Goal: Task Accomplishment & Management: Manage account settings

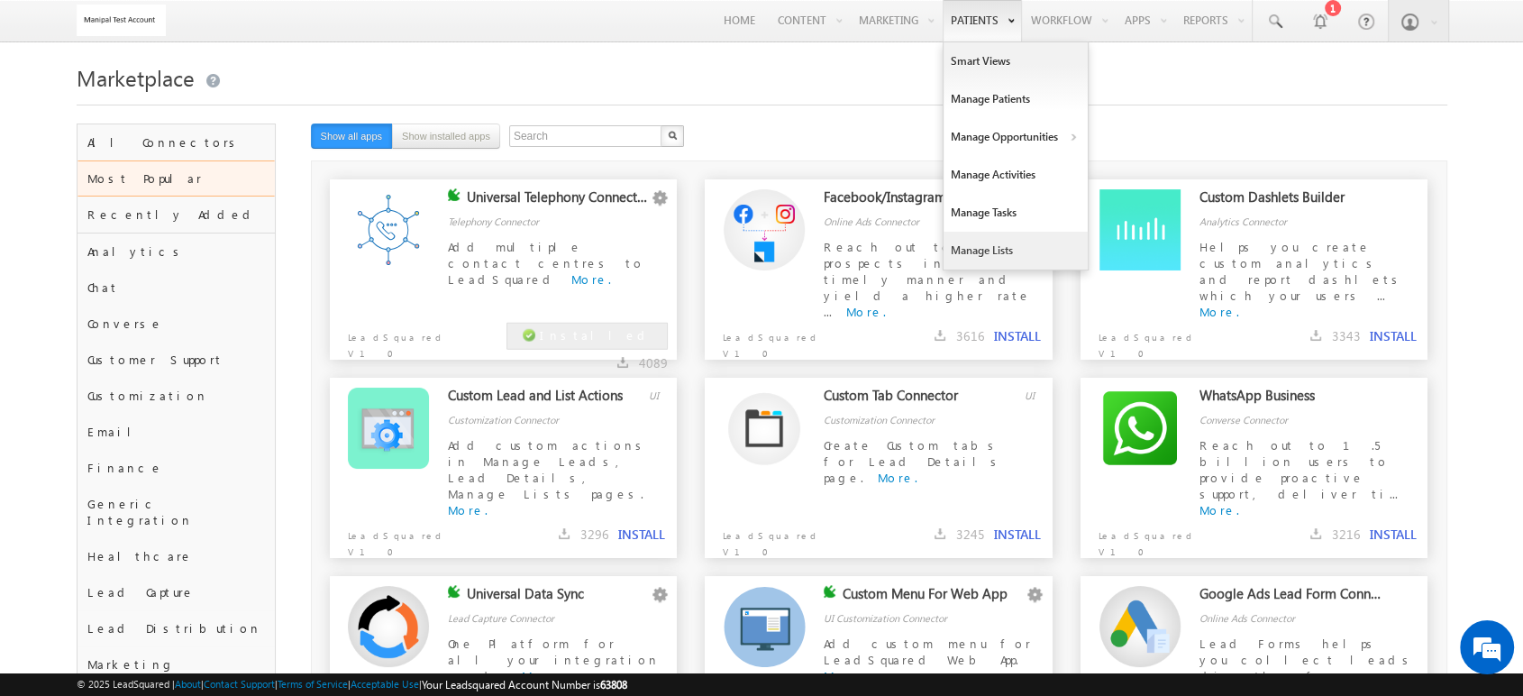
click at [984, 258] on link "Manage Lists" at bounding box center [1016, 251] width 144 height 38
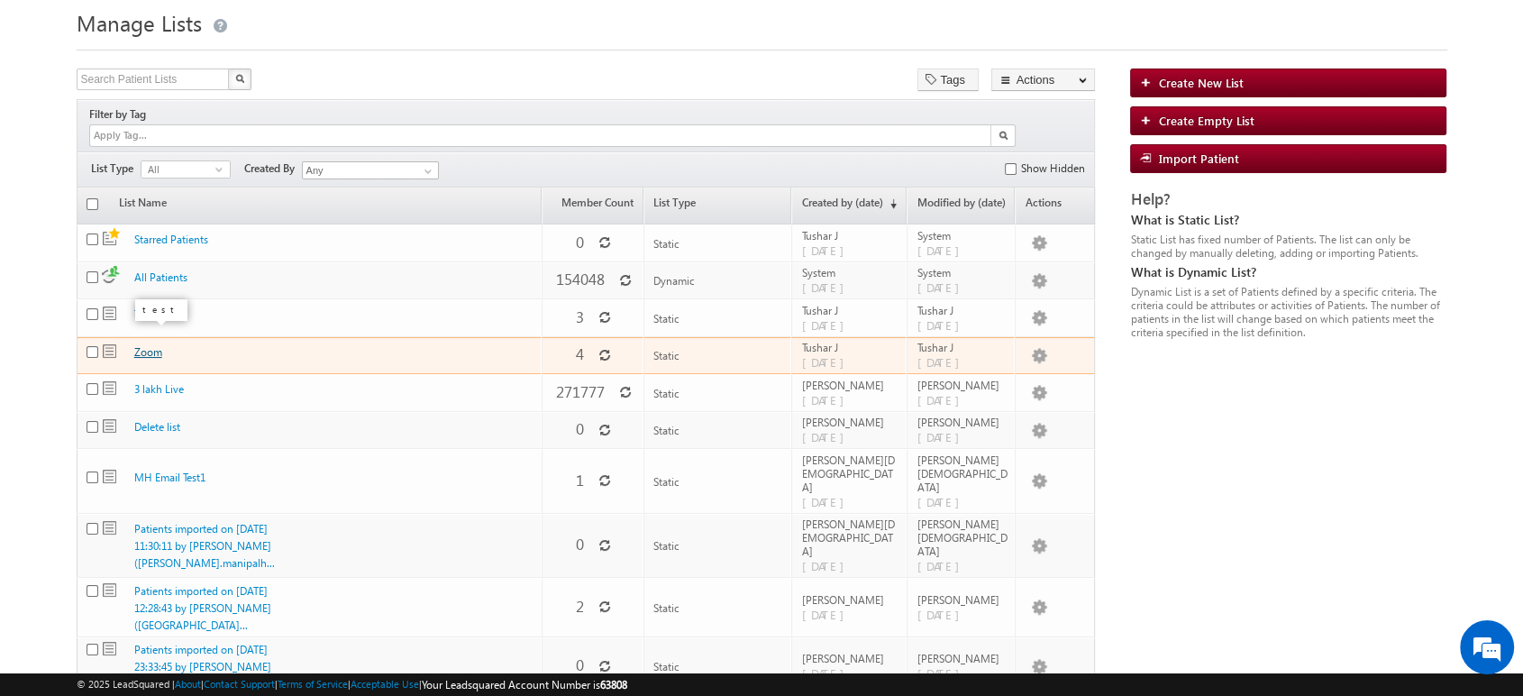
click at [141, 345] on link "Zoom" at bounding box center [148, 352] width 28 height 14
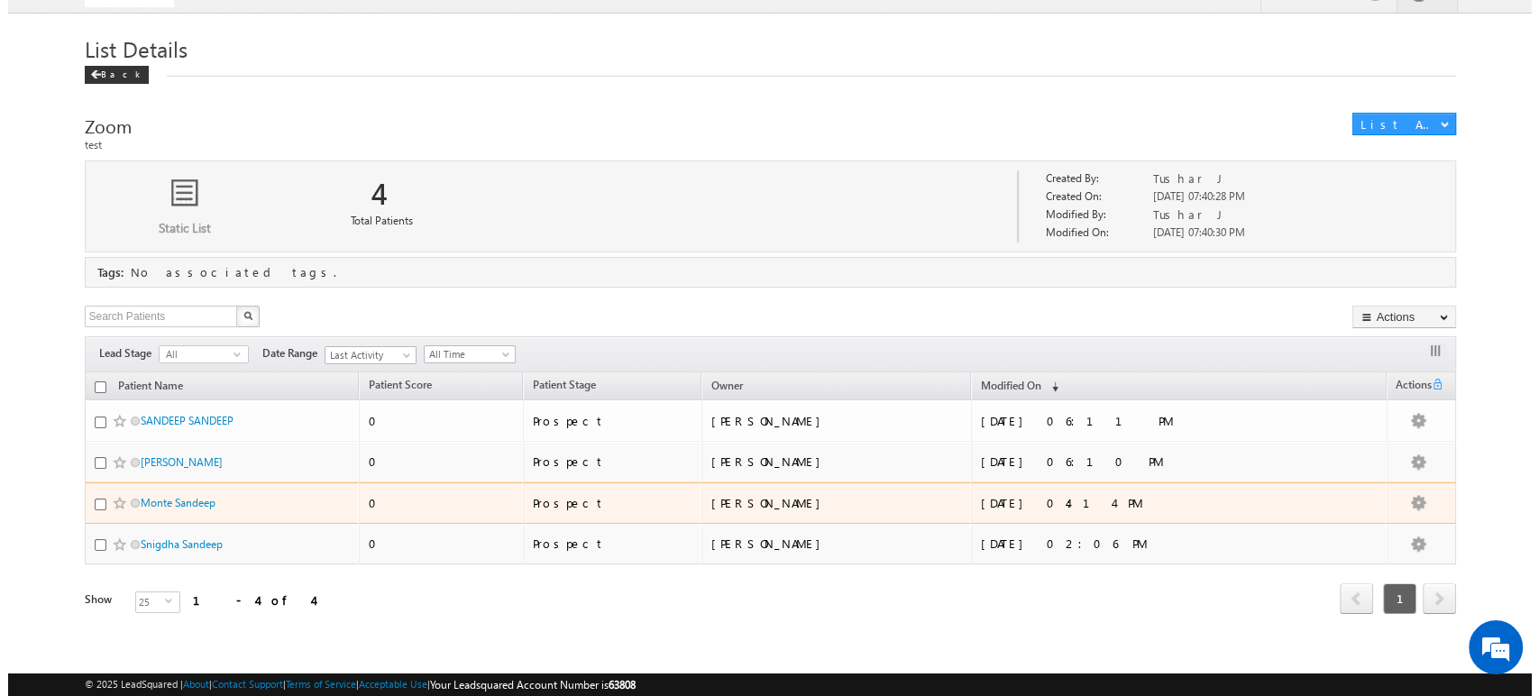
scroll to position [36, 0]
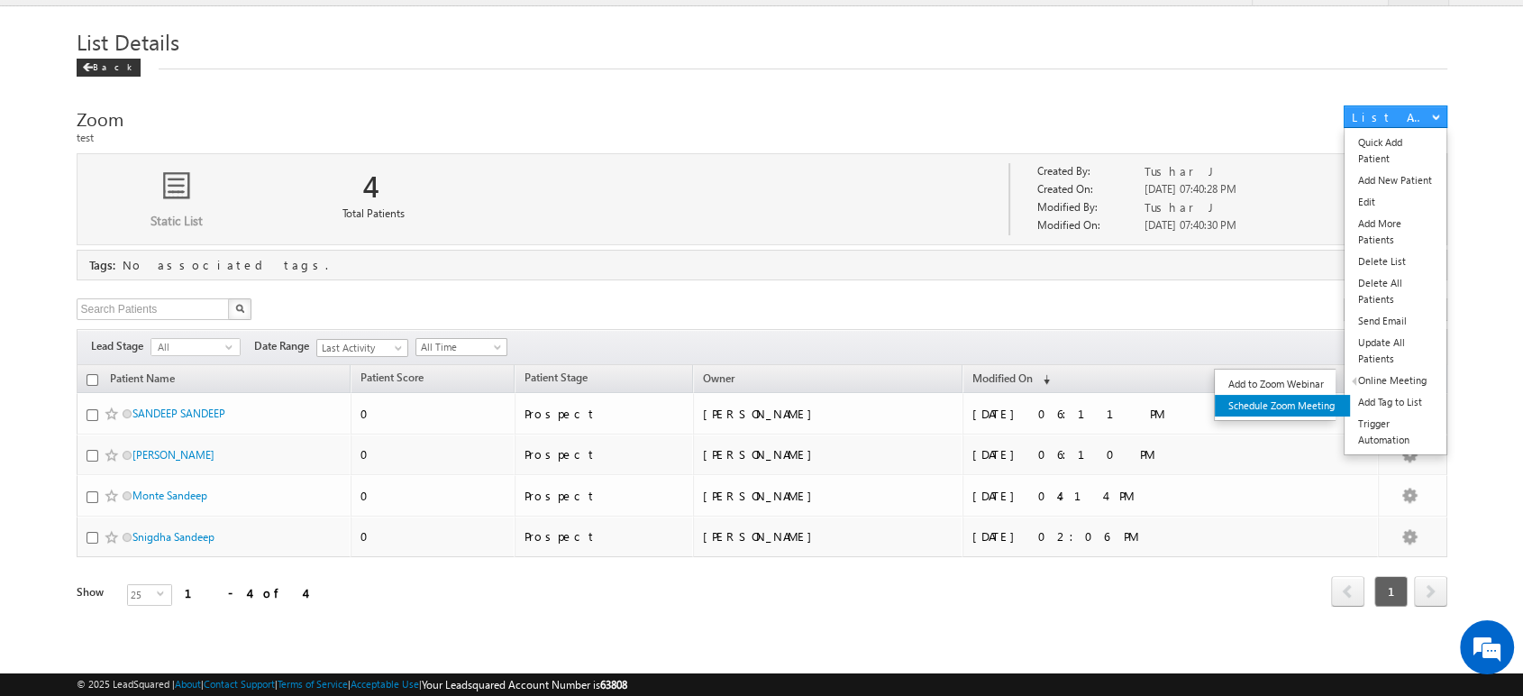
click at [1305, 402] on link "Schedule Zoom Meeting" at bounding box center [1282, 406] width 135 height 22
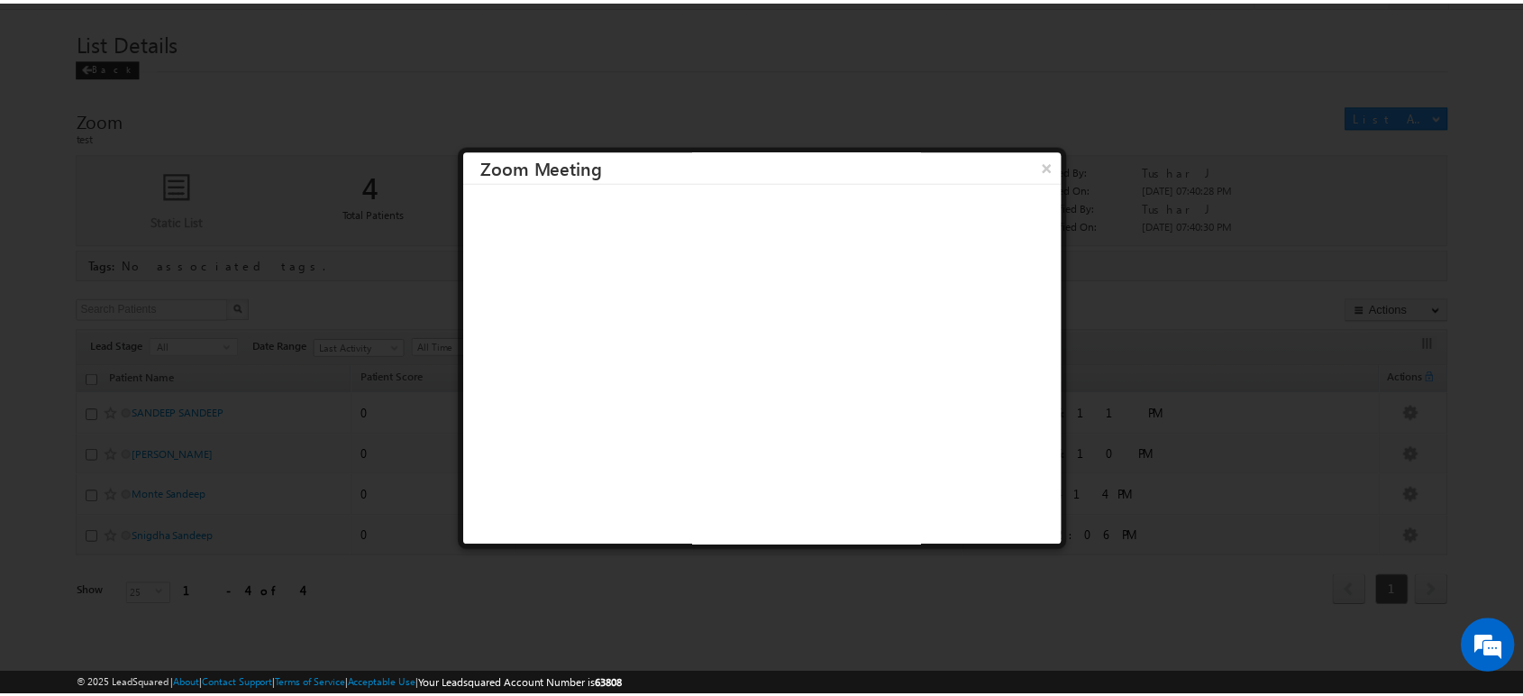
scroll to position [0, 0]
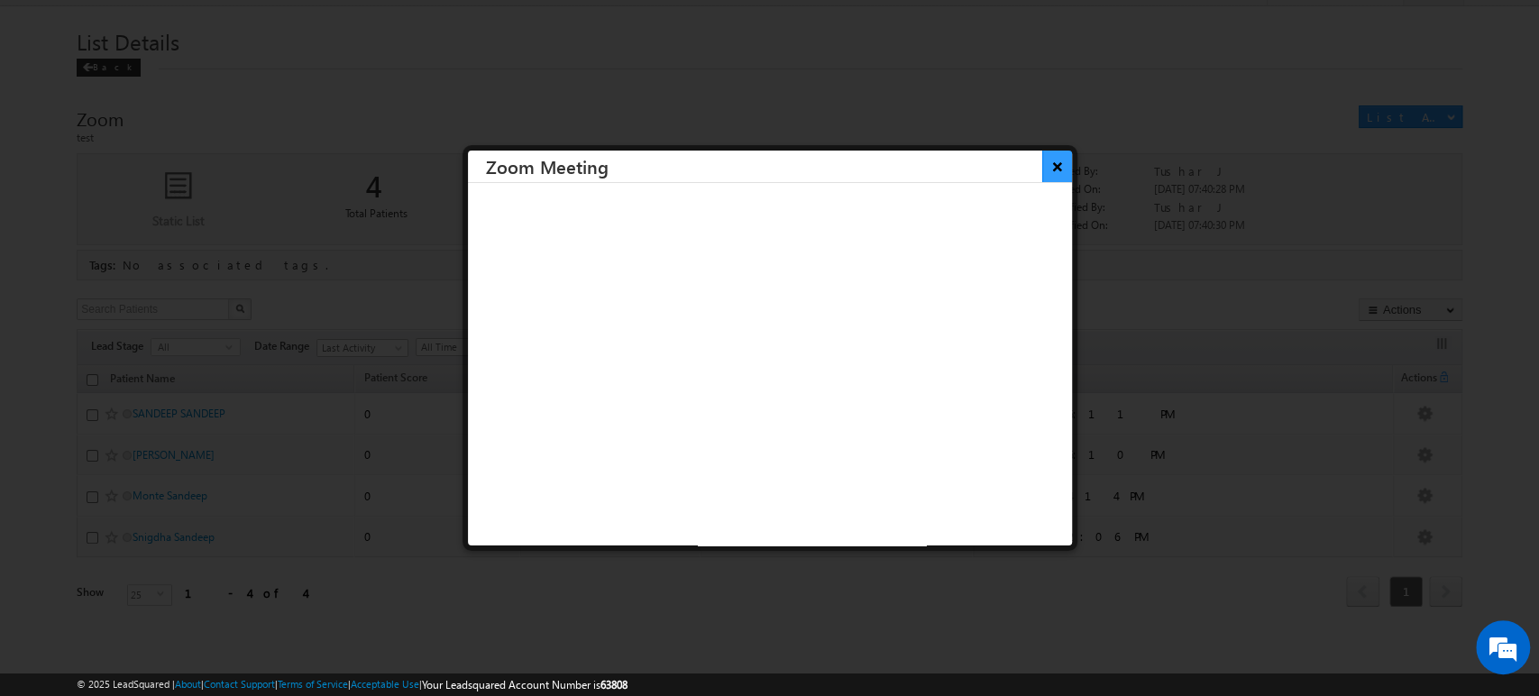
click at [1046, 168] on button "×" at bounding box center [1057, 167] width 30 height 32
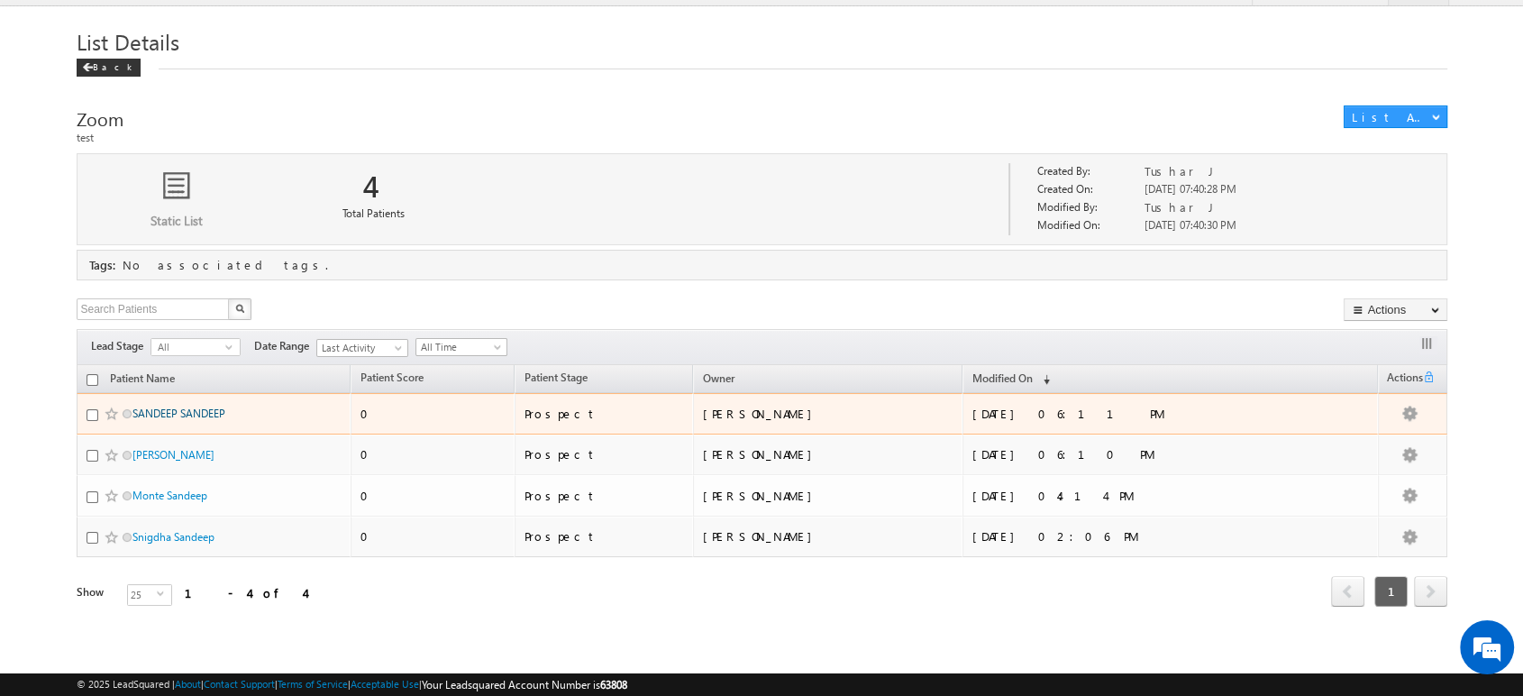
click at [177, 412] on link "SANDEEP SANDEEP" at bounding box center [178, 413] width 93 height 14
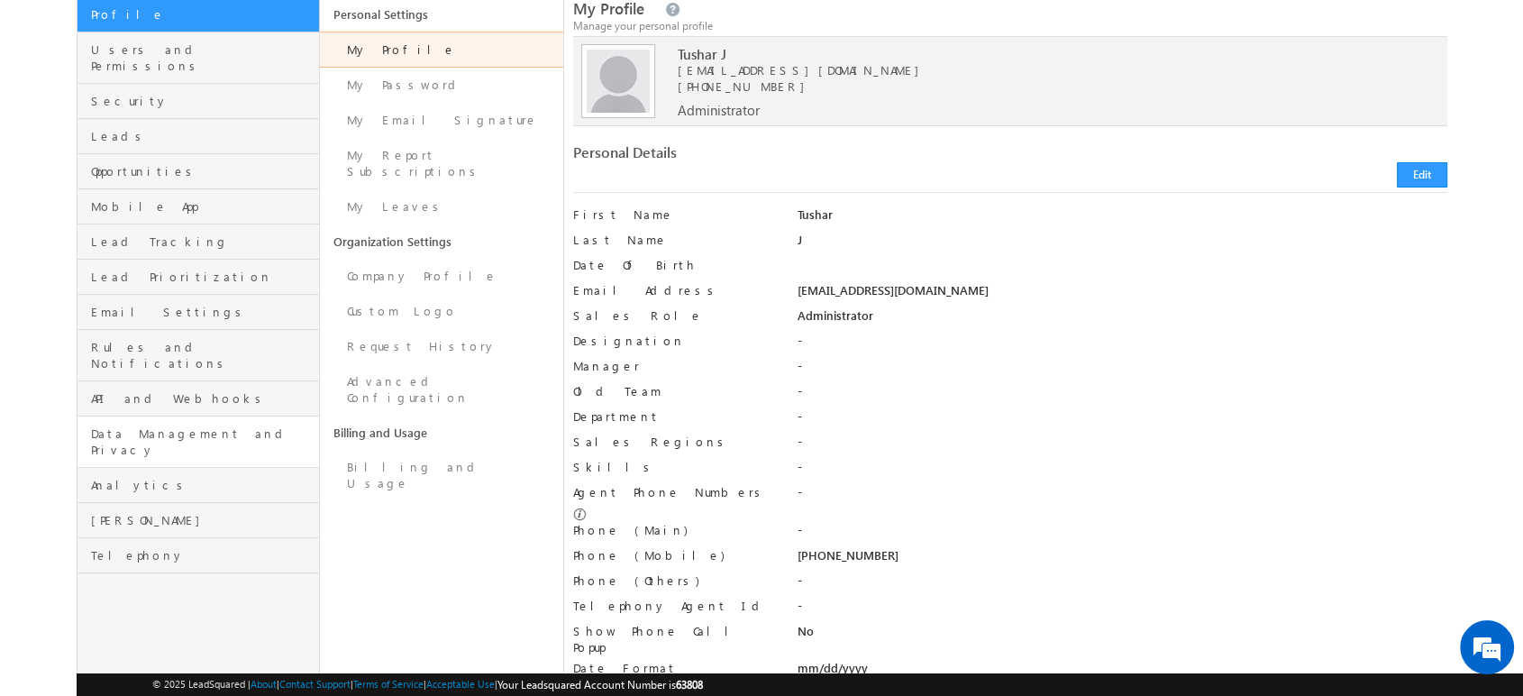
scroll to position [129, 0]
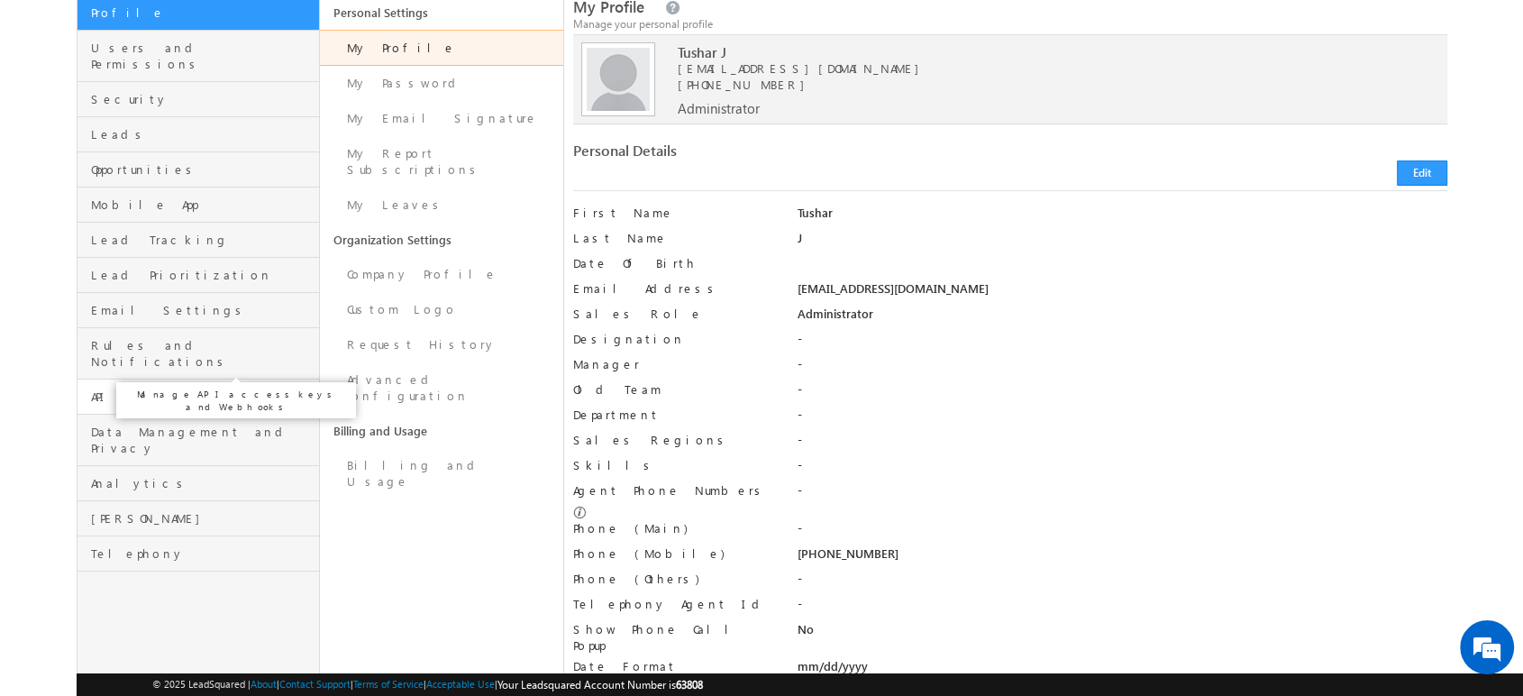
click at [178, 388] on span "API and Webhooks" at bounding box center [203, 396] width 224 height 16
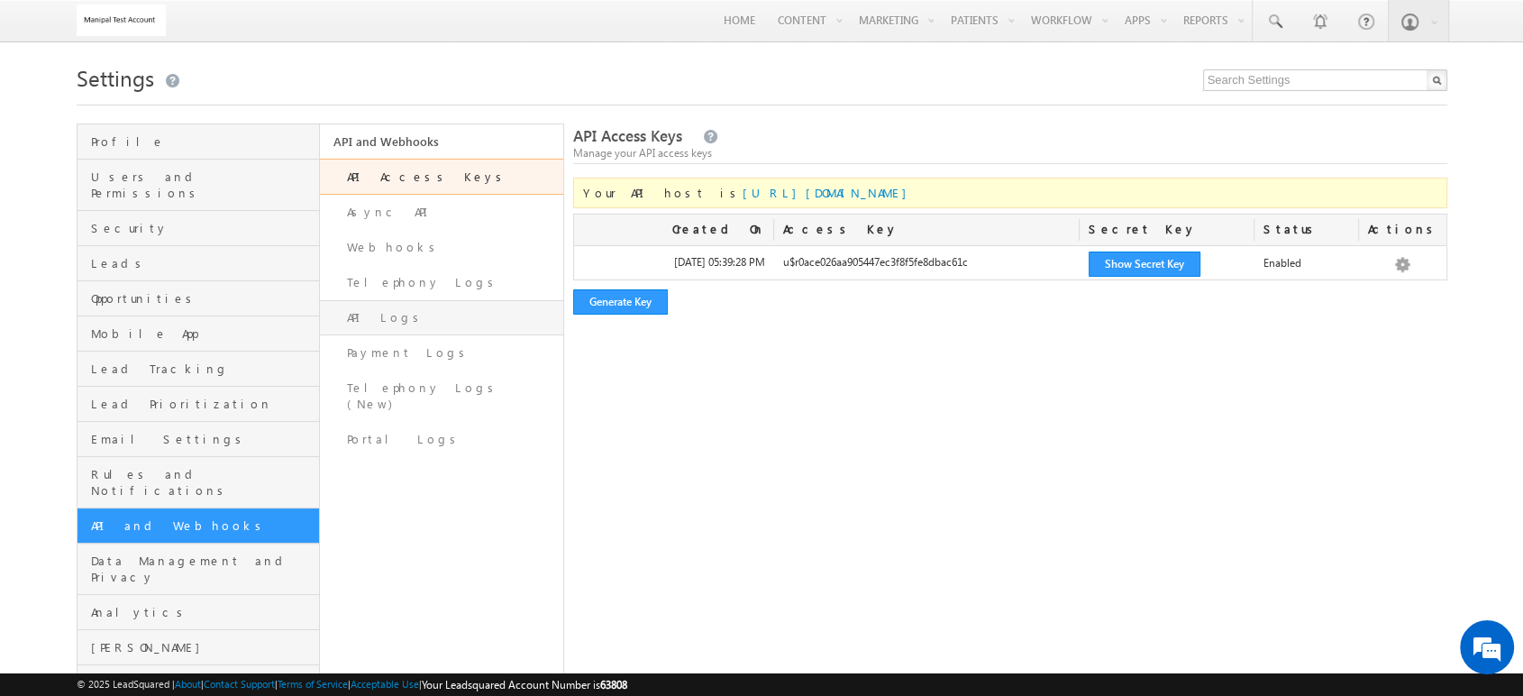
click at [418, 318] on link "API Logs" at bounding box center [441, 317] width 243 height 35
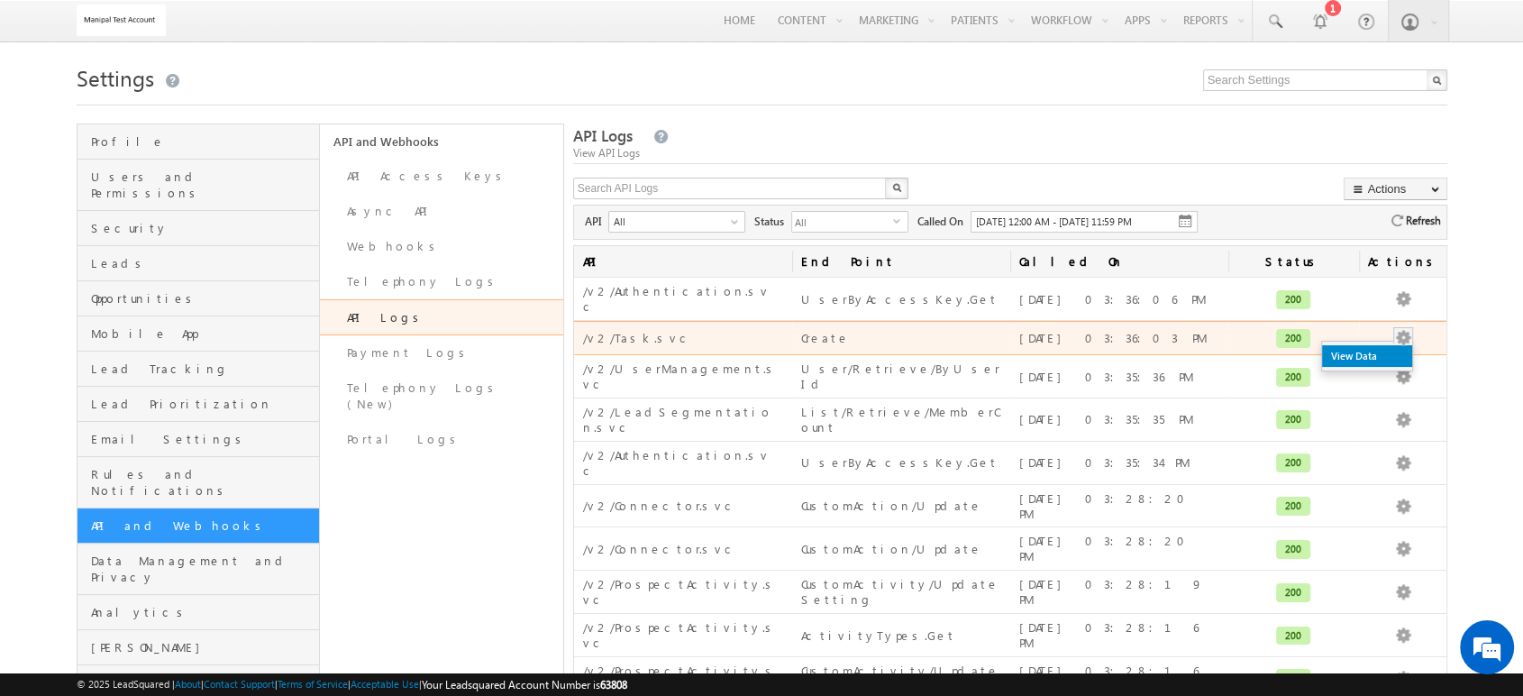
click at [1365, 345] on link "View Data" at bounding box center [1367, 356] width 90 height 22
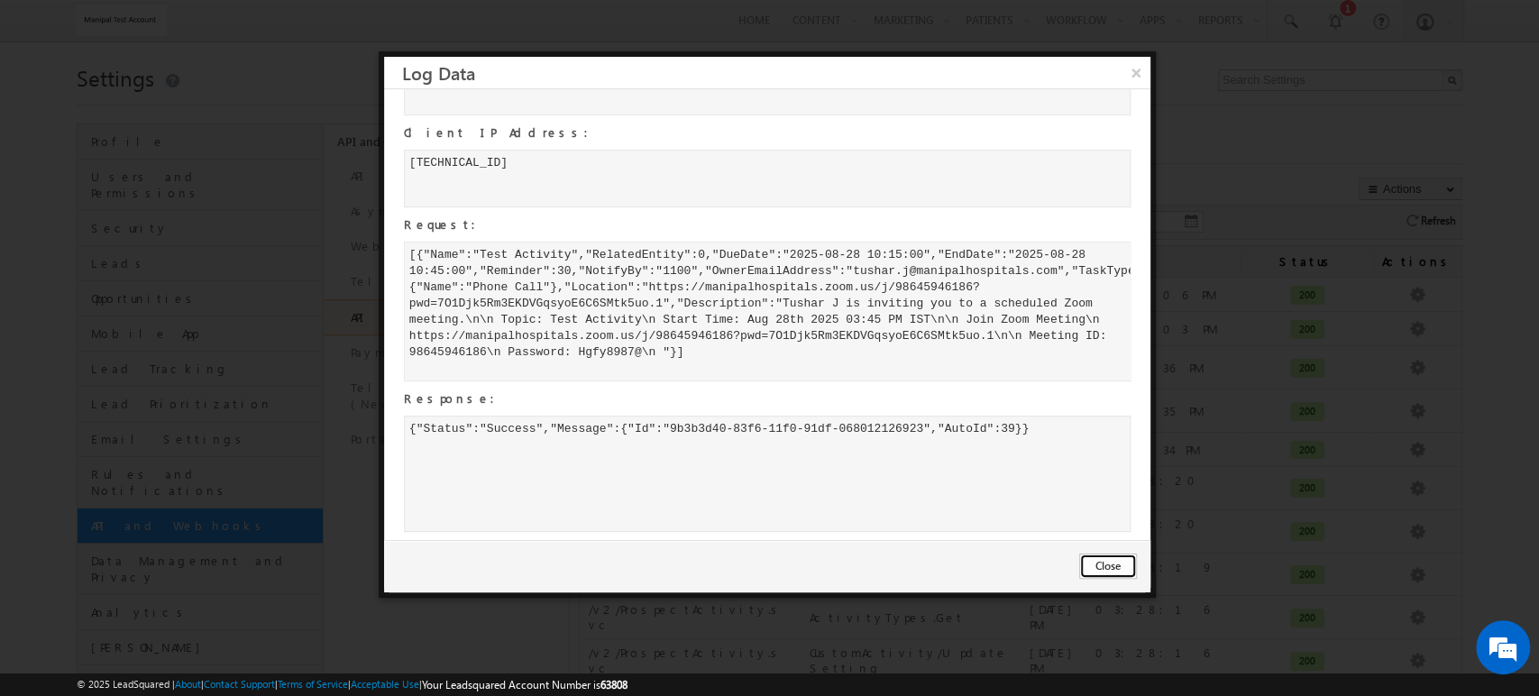
click at [1097, 568] on button "Close" at bounding box center [1108, 565] width 58 height 25
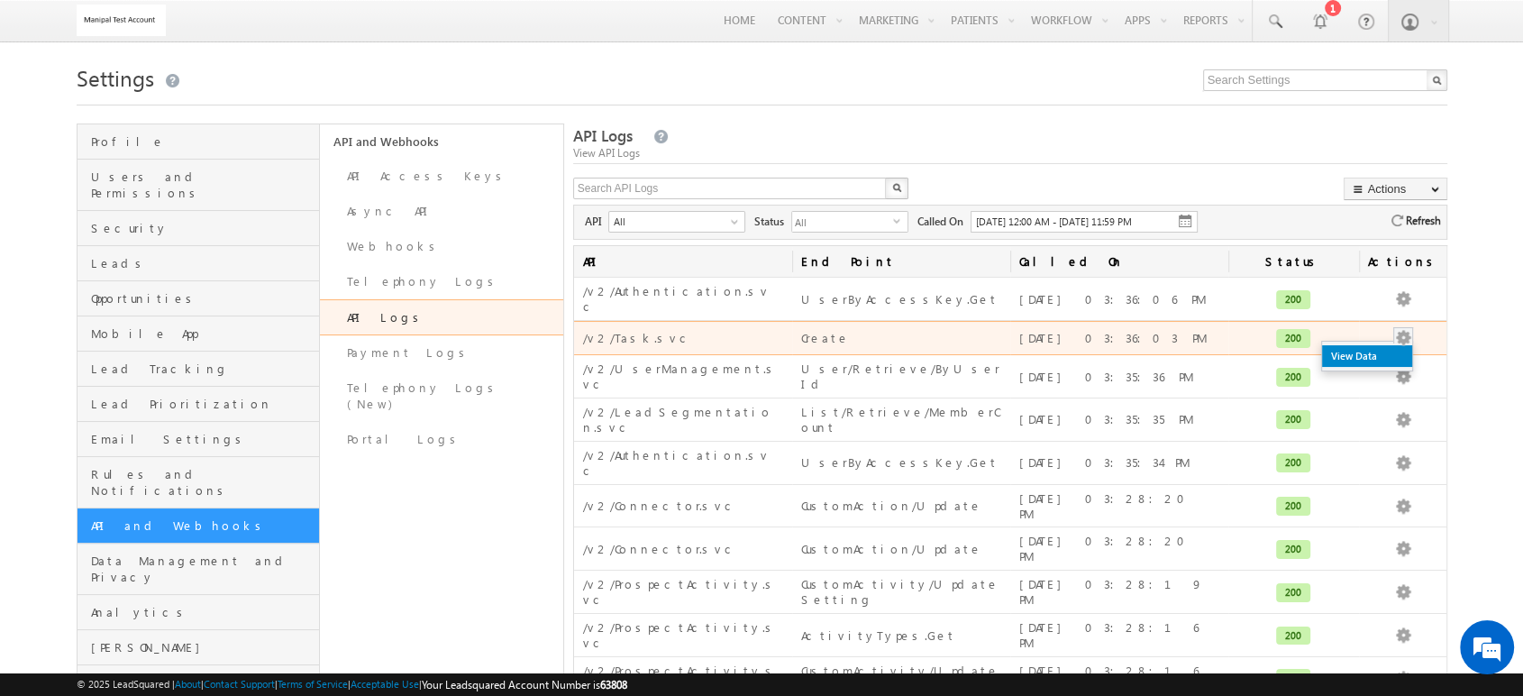
click at [1379, 345] on link "View Data" at bounding box center [1367, 356] width 90 height 22
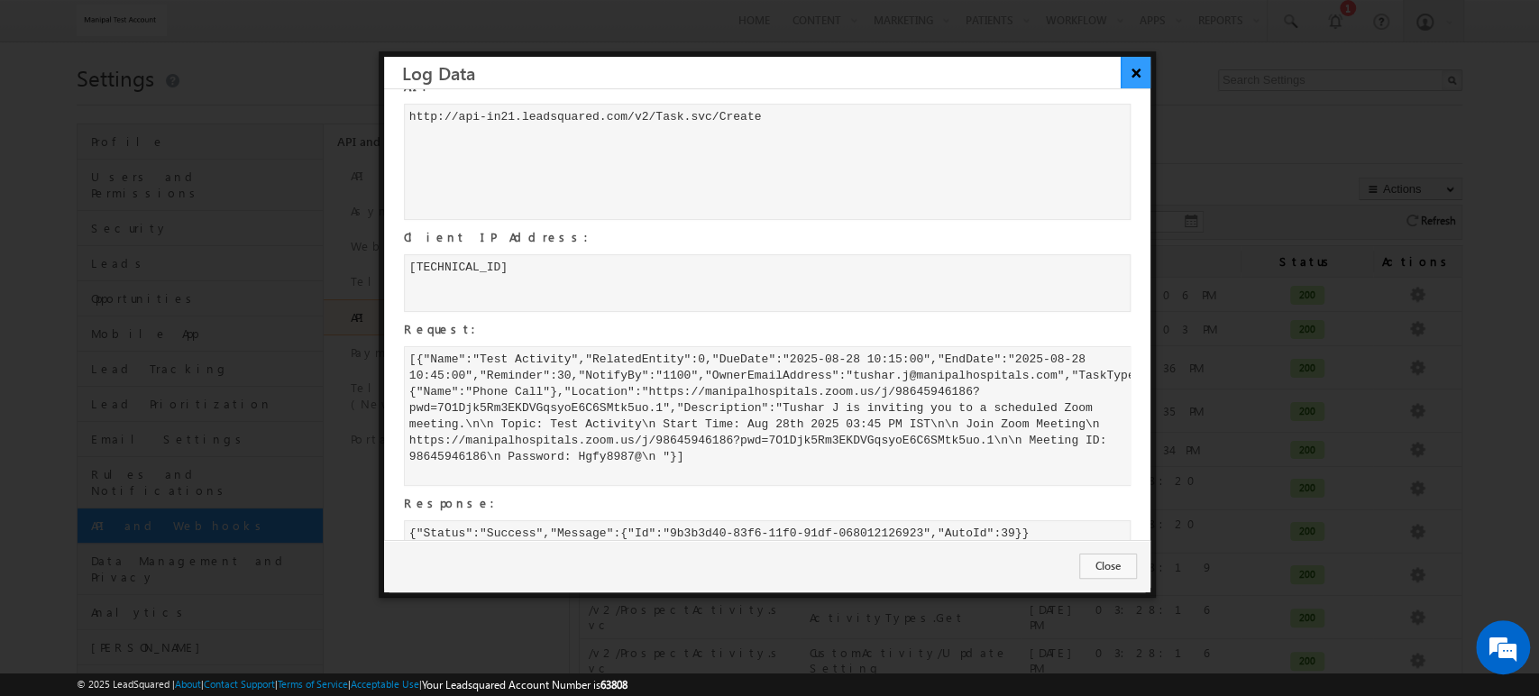
click at [1141, 70] on button "×" at bounding box center [1135, 73] width 30 height 32
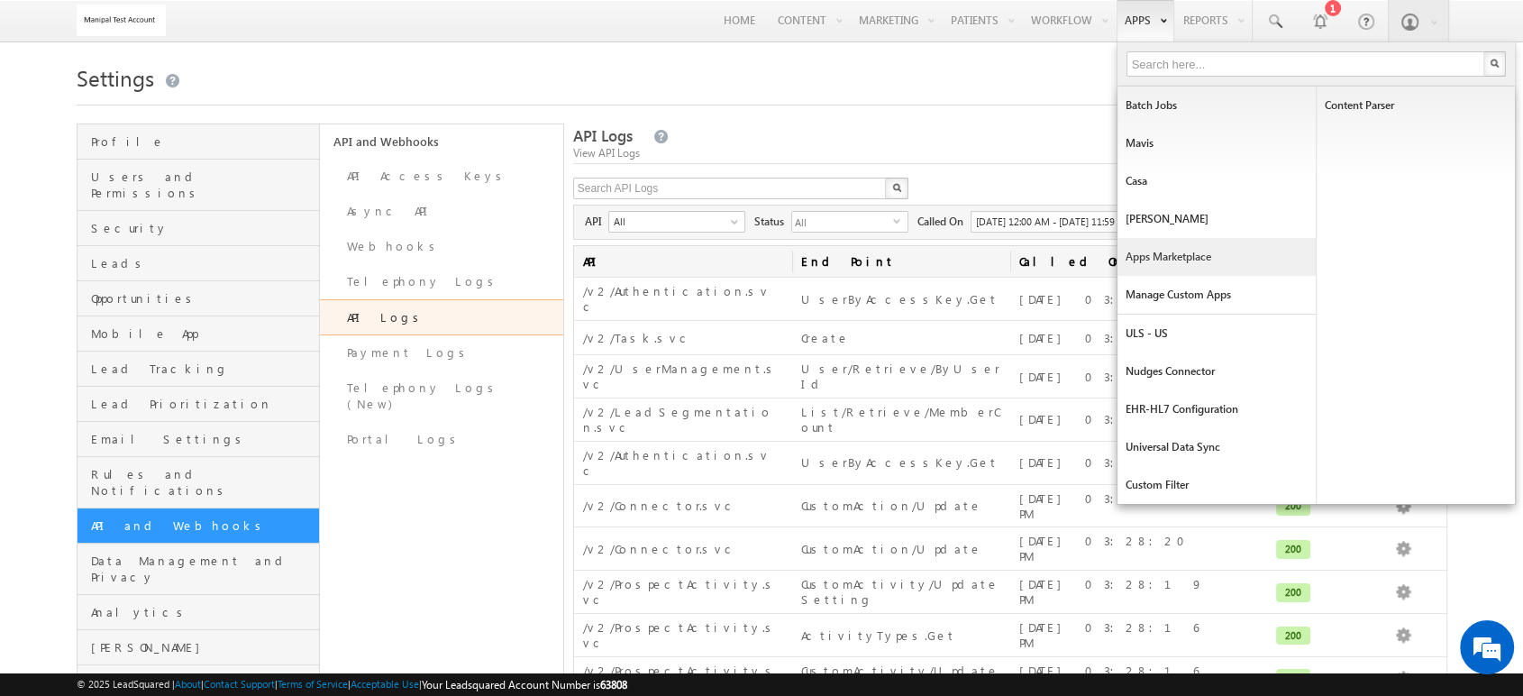
click at [1139, 261] on link "Apps Marketplace" at bounding box center [1217, 257] width 198 height 38
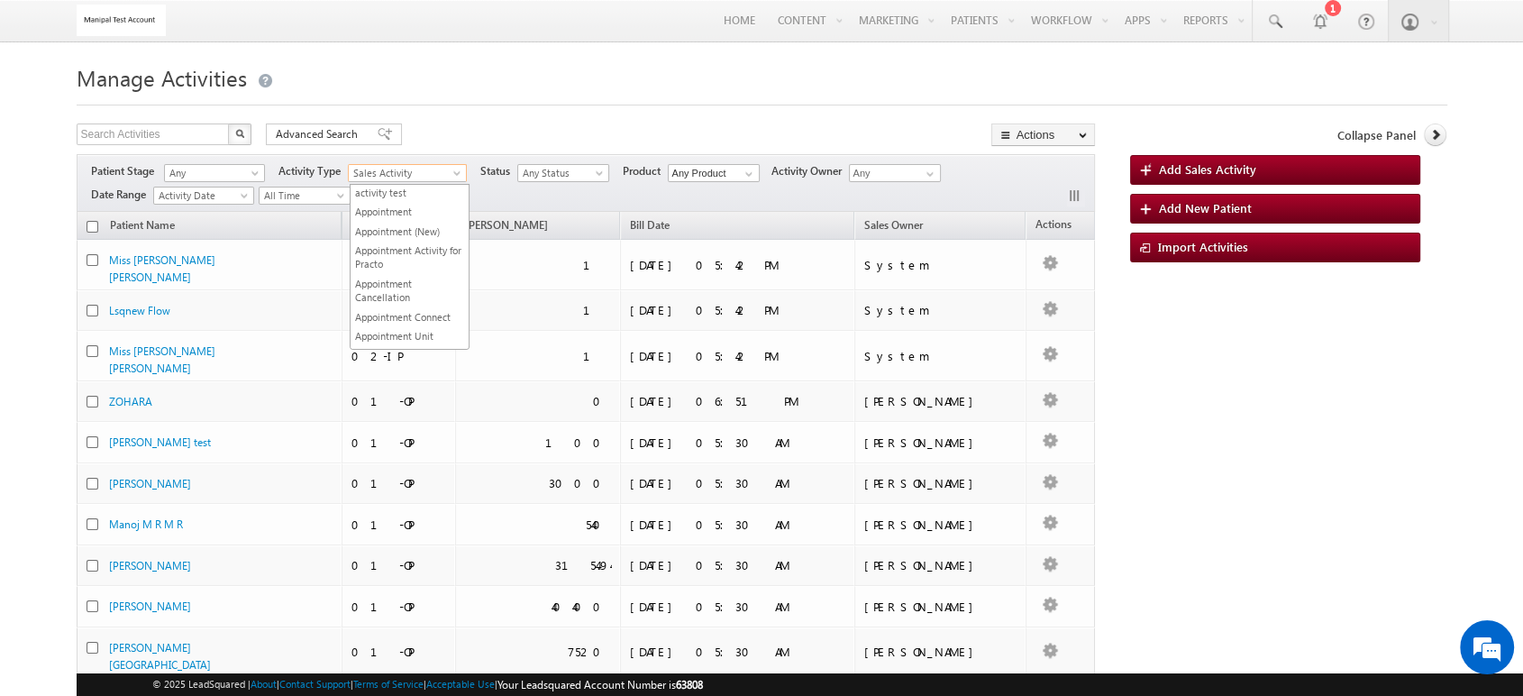
scroll to position [1016, 0]
click at [443, 175] on span "Sales Activity" at bounding box center [403, 173] width 109 height 16
click at [397, 292] on link "Zoom Meeting" at bounding box center [410, 299] width 118 height 14
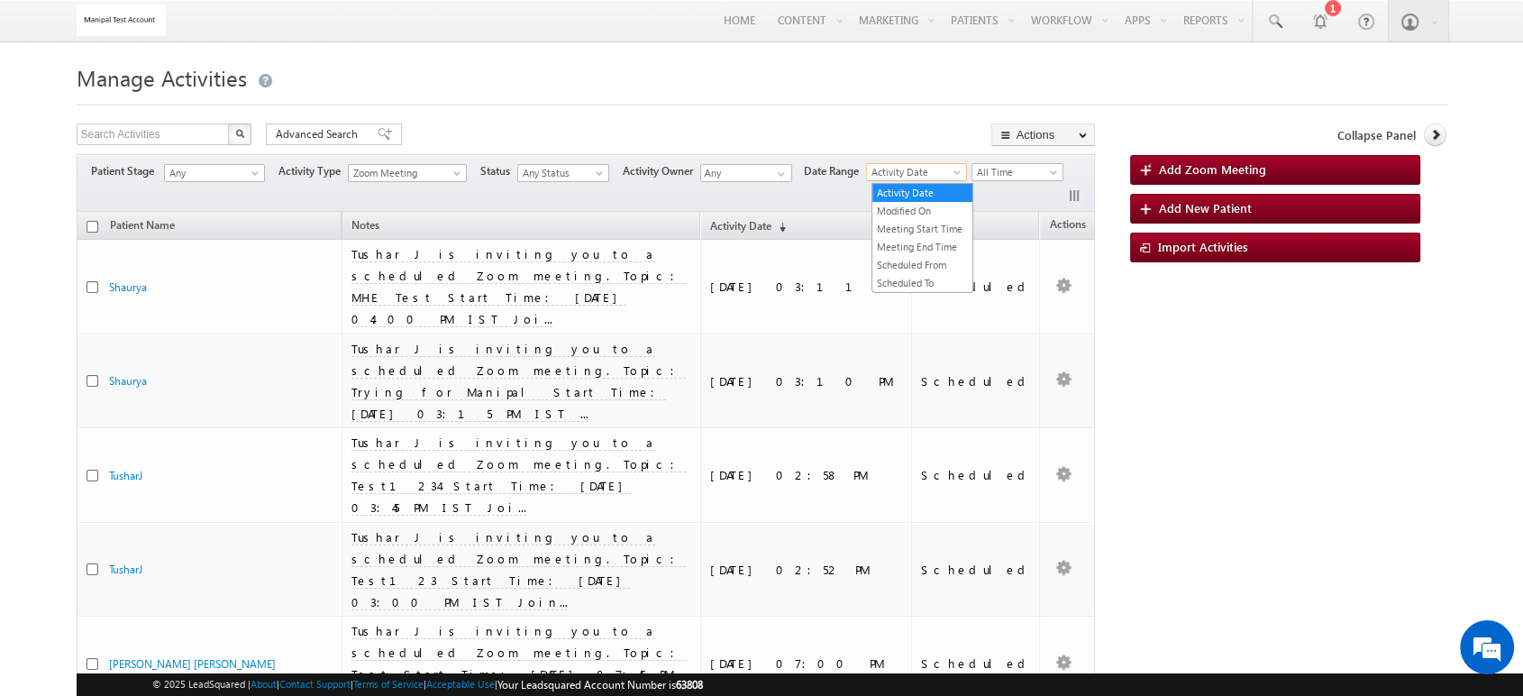
click at [941, 172] on span "Activity Date" at bounding box center [914, 172] width 94 height 16
click at [703, 687] on span "63808" at bounding box center [689, 685] width 27 height 14
copy span "63808"
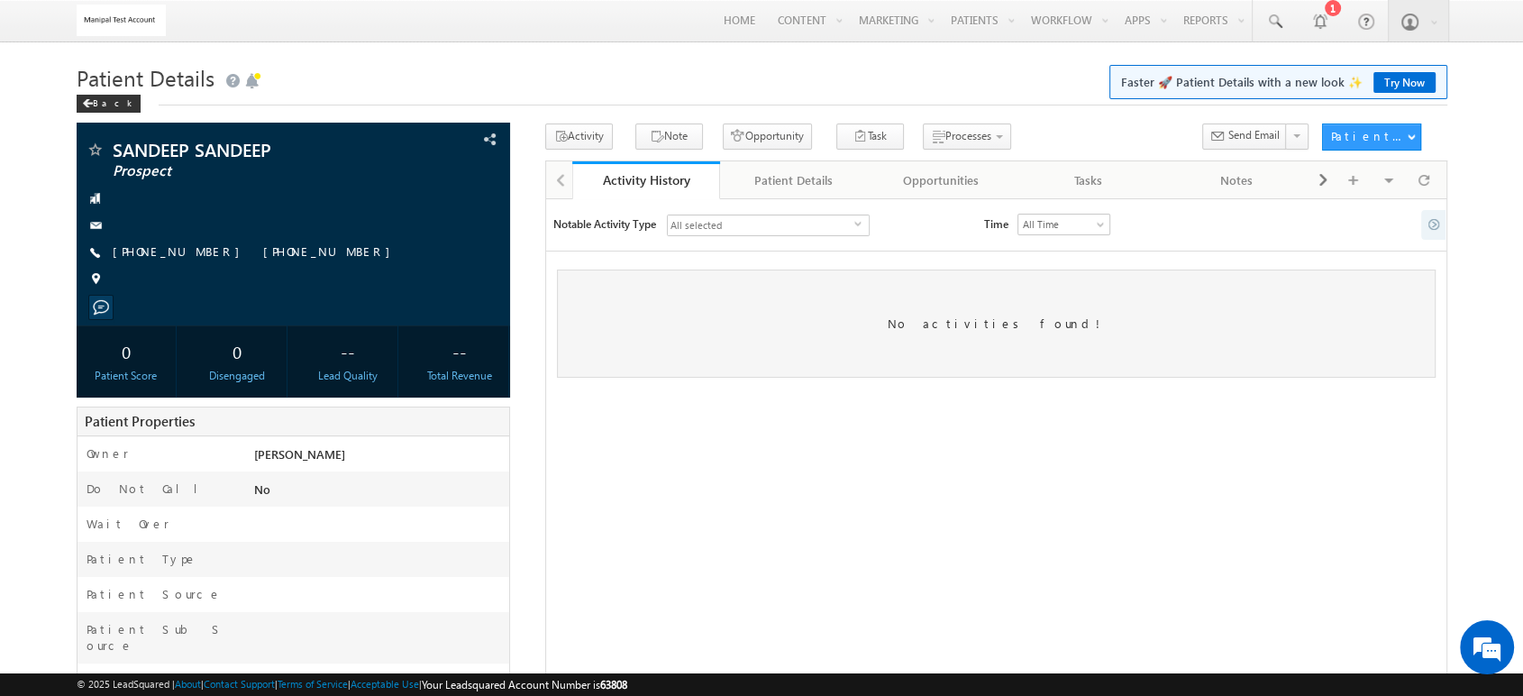
click at [859, 228] on span "select" at bounding box center [861, 224] width 14 height 8
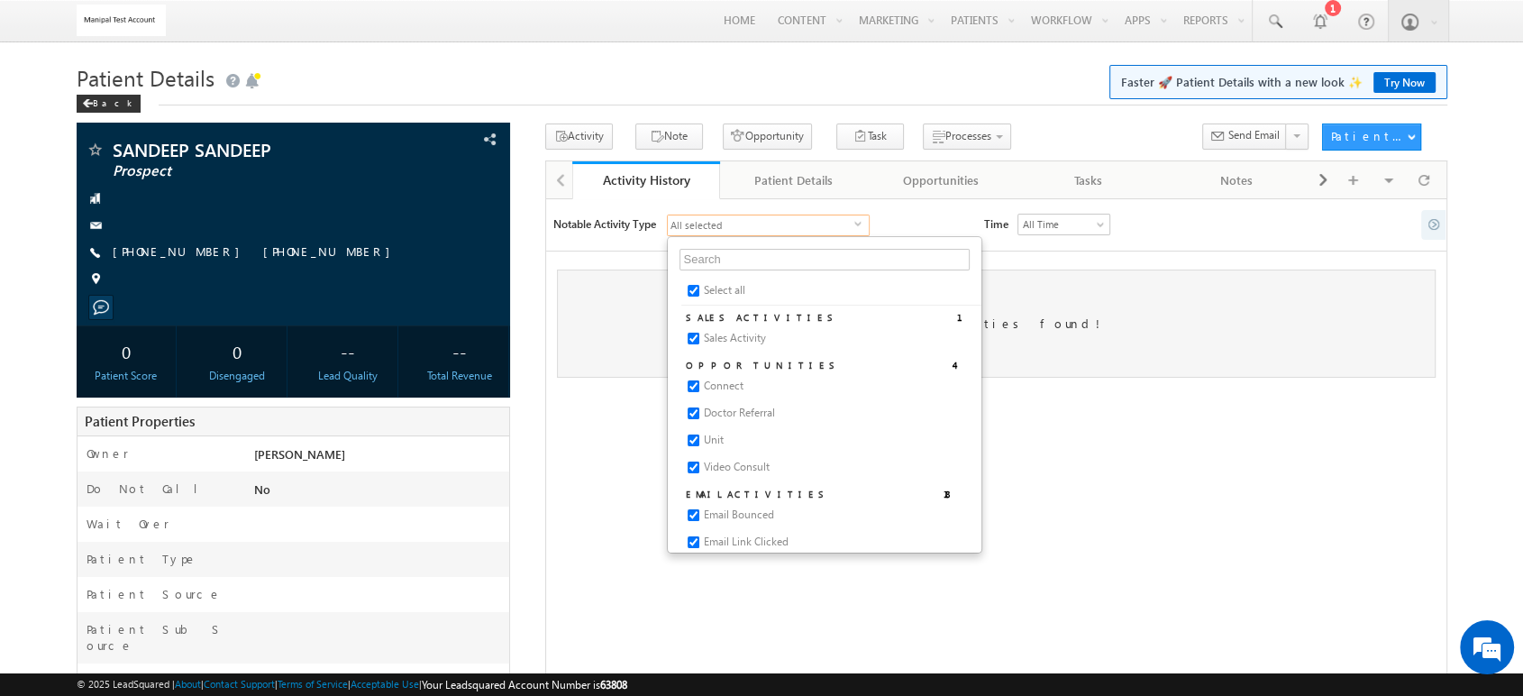
click at [698, 290] on input "Select all" at bounding box center [694, 291] width 12 height 12
checkbox input "false"
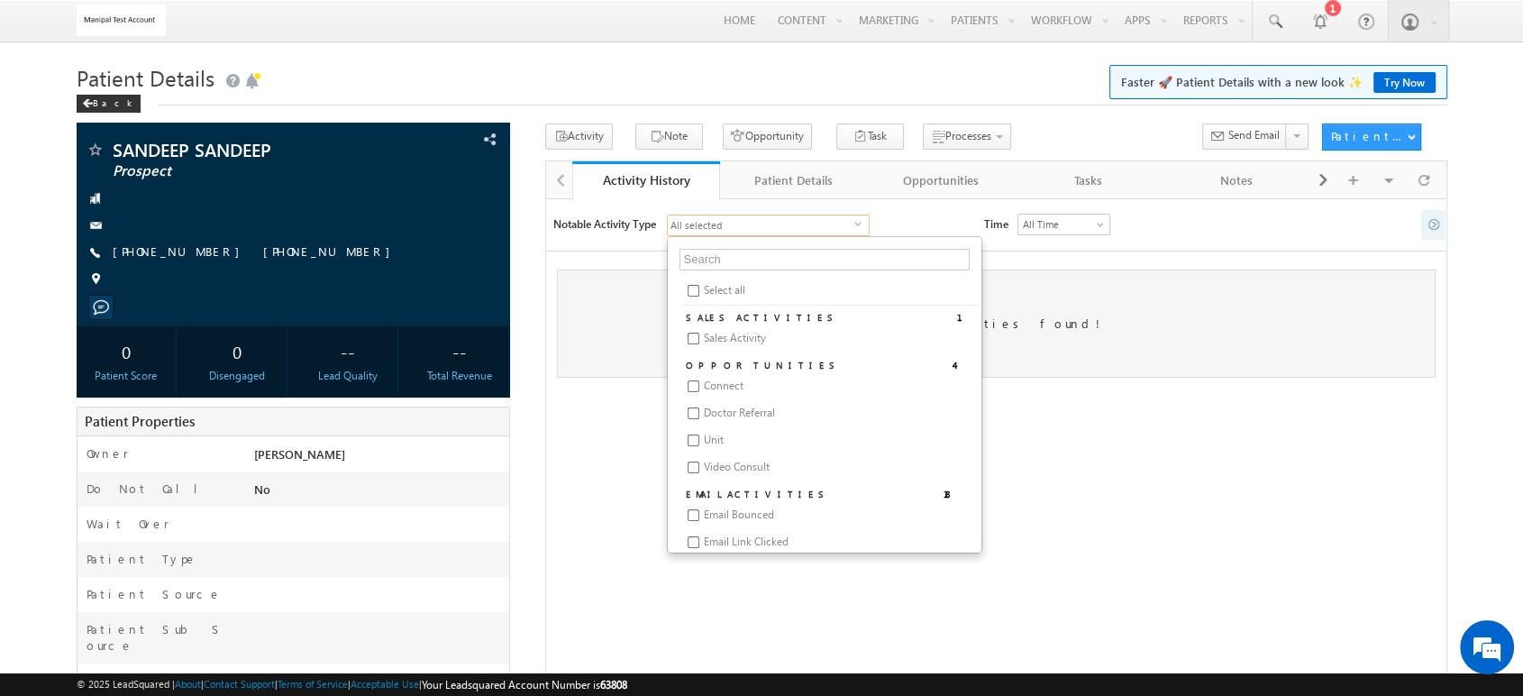
checkbox input "false"
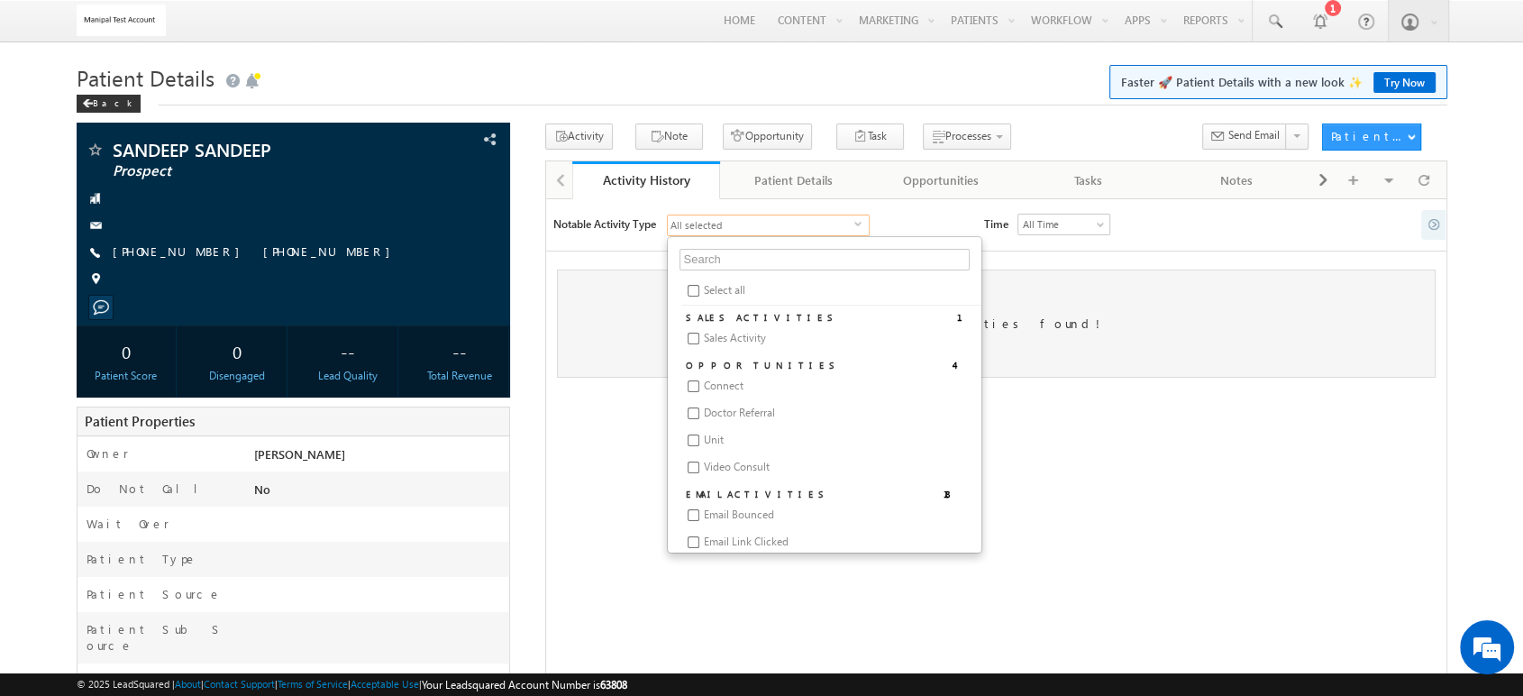
checkbox input "false"
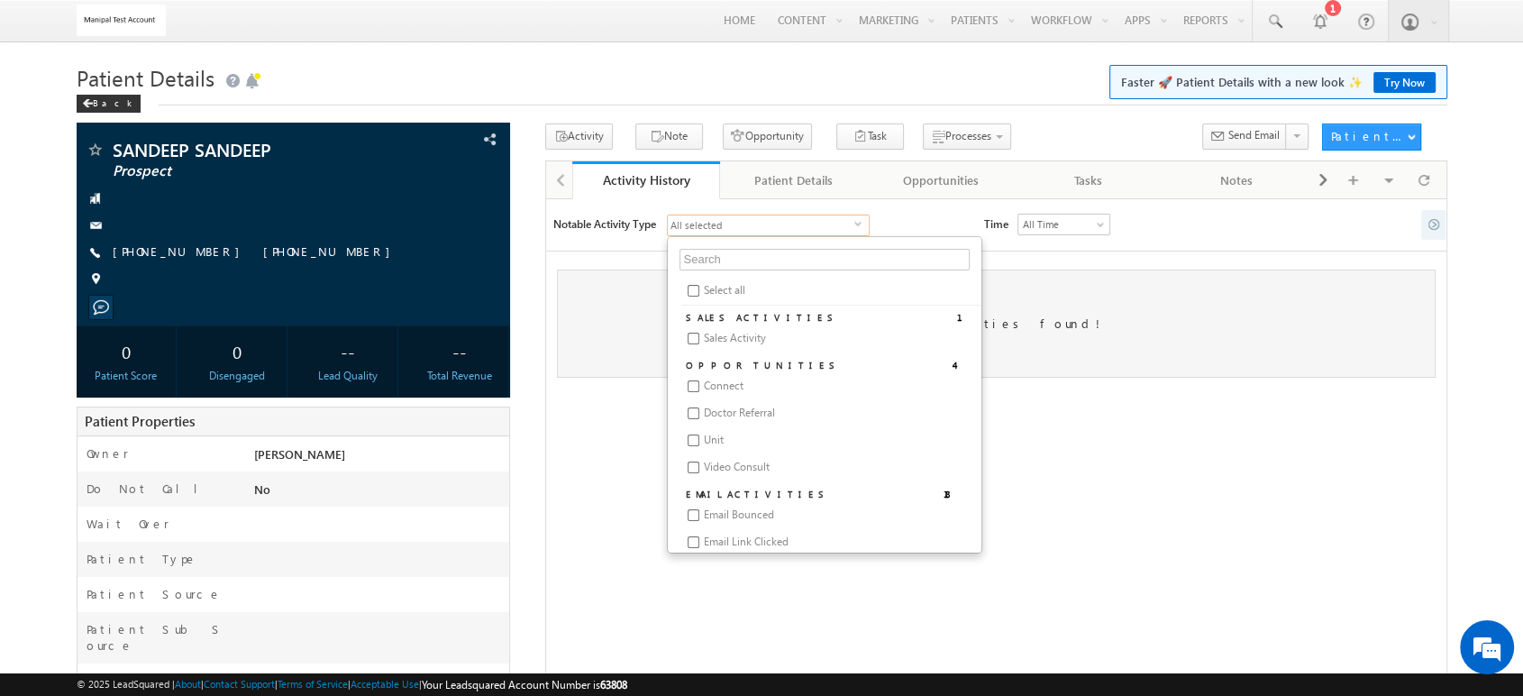
checkbox input "false"
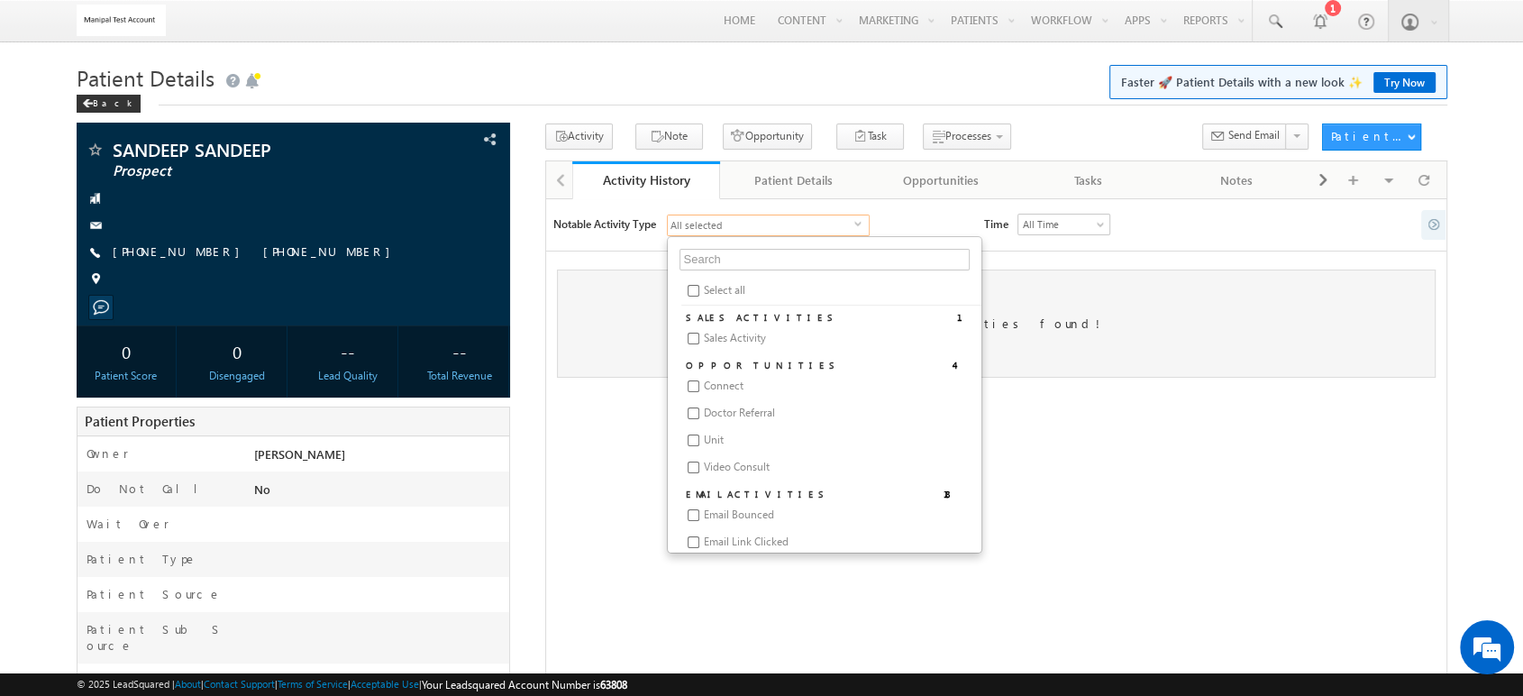
checkbox input "false"
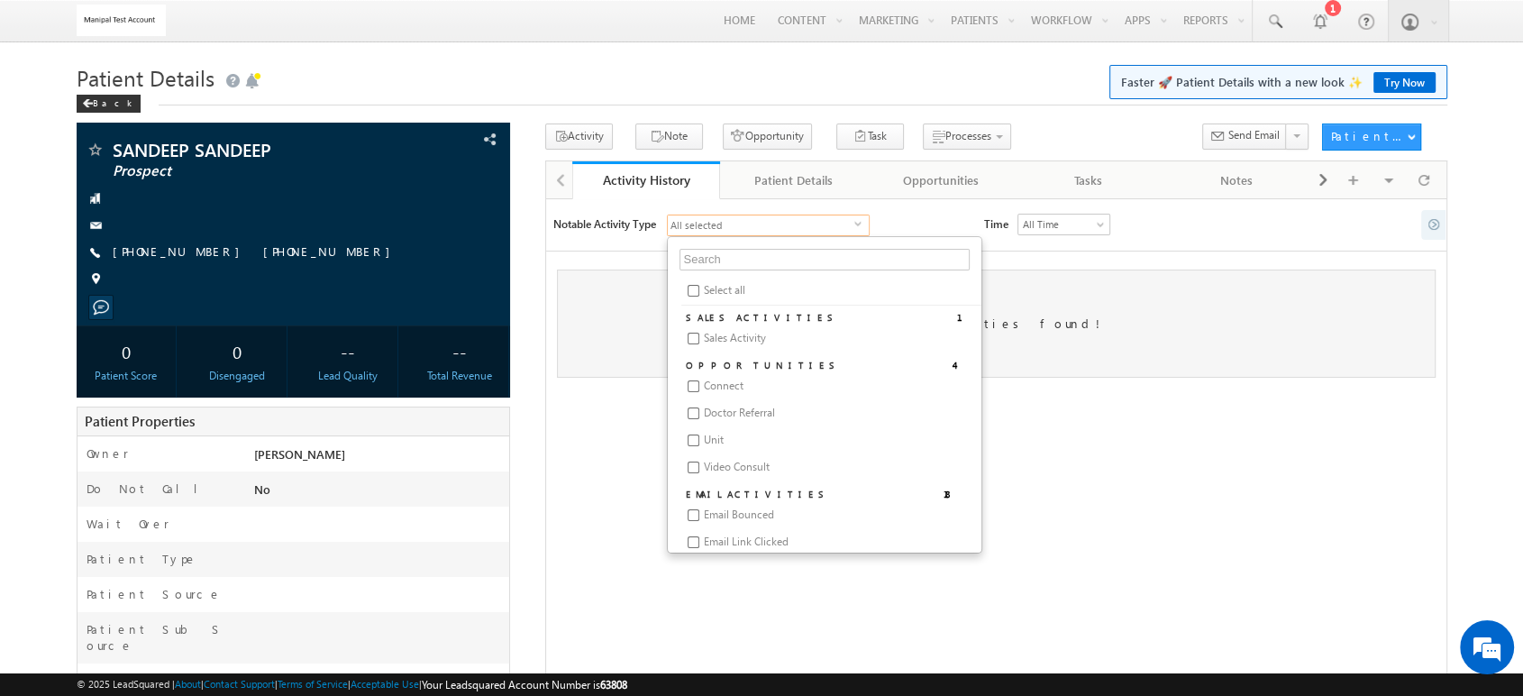
checkbox input "false"
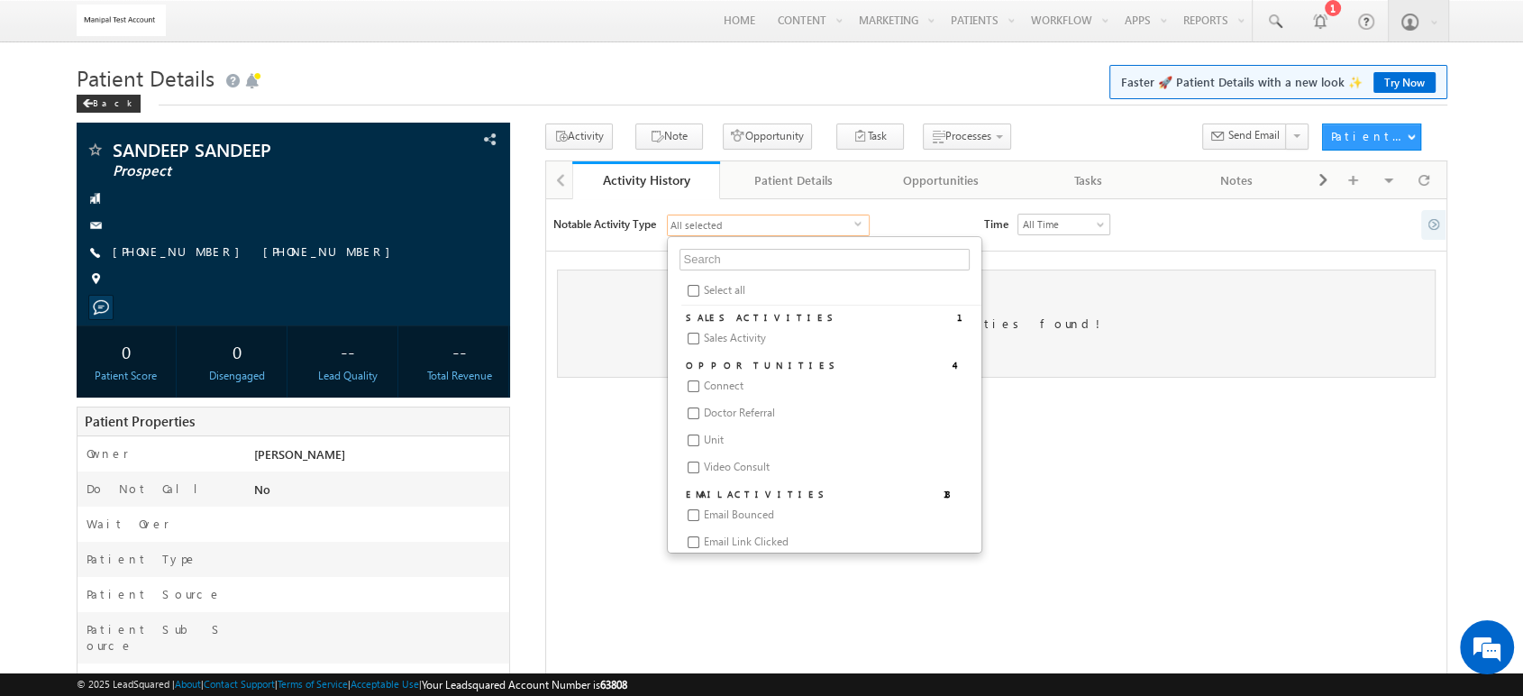
checkbox input "false"
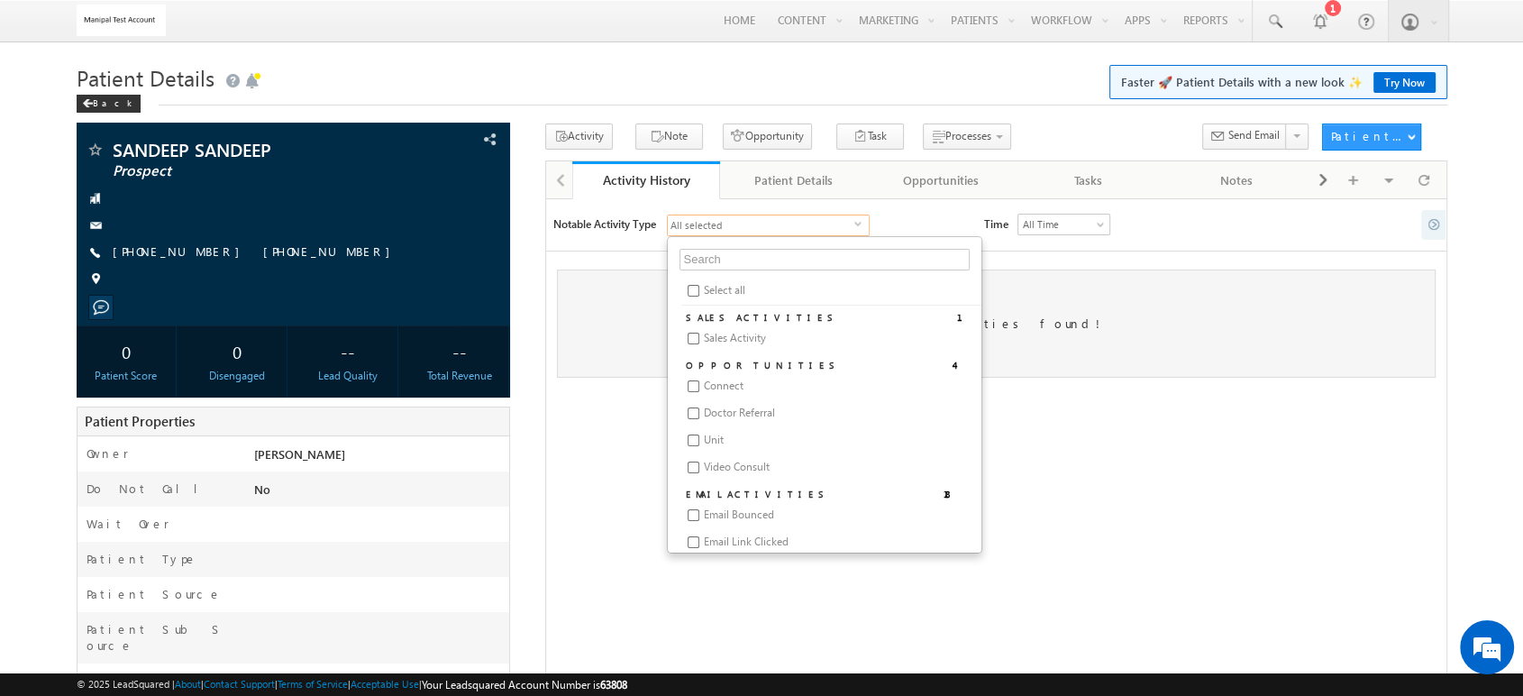
checkbox input "false"
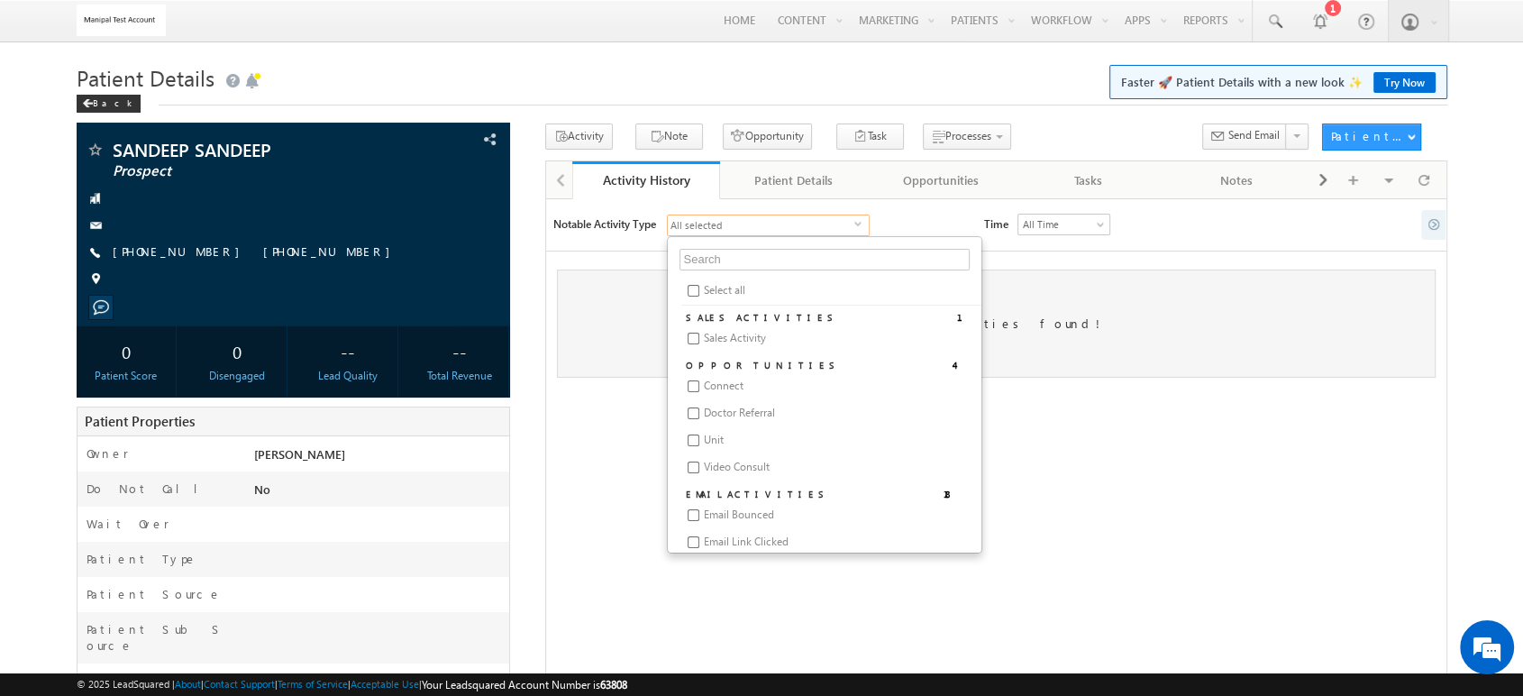
checkbox input "false"
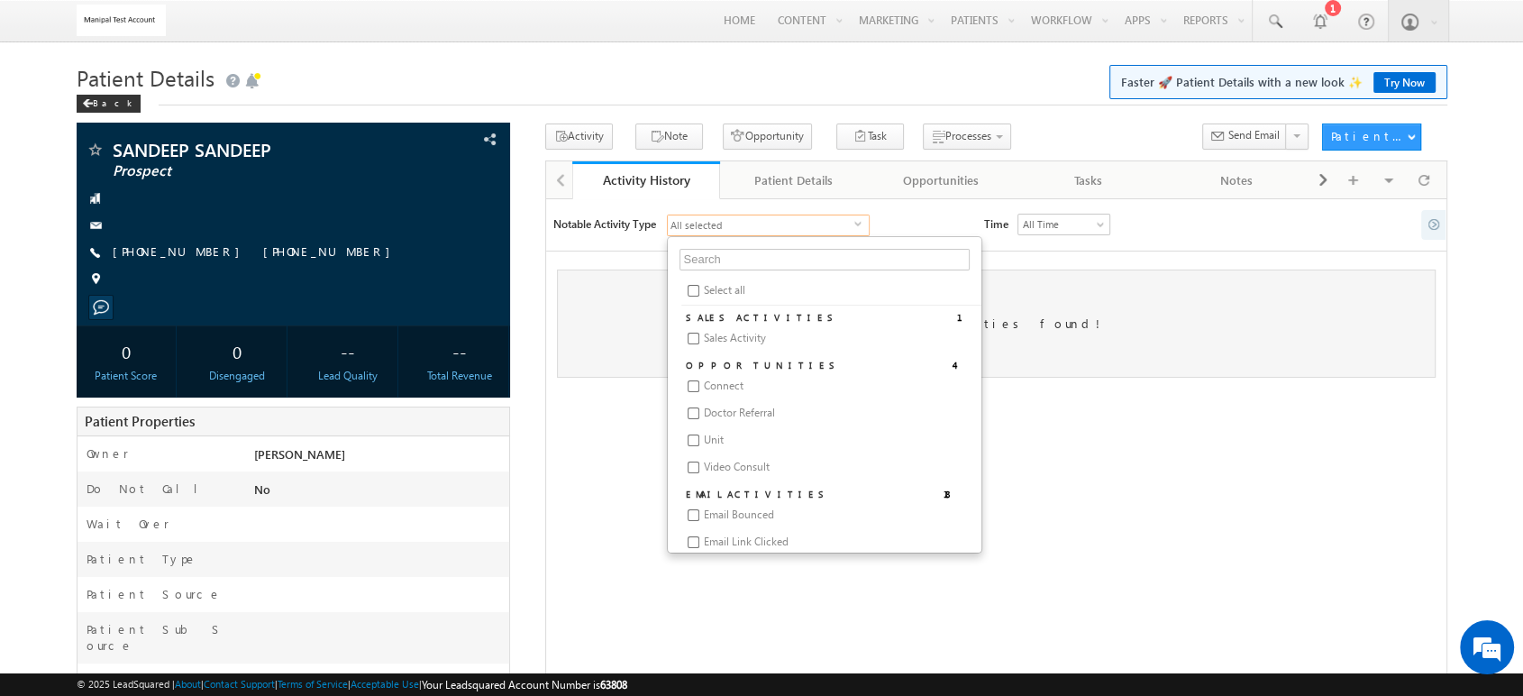
checkbox input "false"
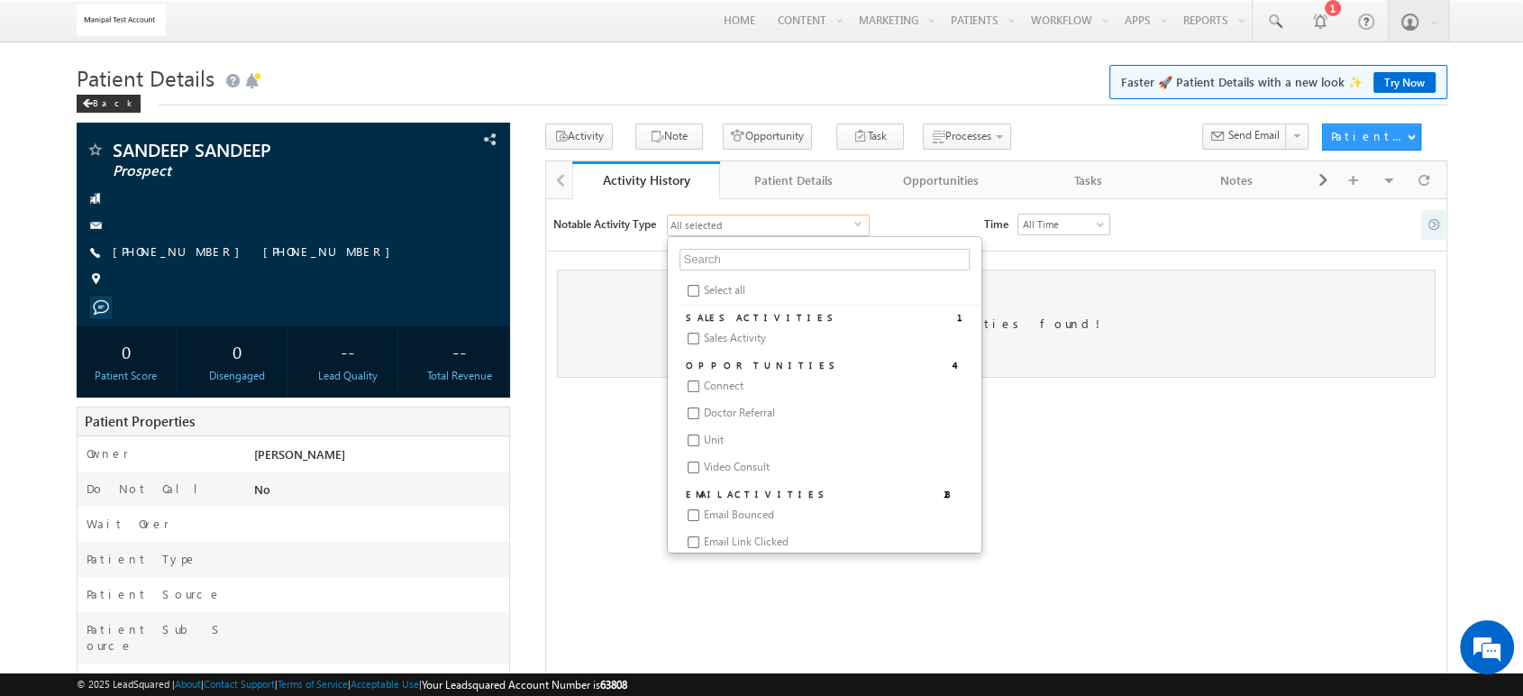
checkbox input "false"
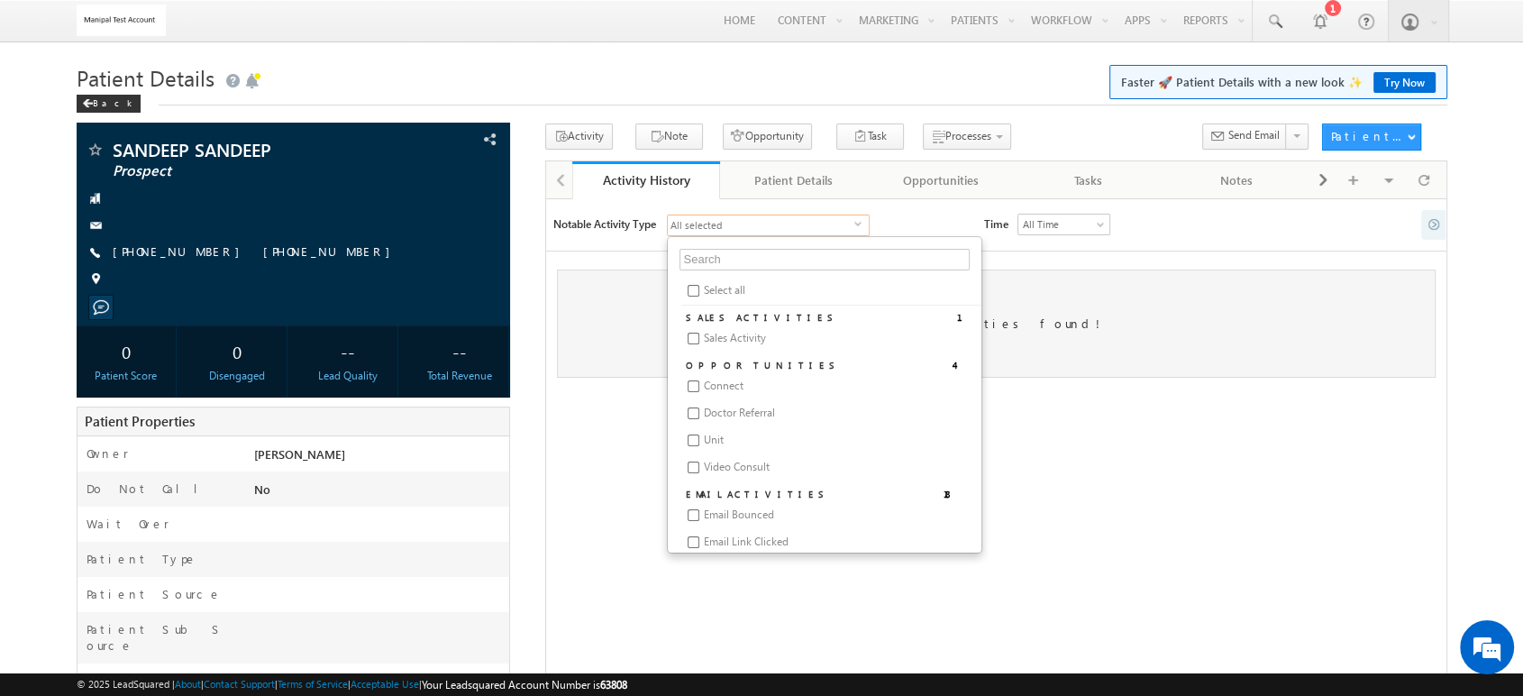
checkbox input "false"
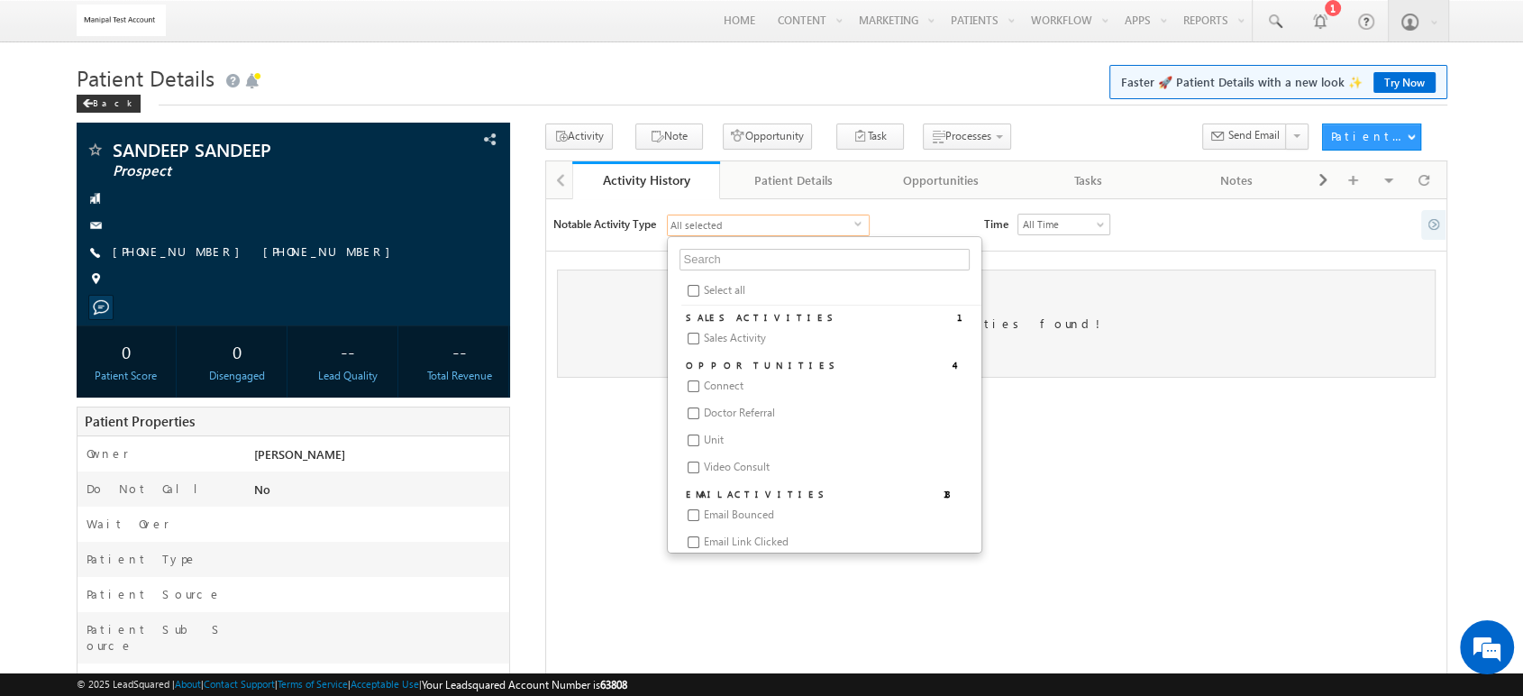
checkbox input "false"
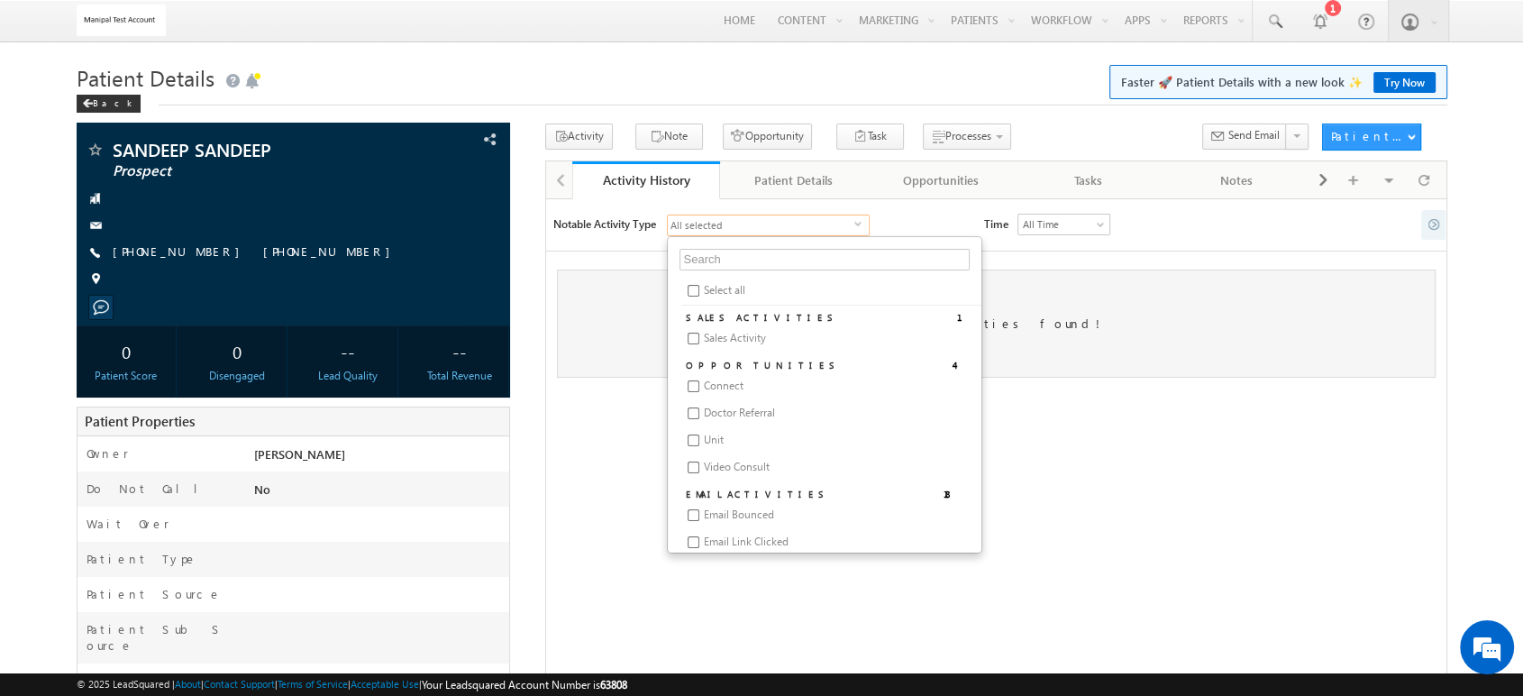
checkbox input "false"
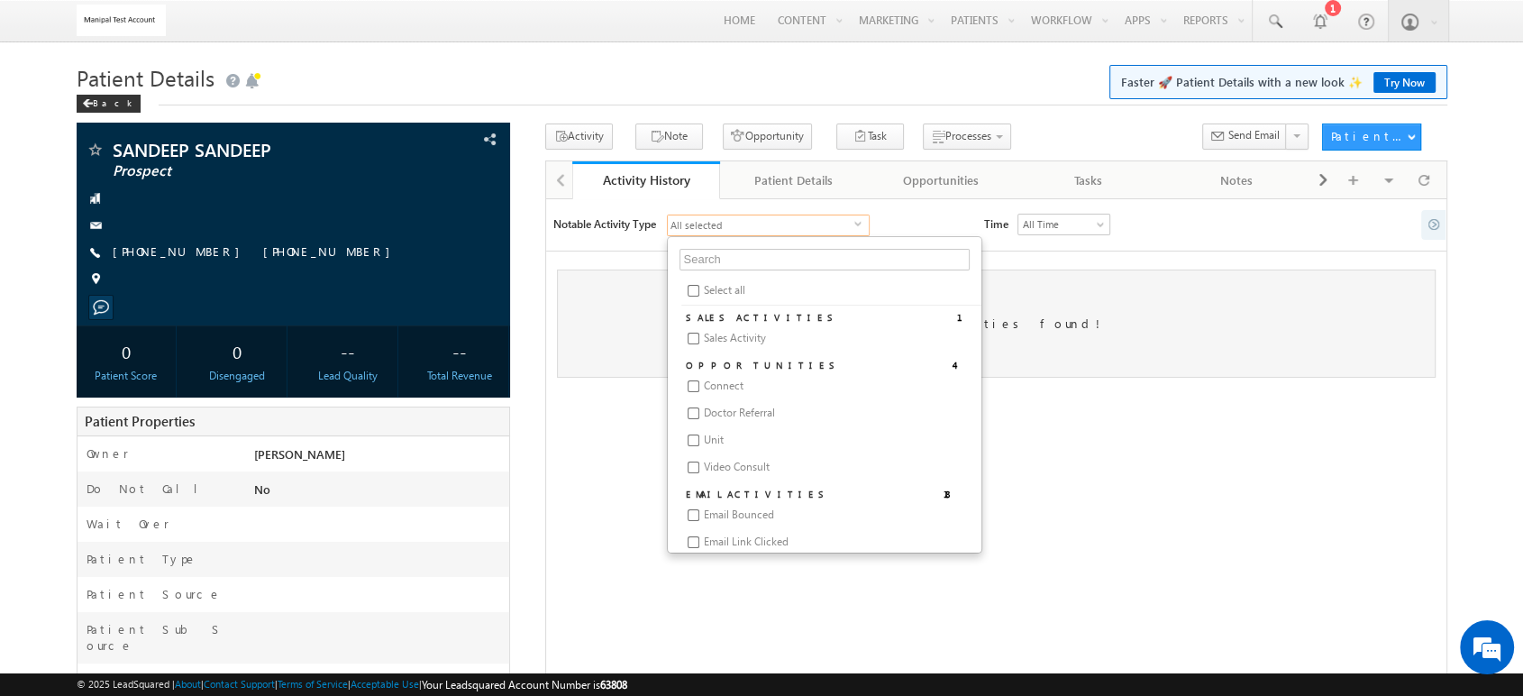
checkbox input "false"
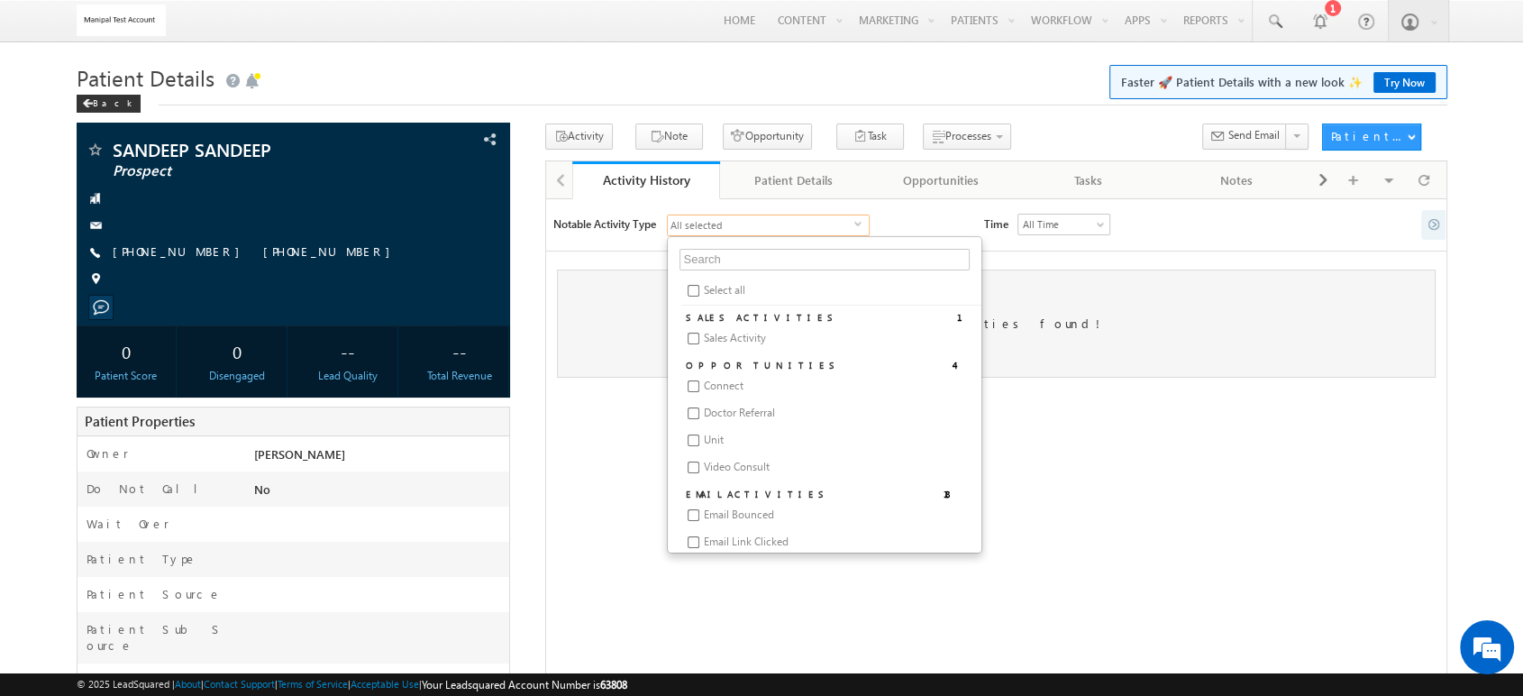
checkbox input "false"
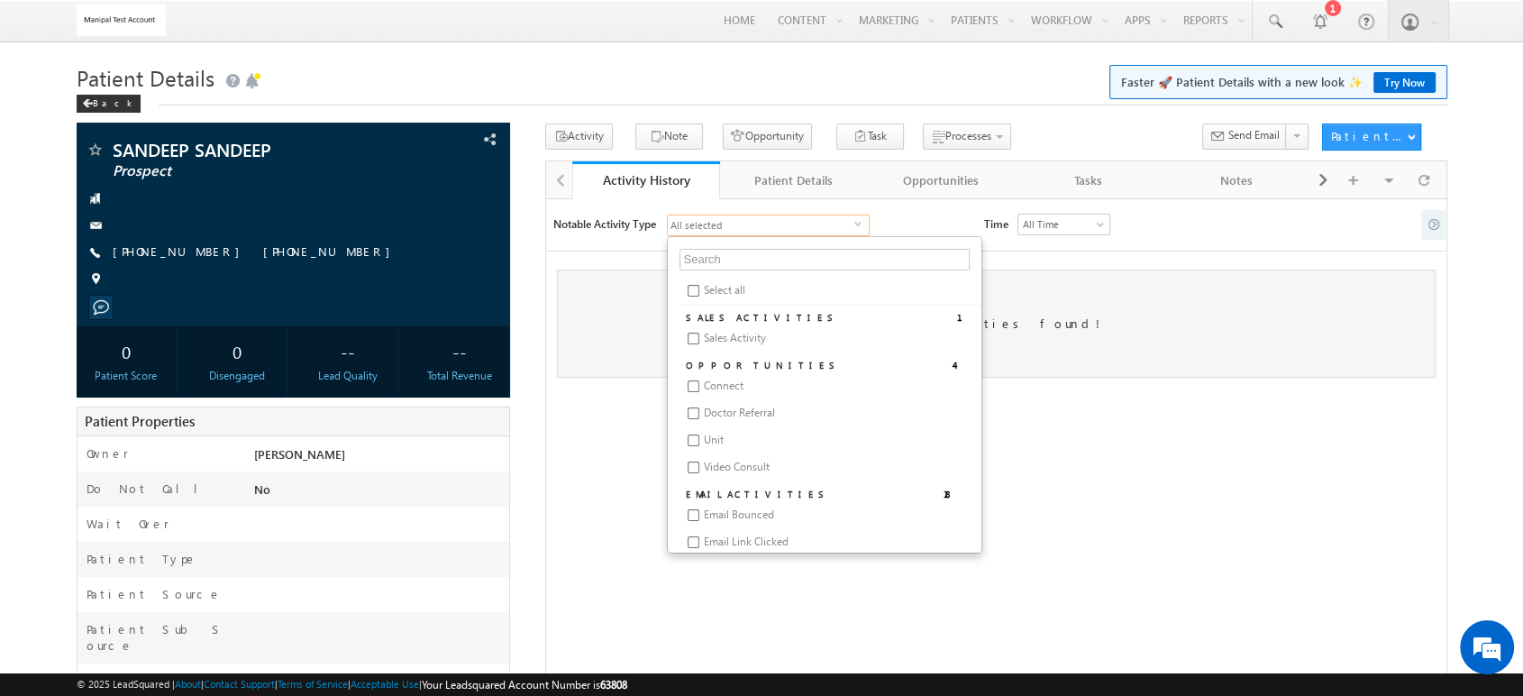
checkbox input "false"
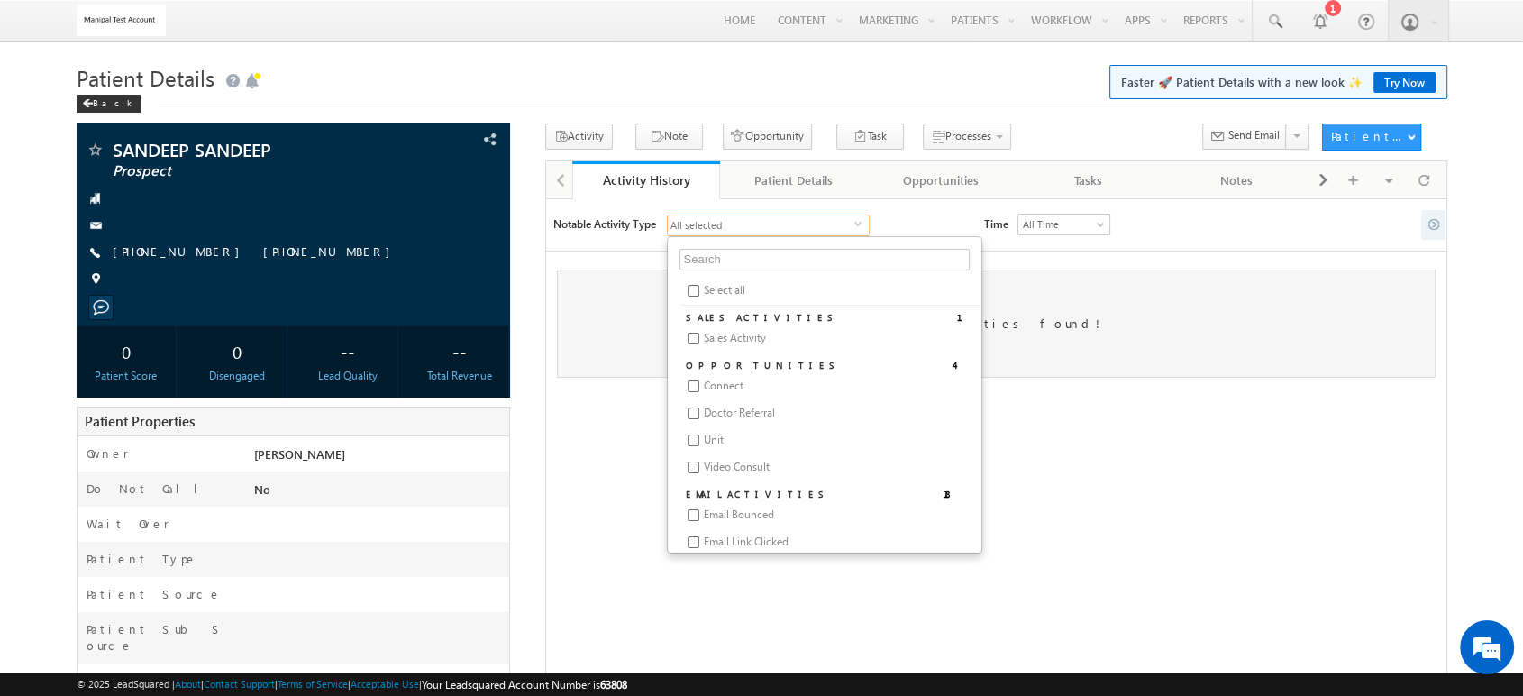
checkbox input "false"
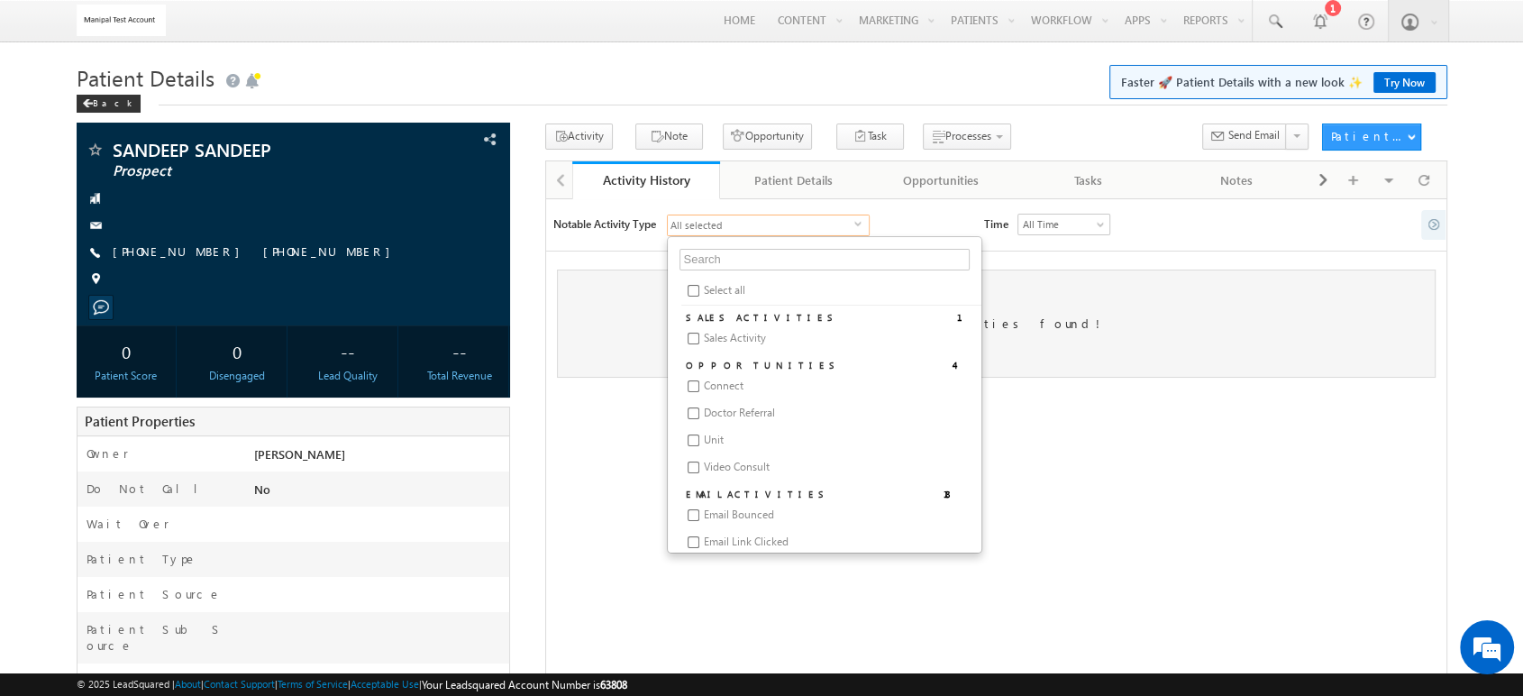
checkbox input "false"
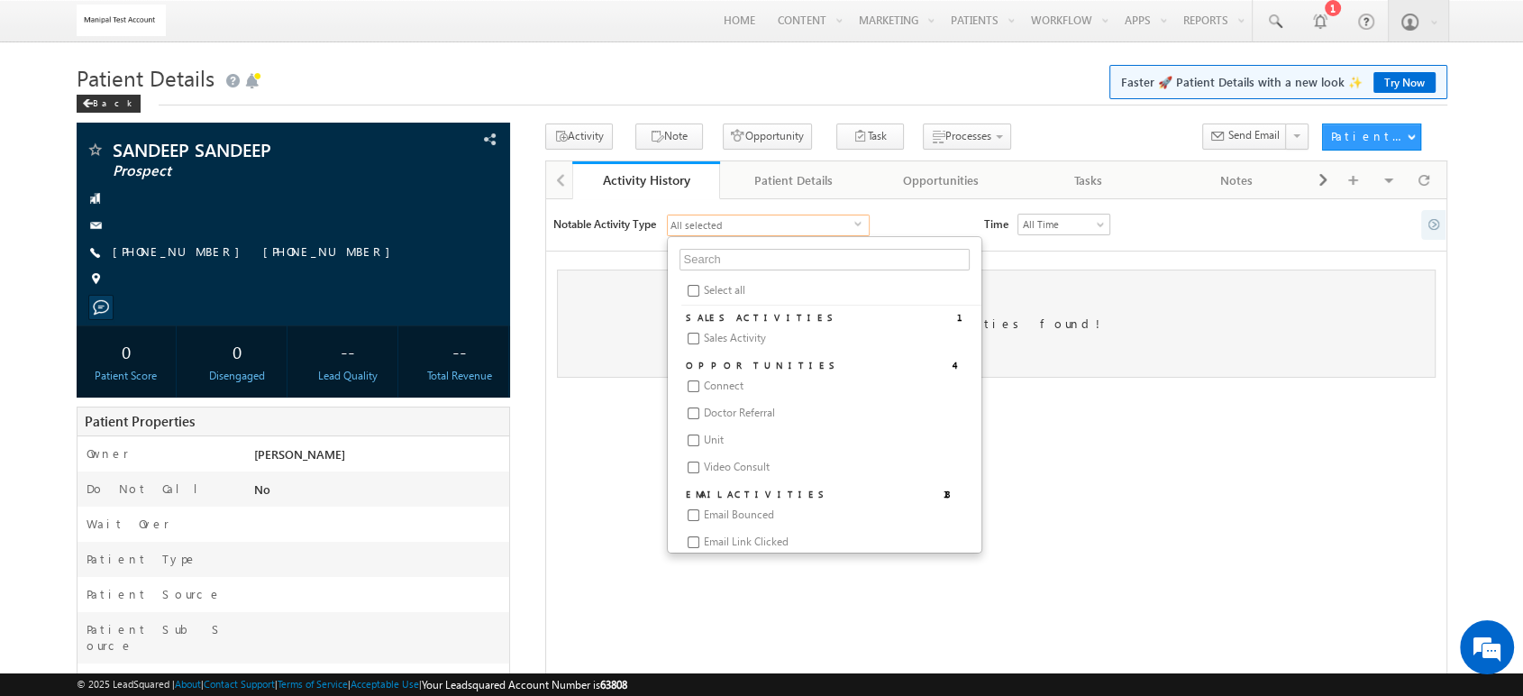
checkbox input "false"
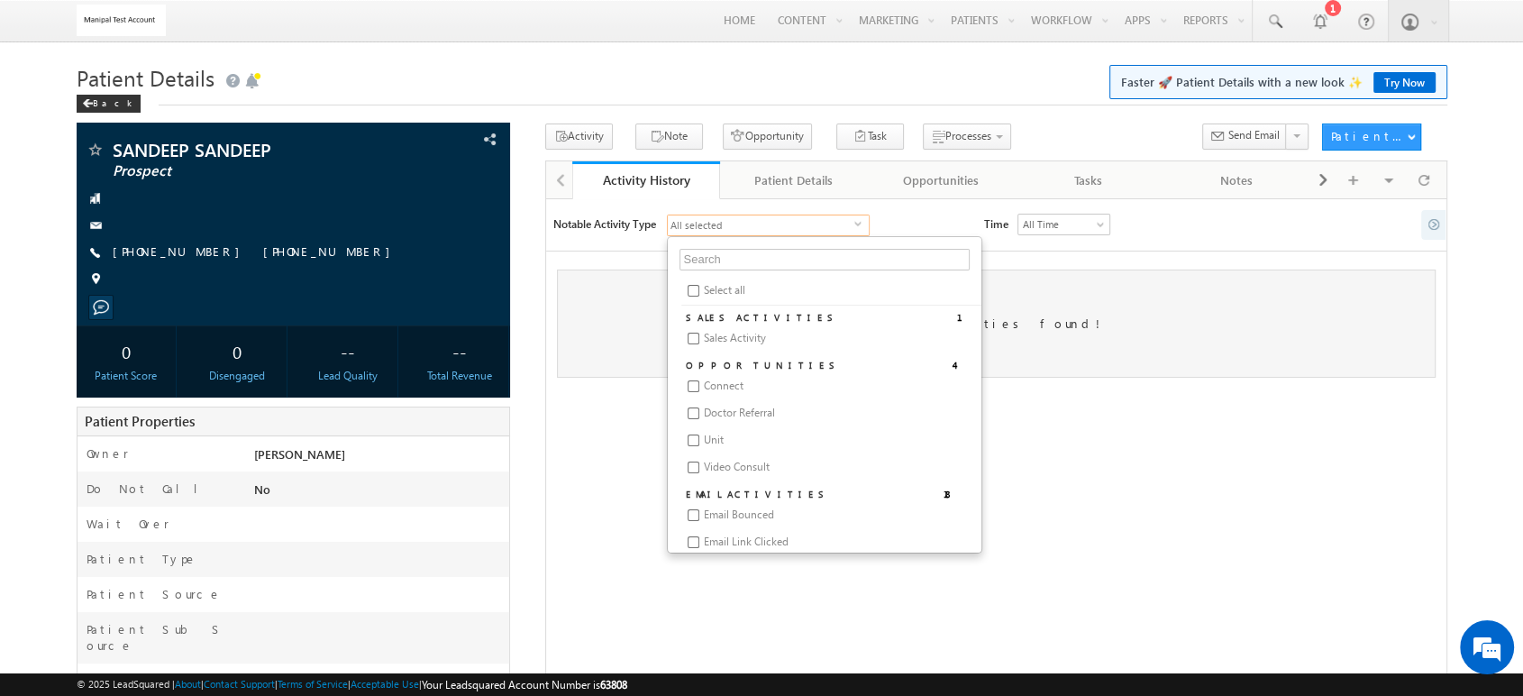
checkbox input "false"
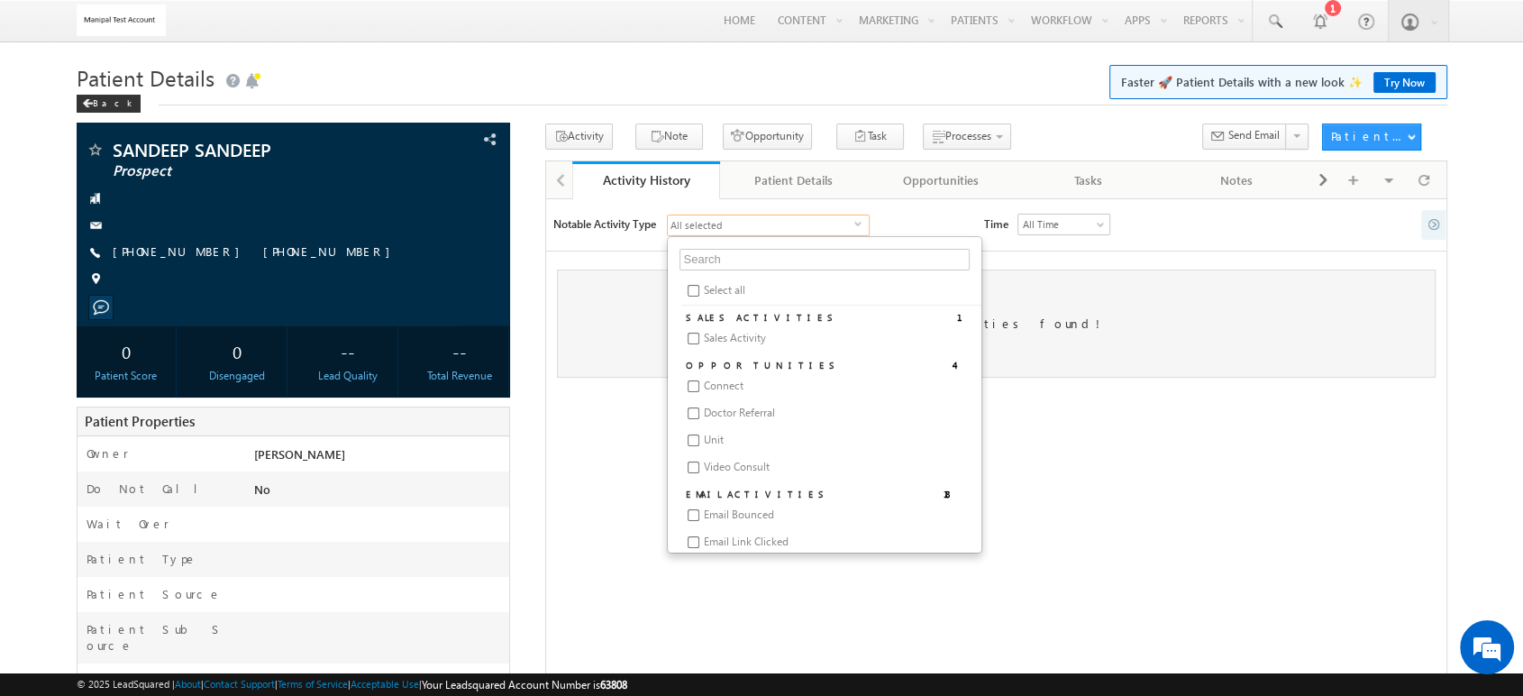
checkbox input "false"
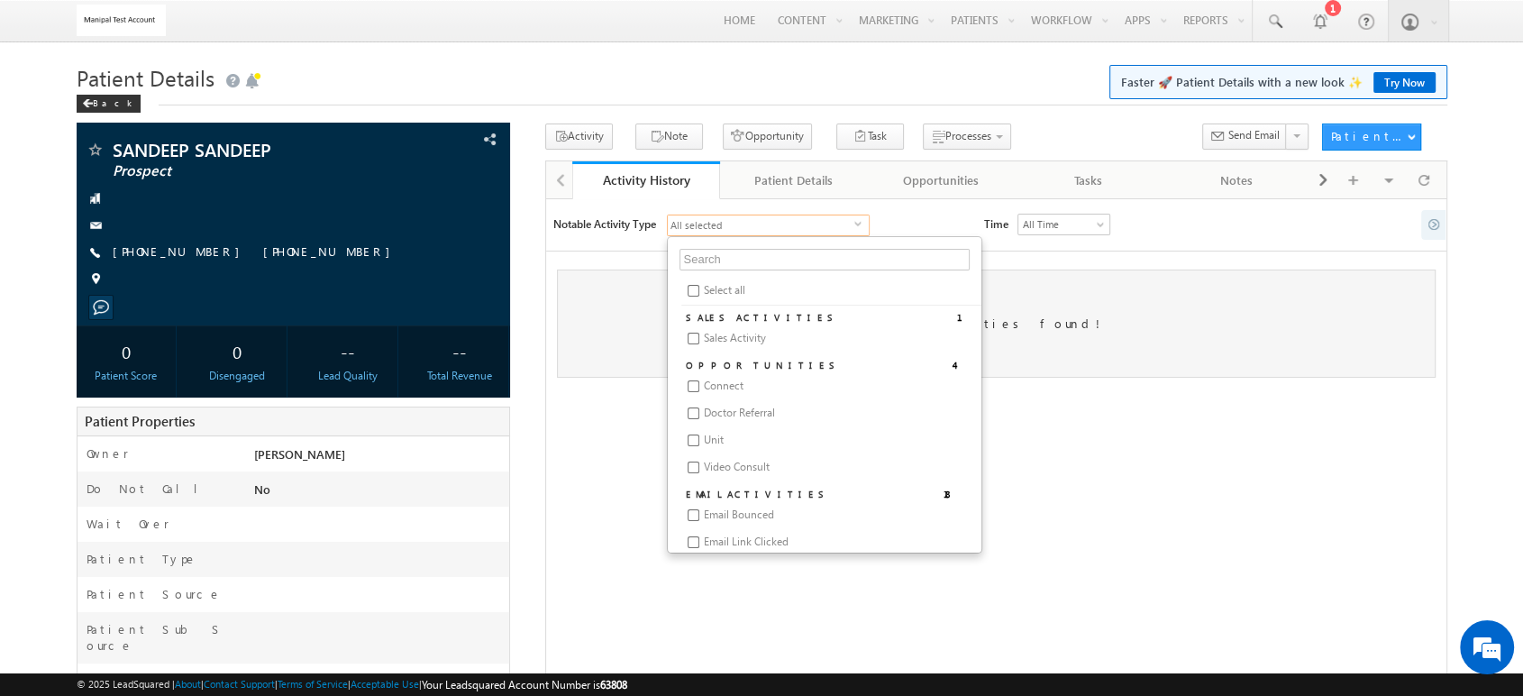
checkbox input "false"
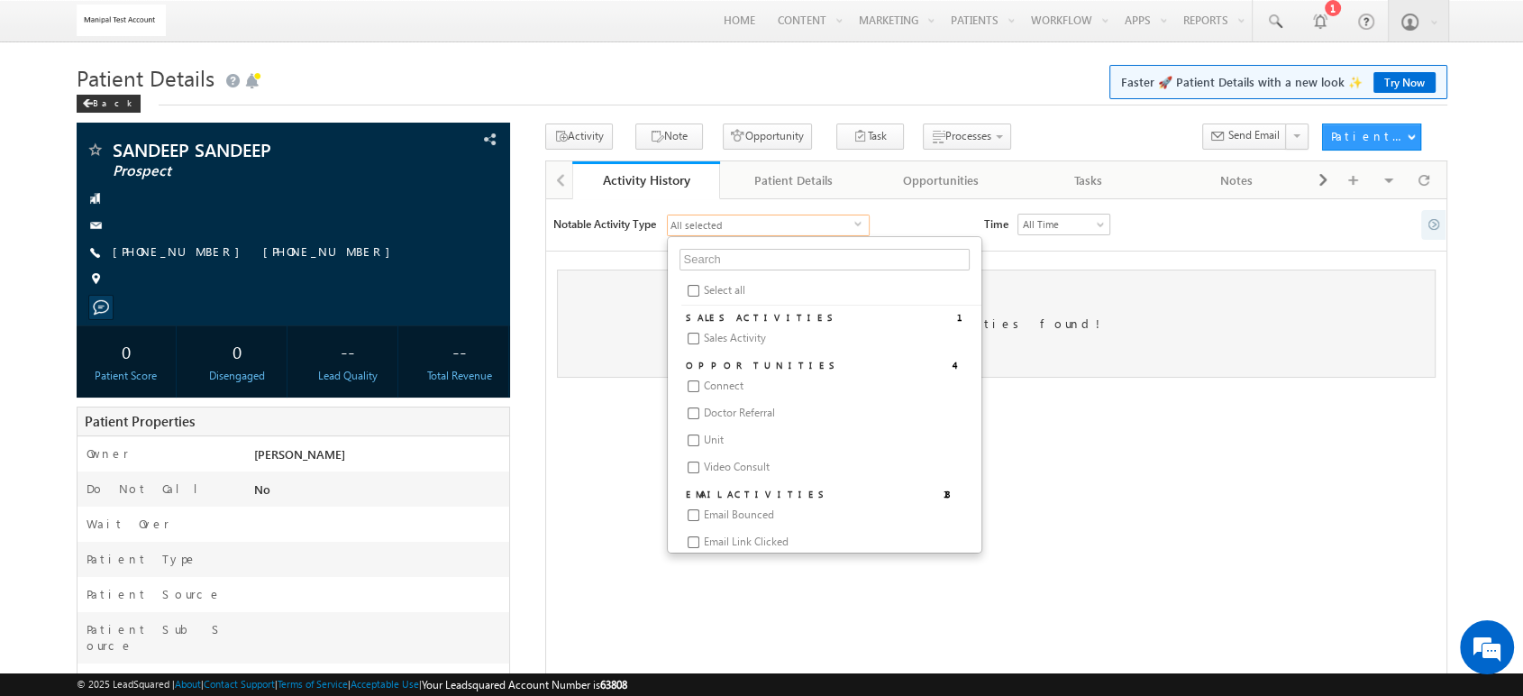
checkbox input "false"
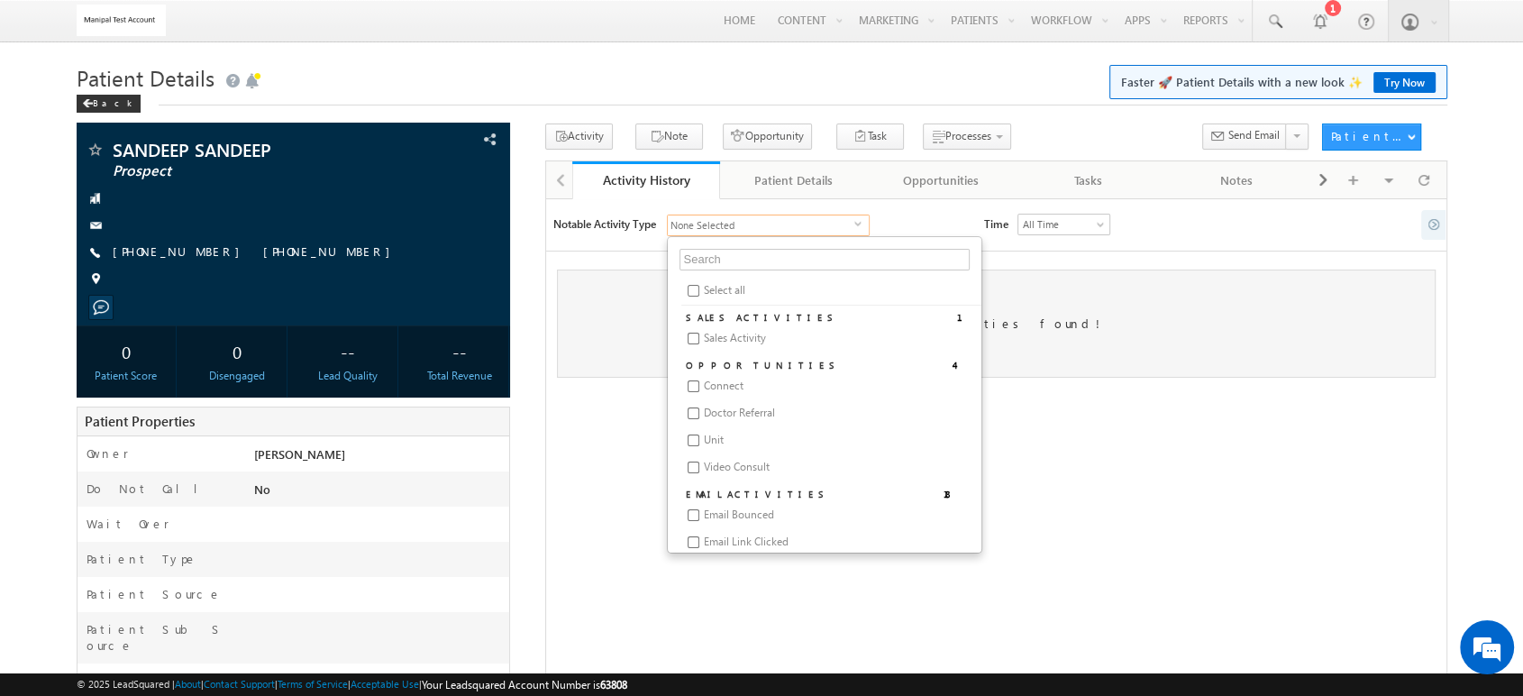
click at [698, 290] on input "Select all" at bounding box center [694, 291] width 12 height 12
checkbox input "true"
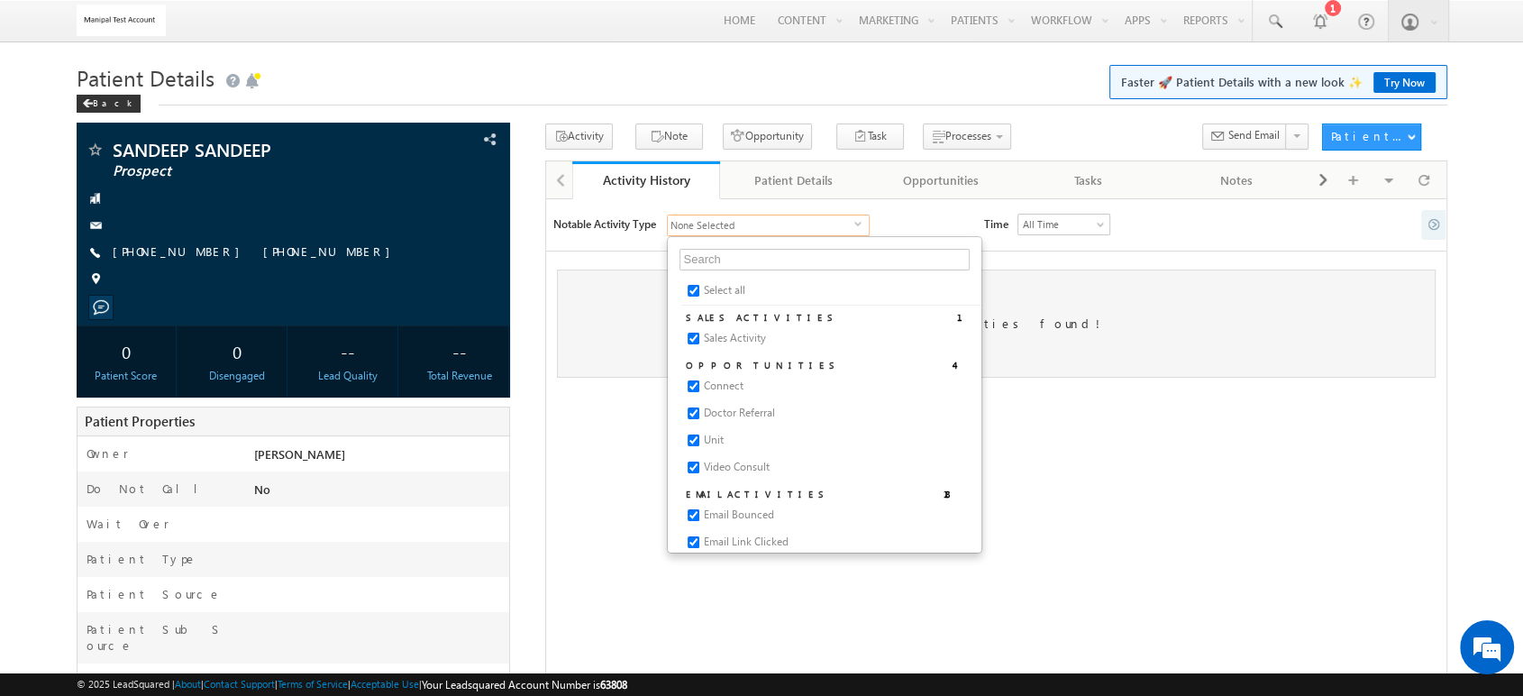
checkbox input "true"
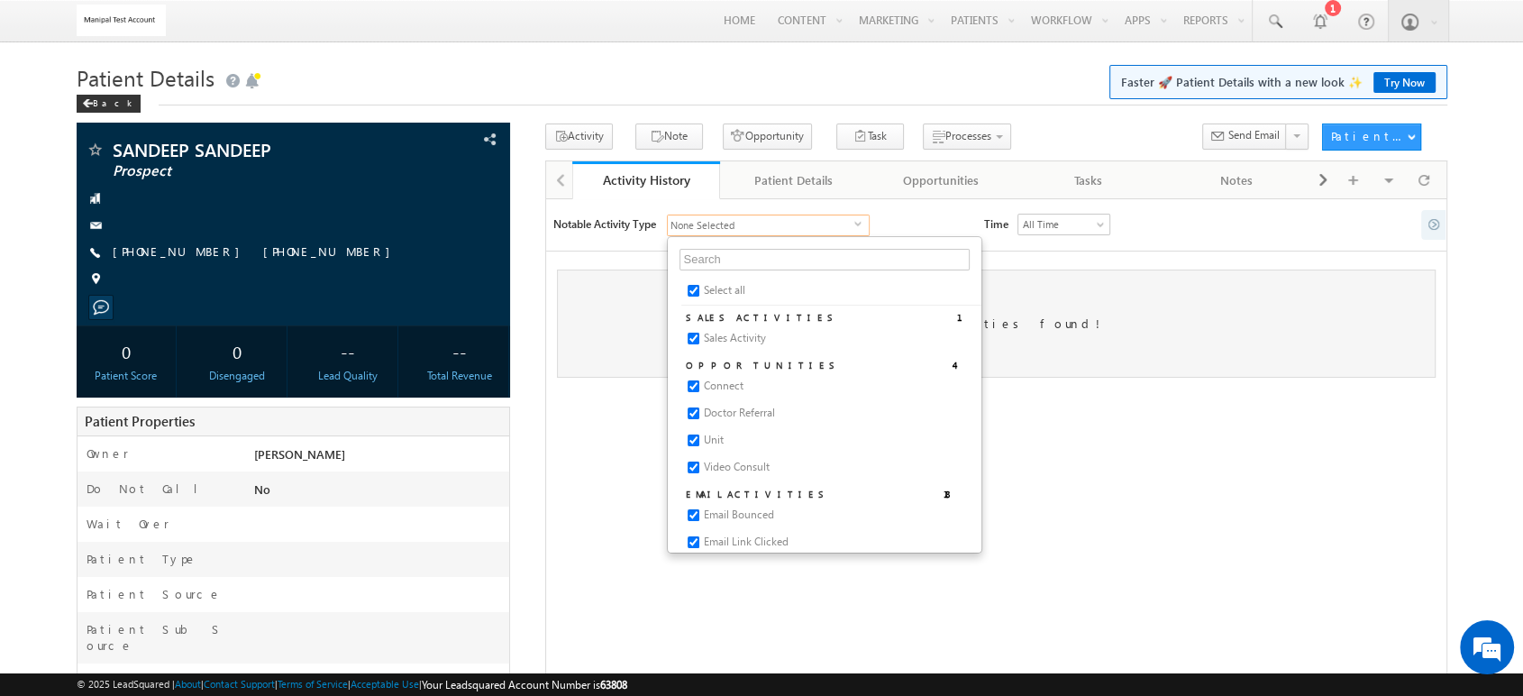
checkbox input "true"
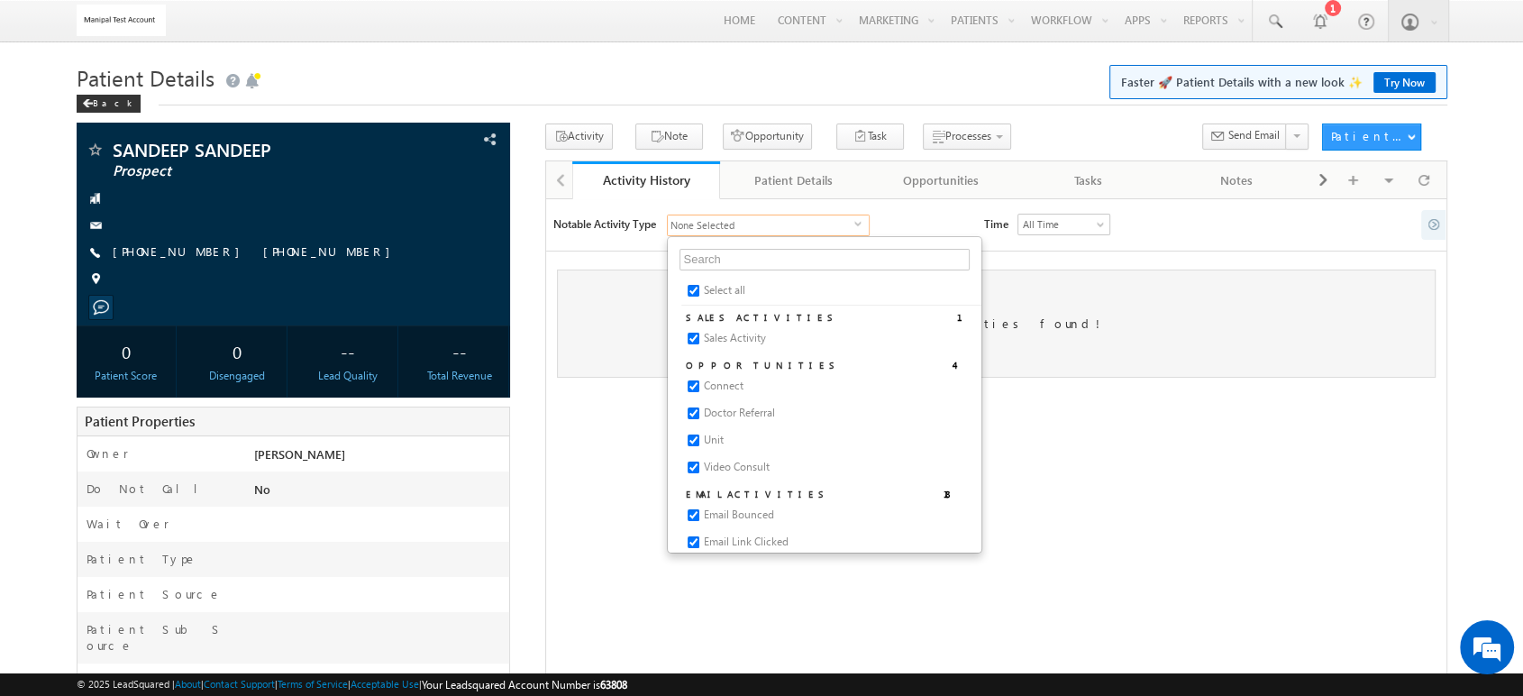
checkbox input "true"
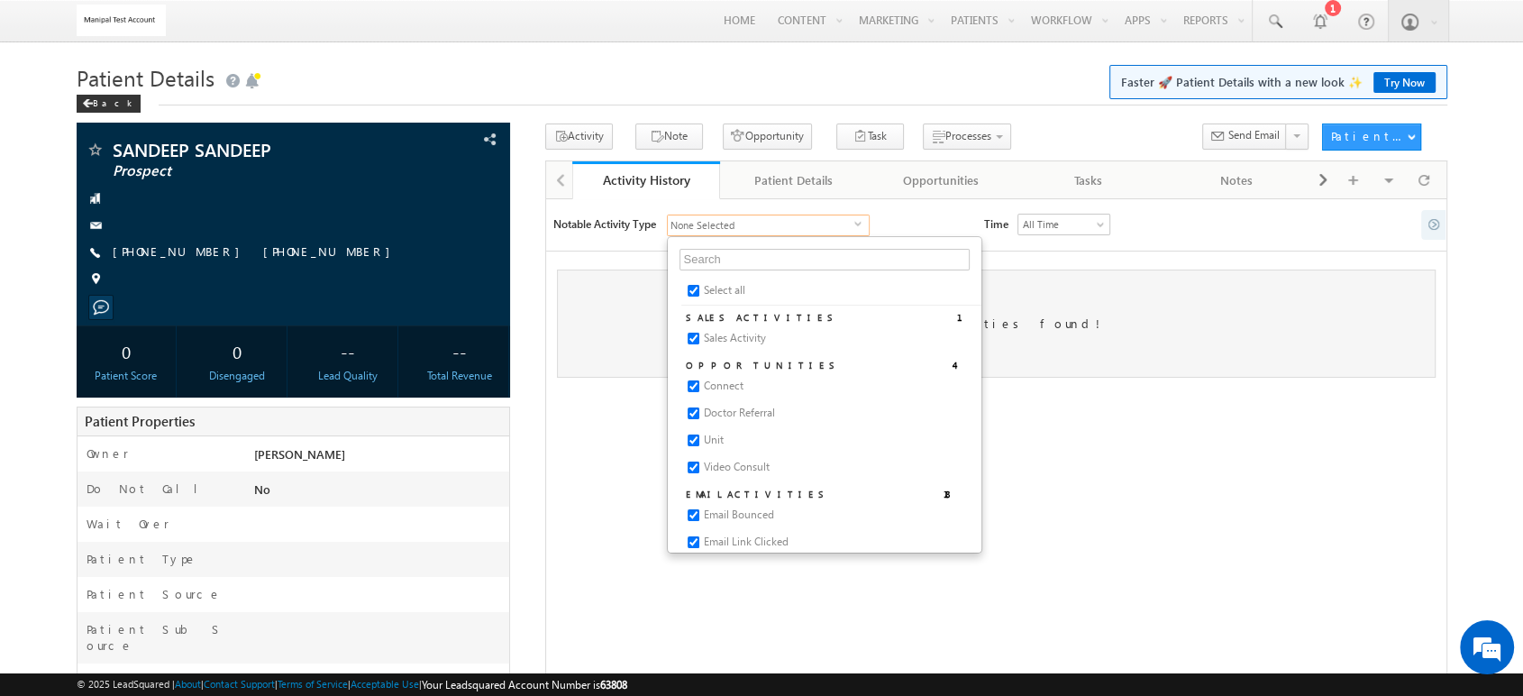
checkbox input "true"
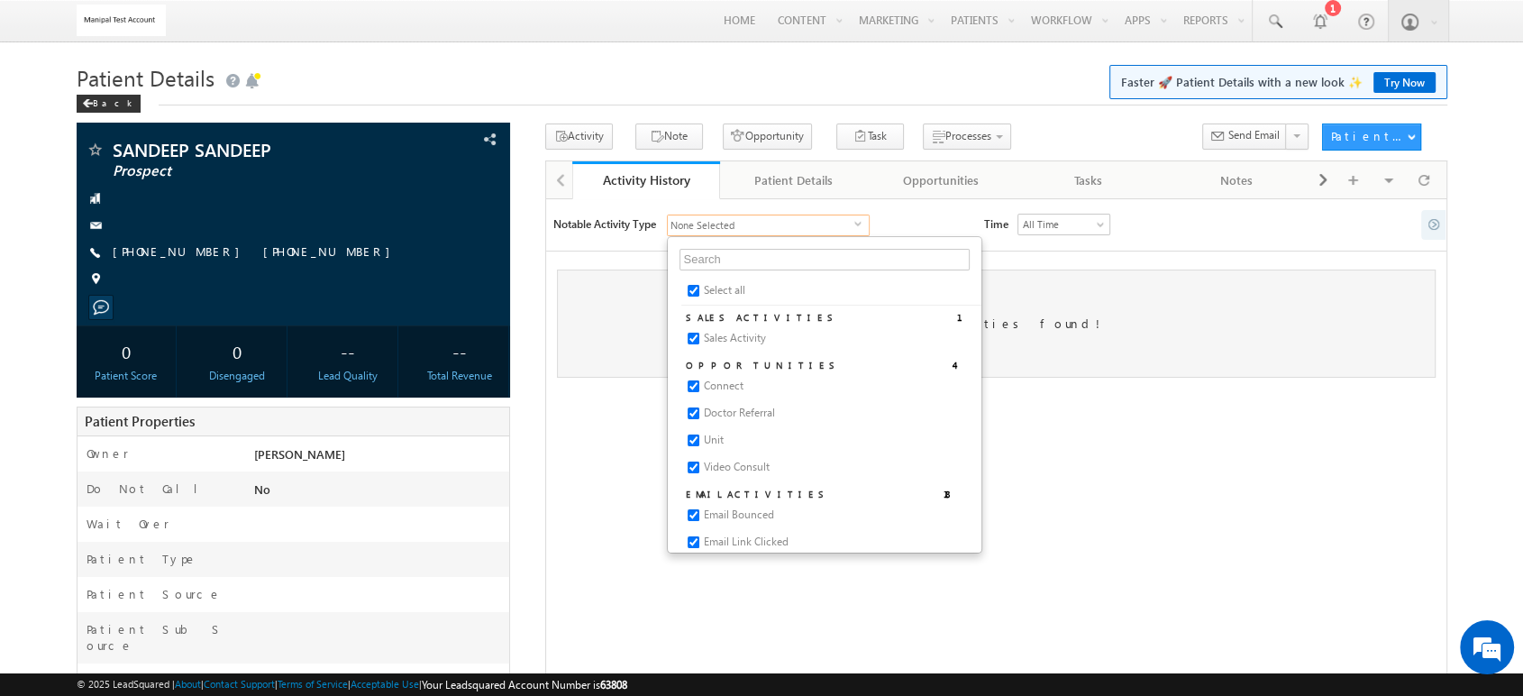
checkbox input "true"
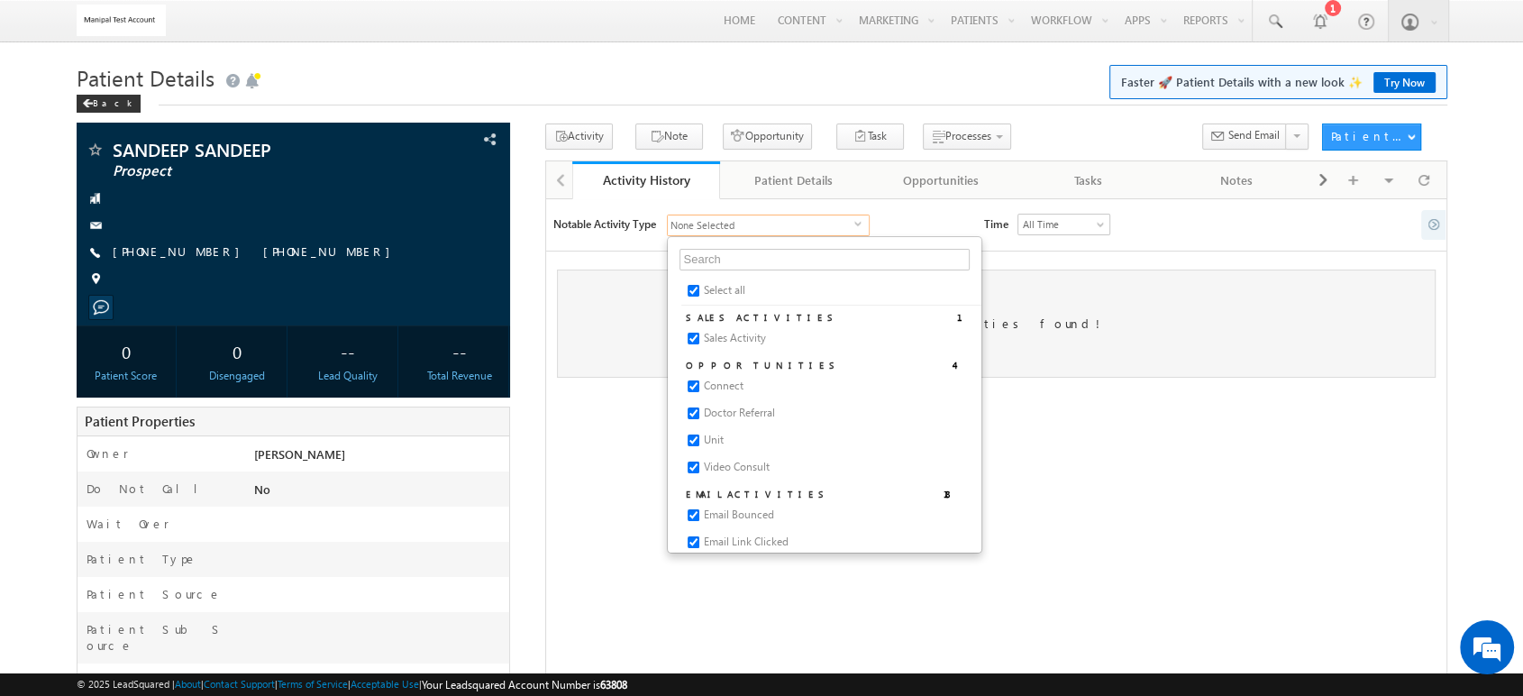
checkbox input "true"
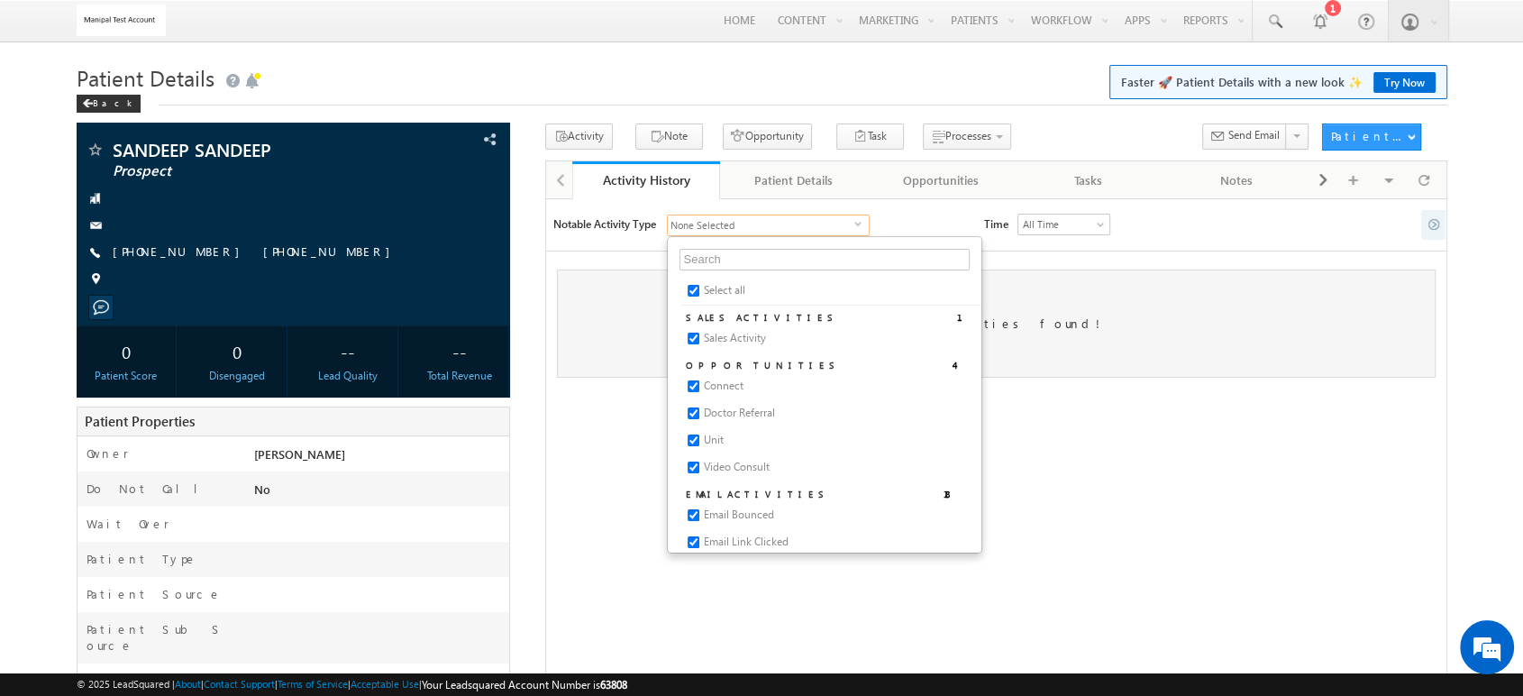
checkbox input "true"
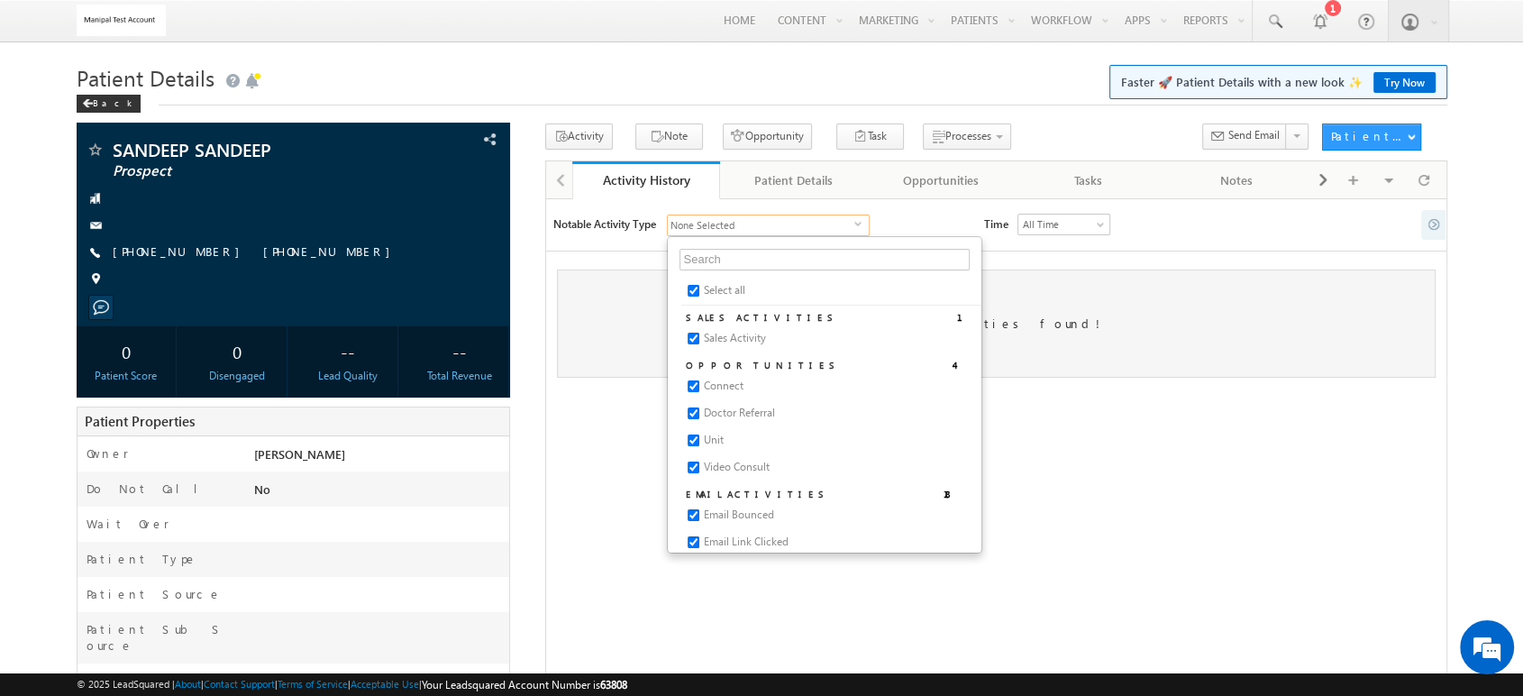
checkbox input "true"
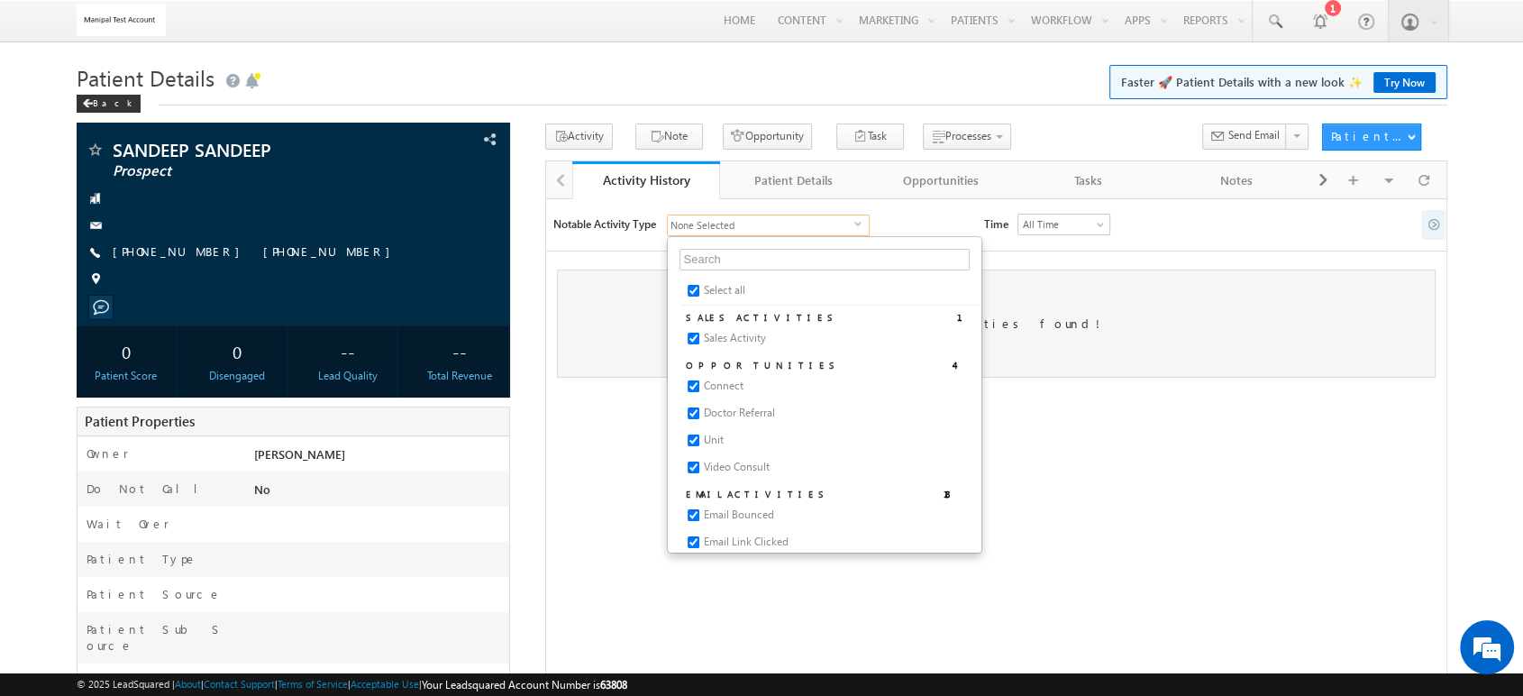
checkbox input "true"
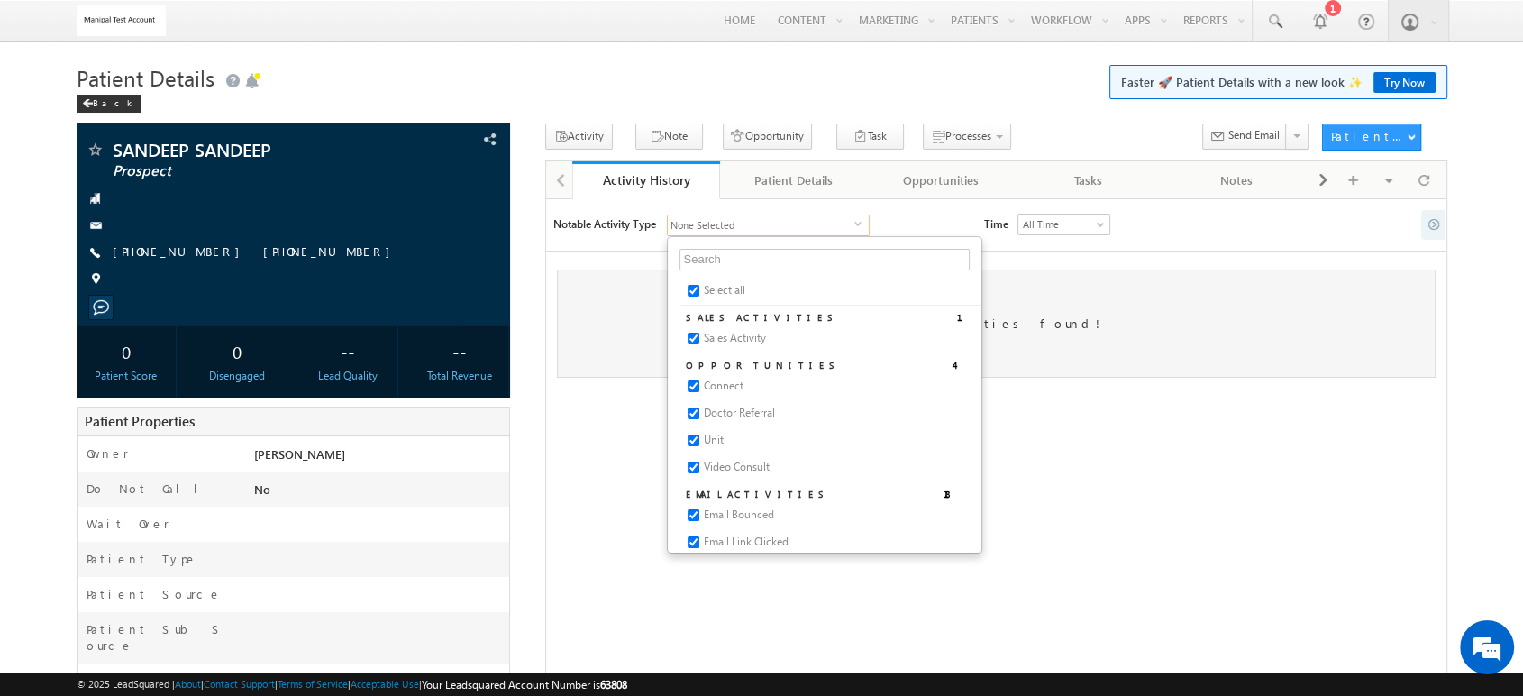
checkbox input "true"
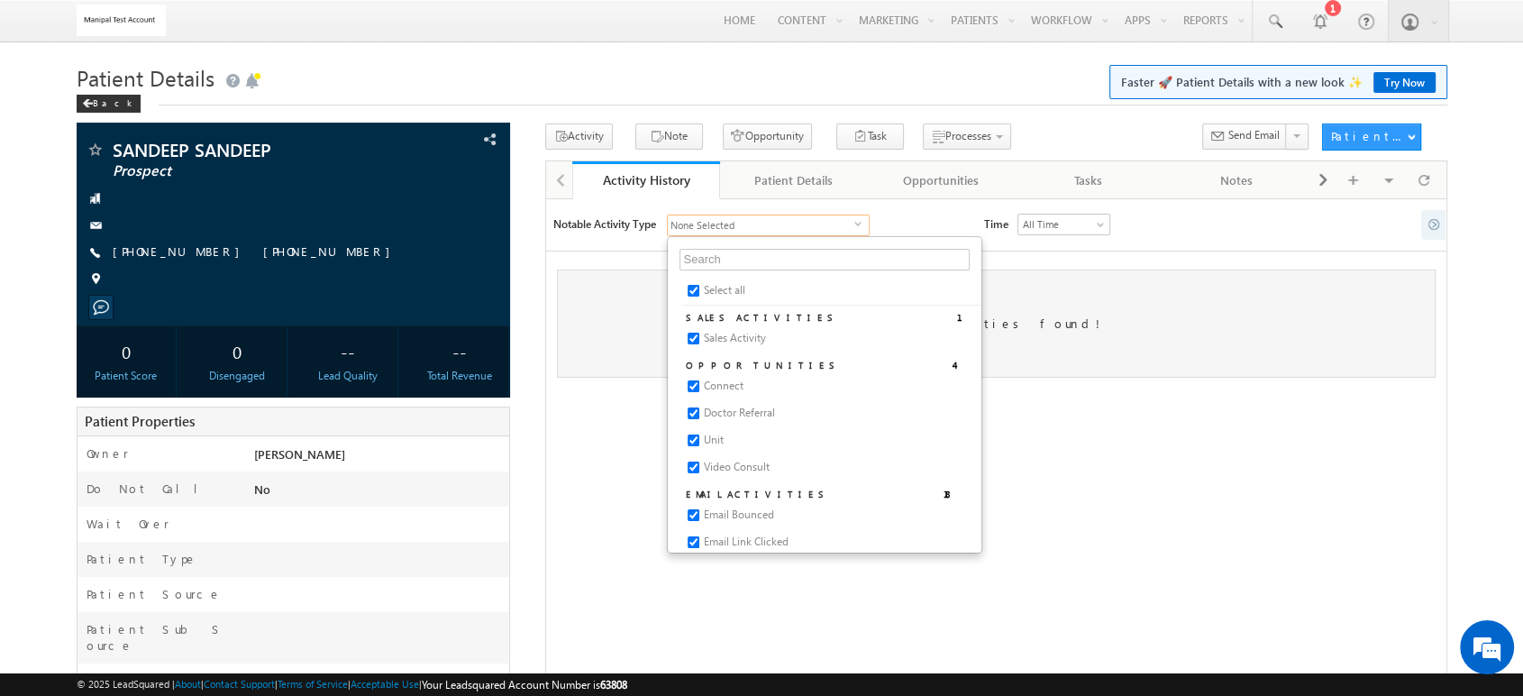
checkbox input "true"
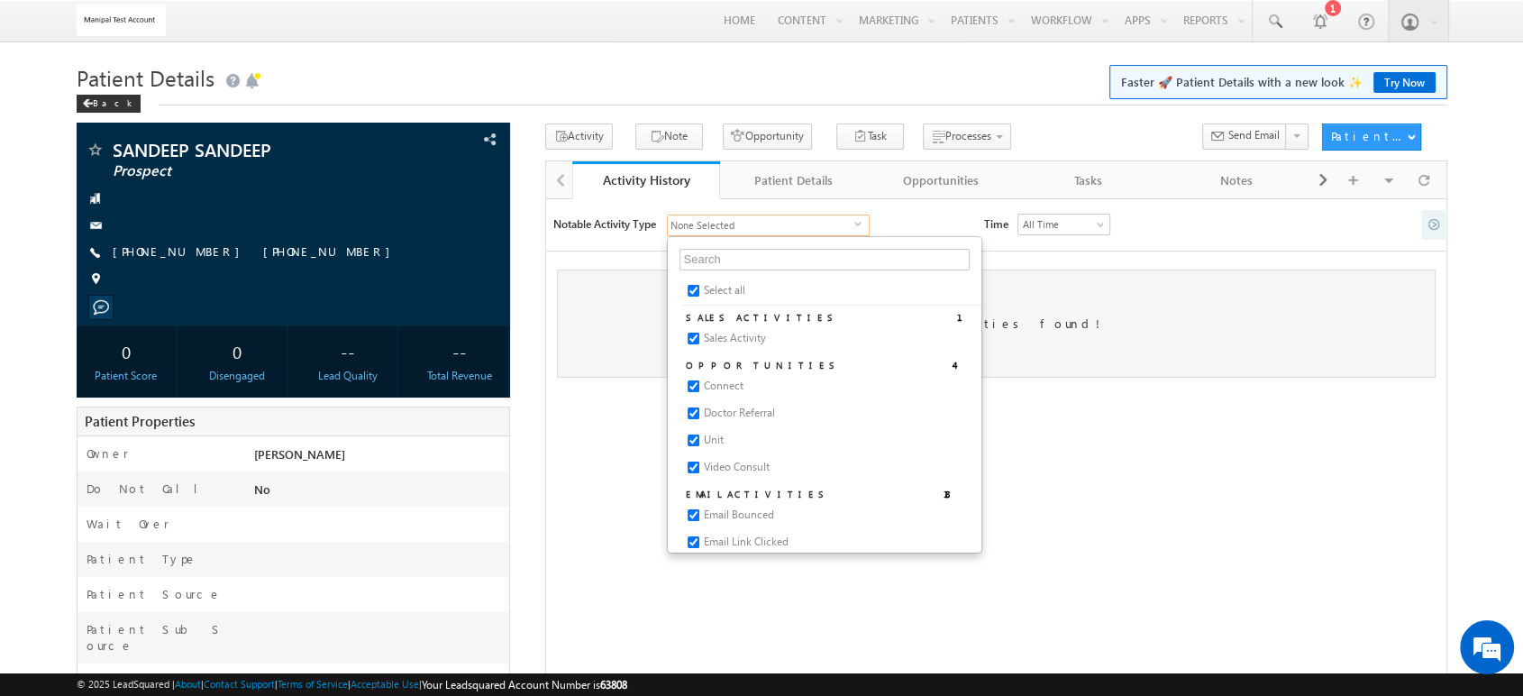
checkbox input "true"
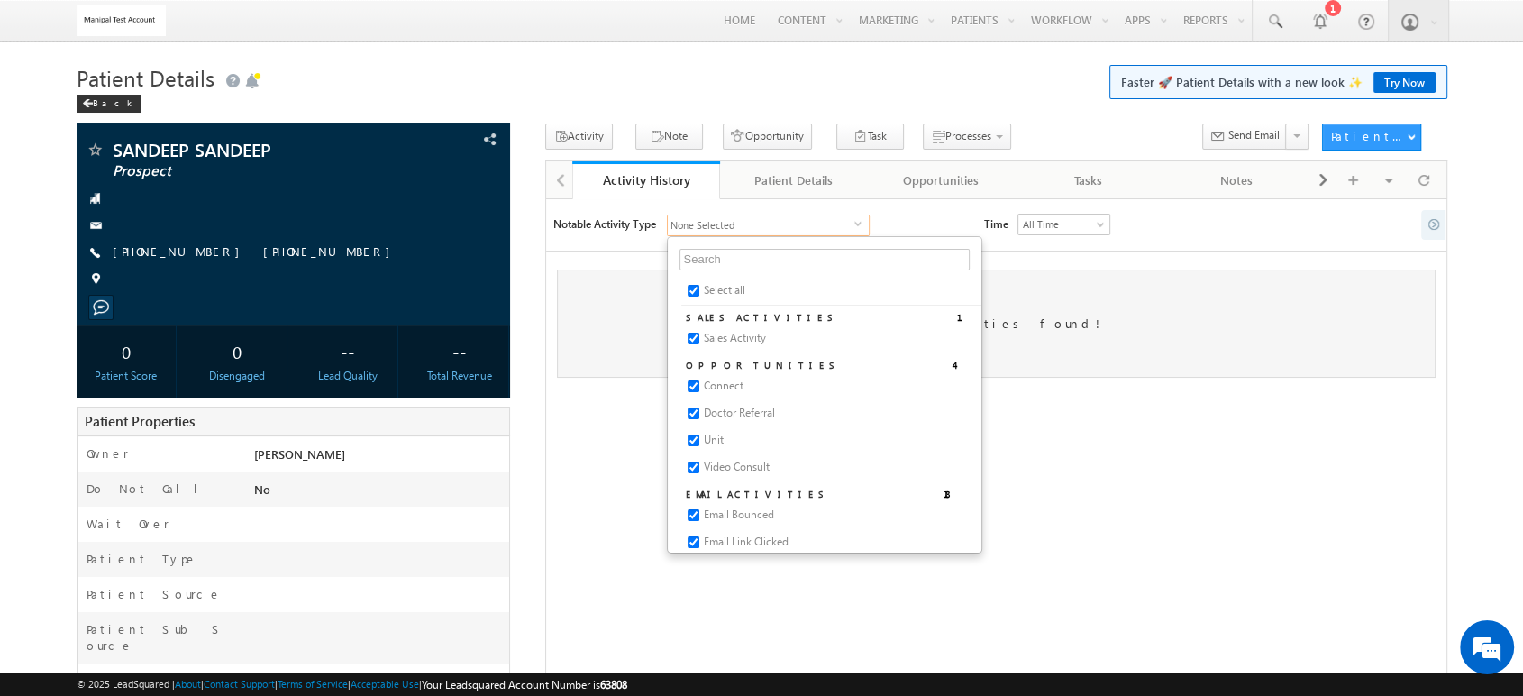
checkbox input "true"
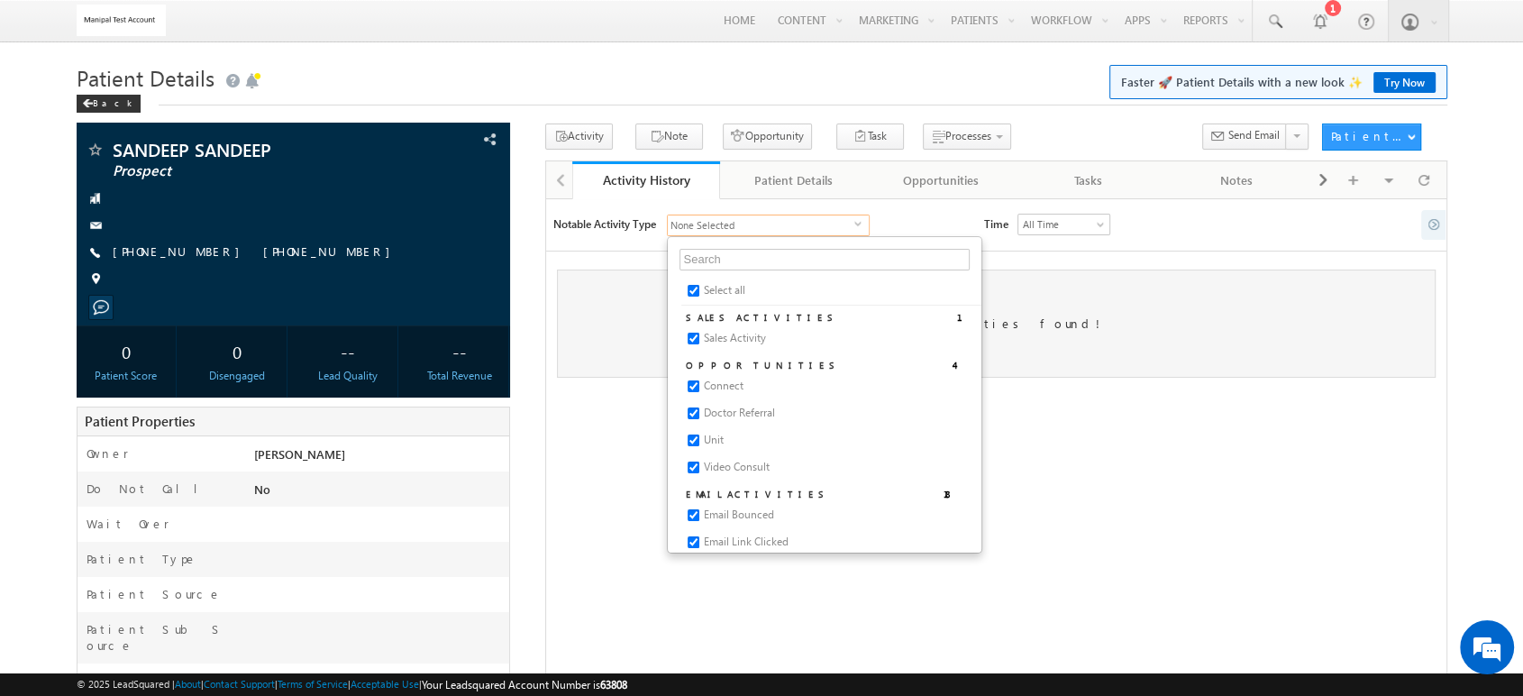
checkbox input "true"
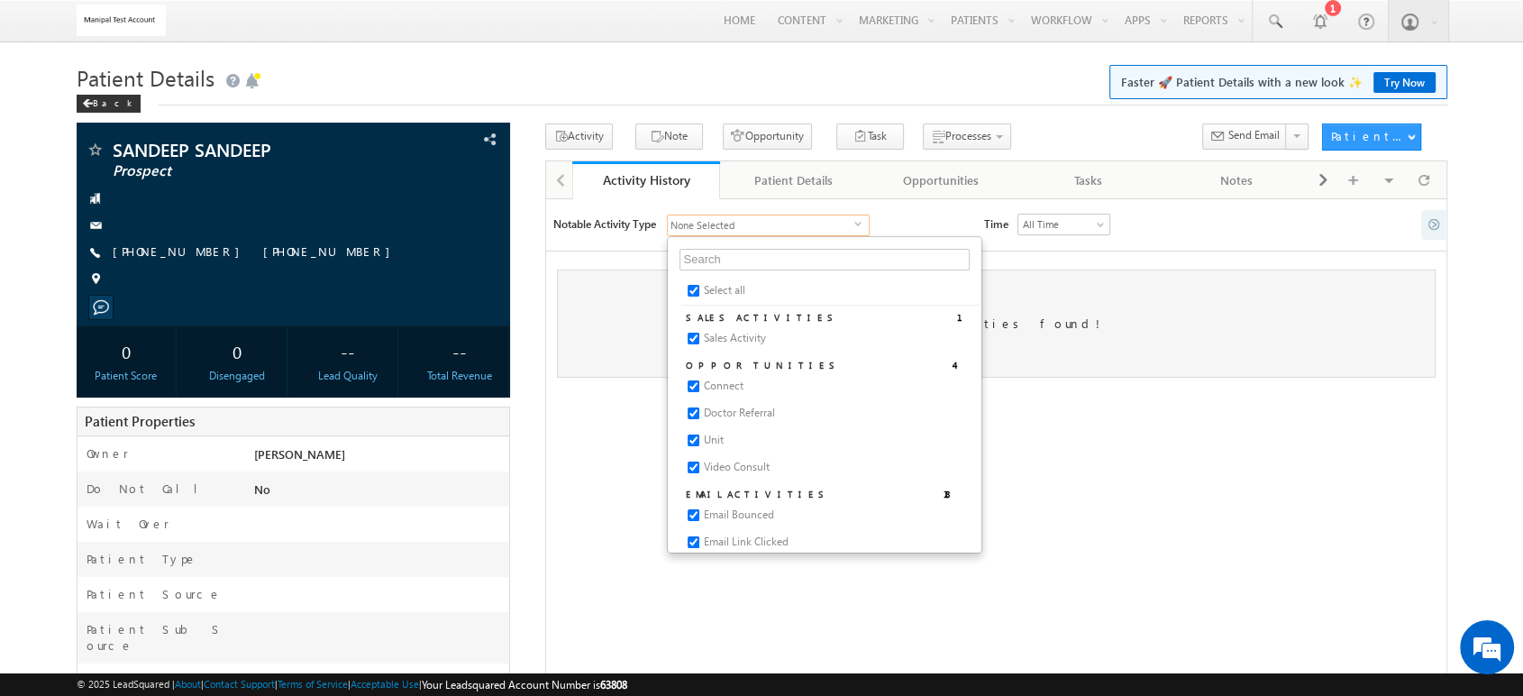
checkbox input "true"
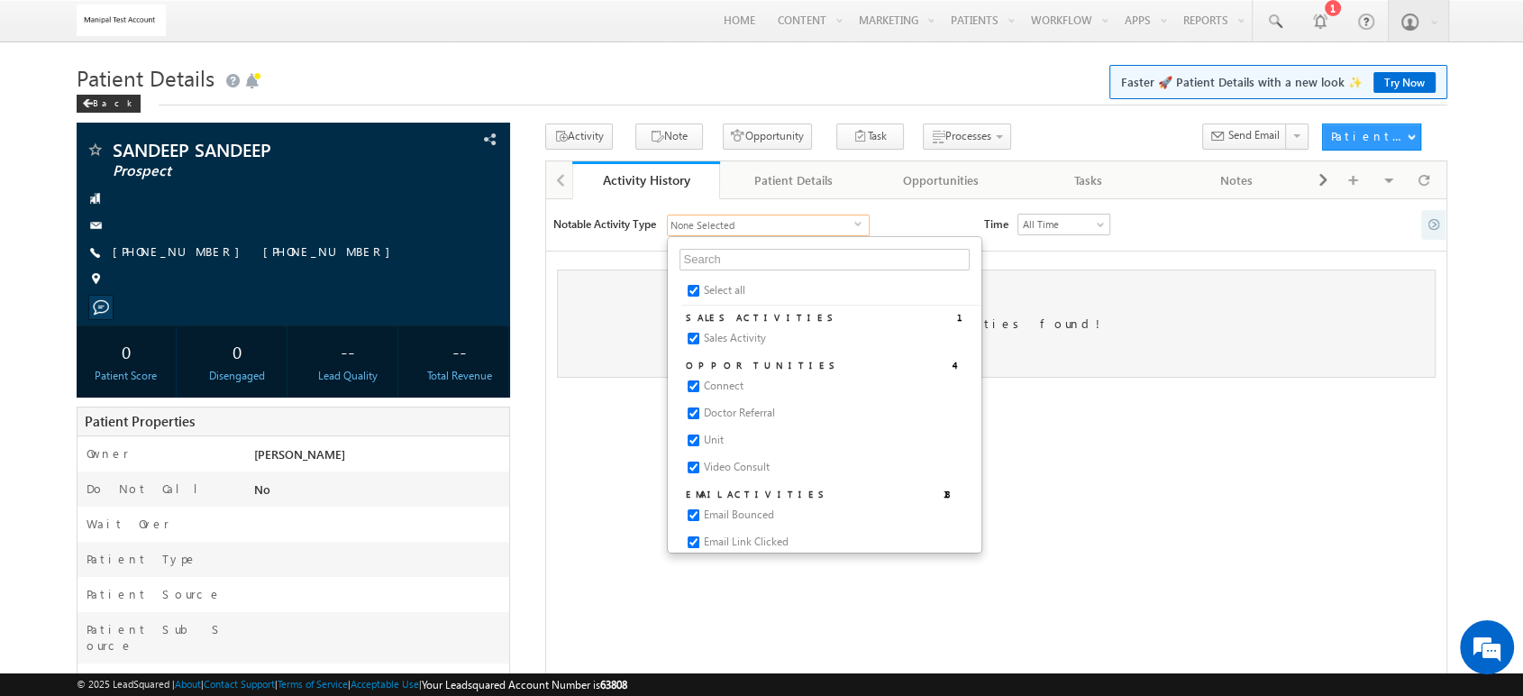
checkbox input "true"
click at [1046, 228] on span "All Time" at bounding box center [1061, 224] width 87 height 16
click at [1045, 251] on link "All Time" at bounding box center [1063, 247] width 91 height 16
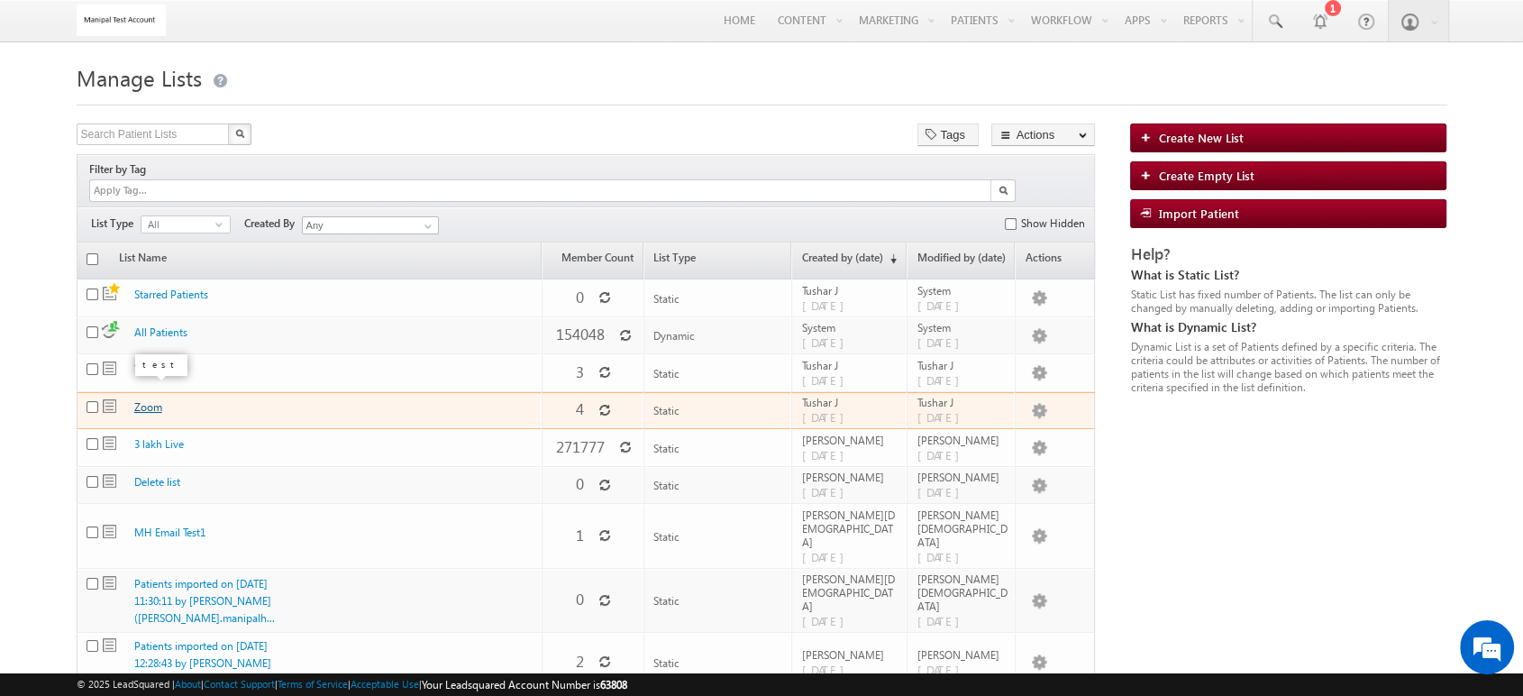
click at [145, 400] on link "Zoom" at bounding box center [148, 407] width 28 height 14
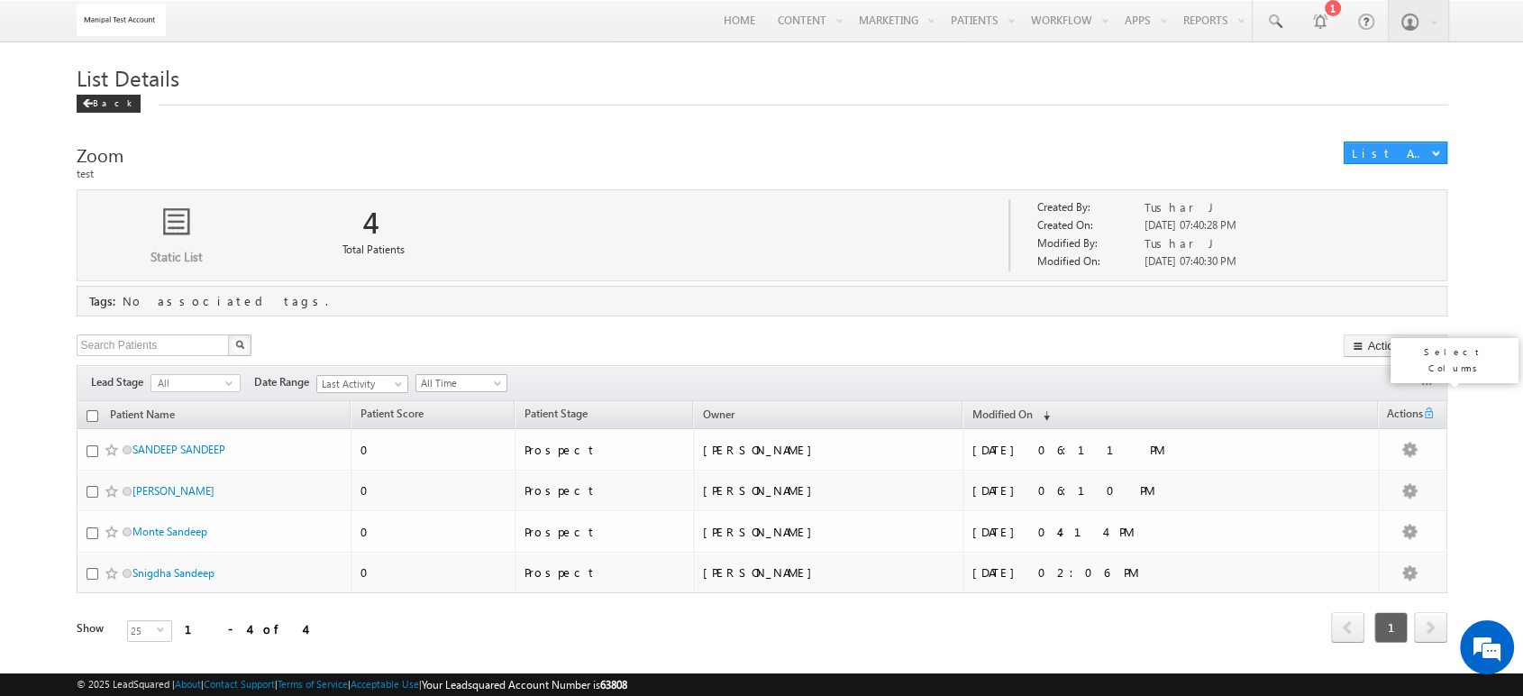
click at [1428, 380] on button "button" at bounding box center [1429, 381] width 18 height 18
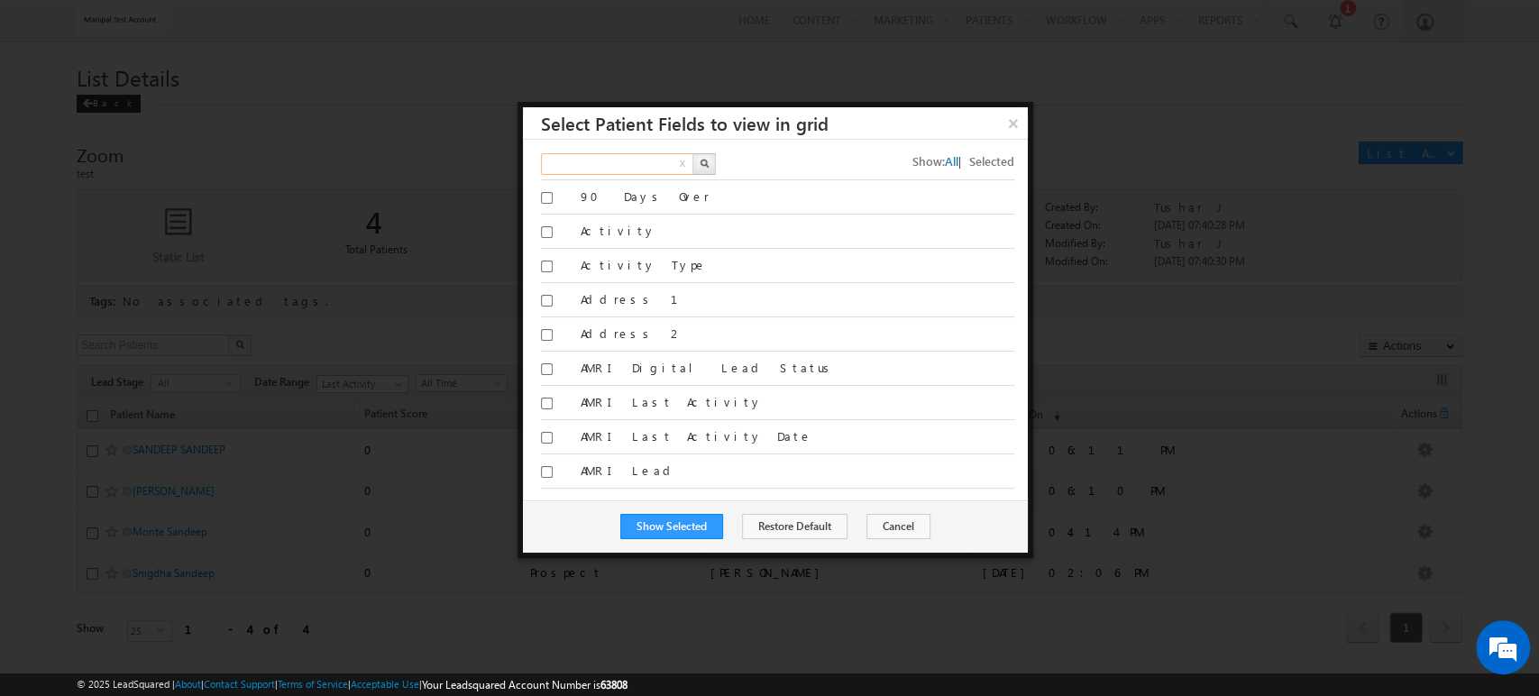
click at [590, 156] on input "text" at bounding box center [618, 164] width 154 height 22
type input "email"
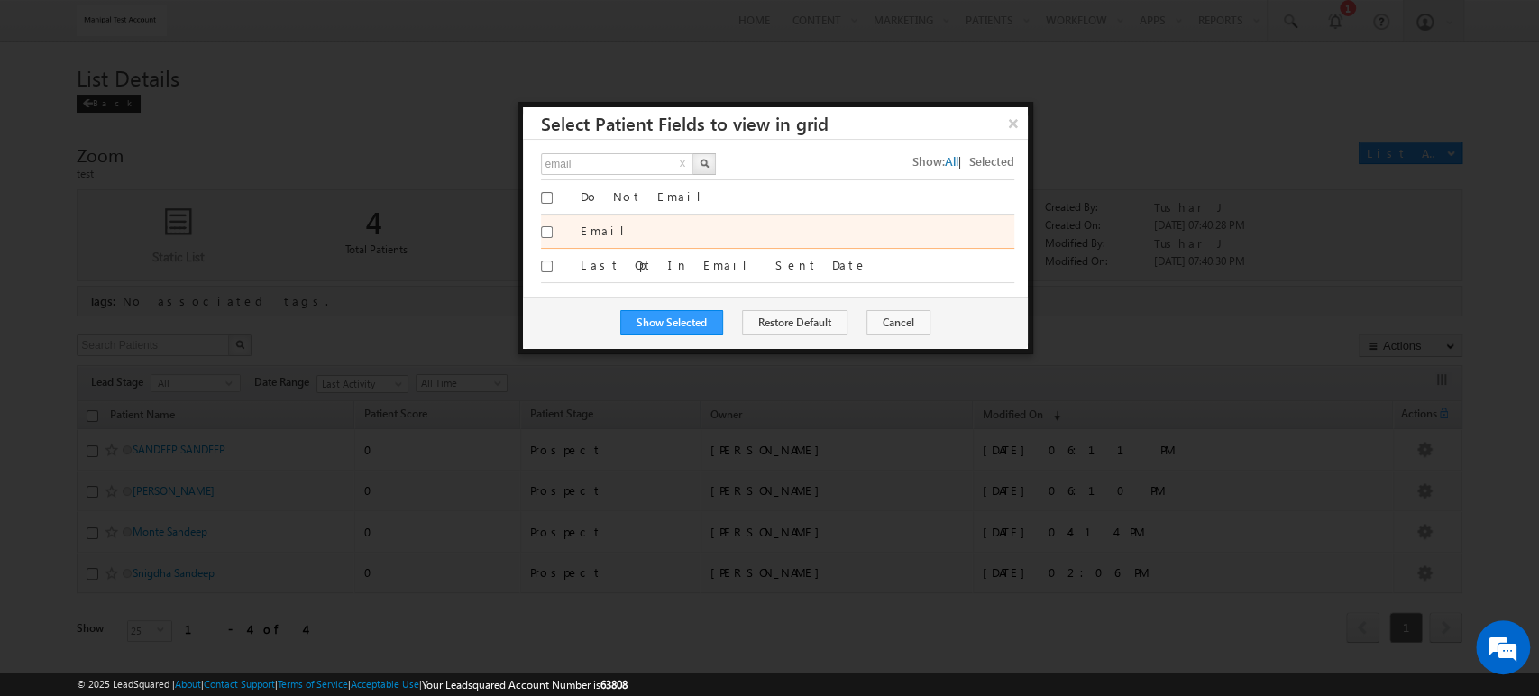
click at [541, 229] on input "Email" at bounding box center [547, 232] width 12 height 12
checkbox input "true"
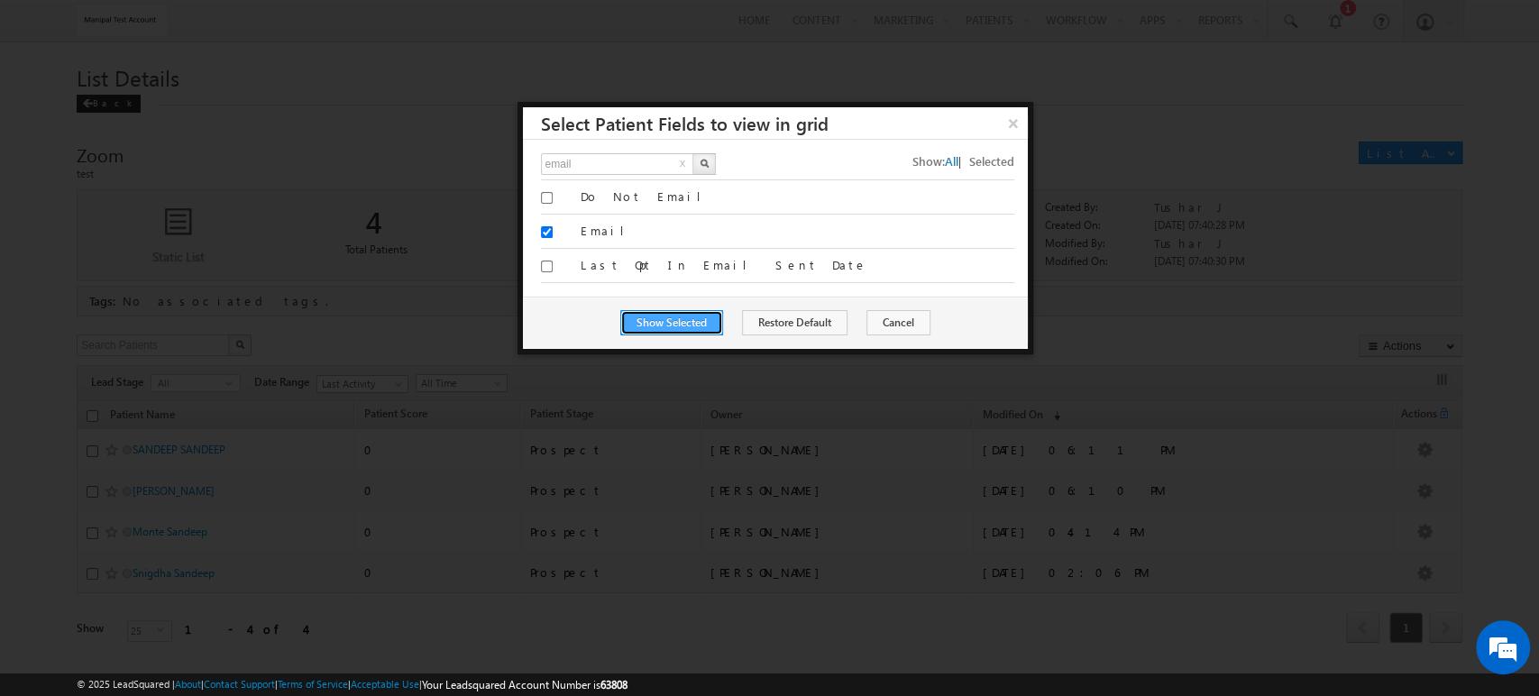
click at [685, 326] on button "Show Selected" at bounding box center [671, 322] width 103 height 25
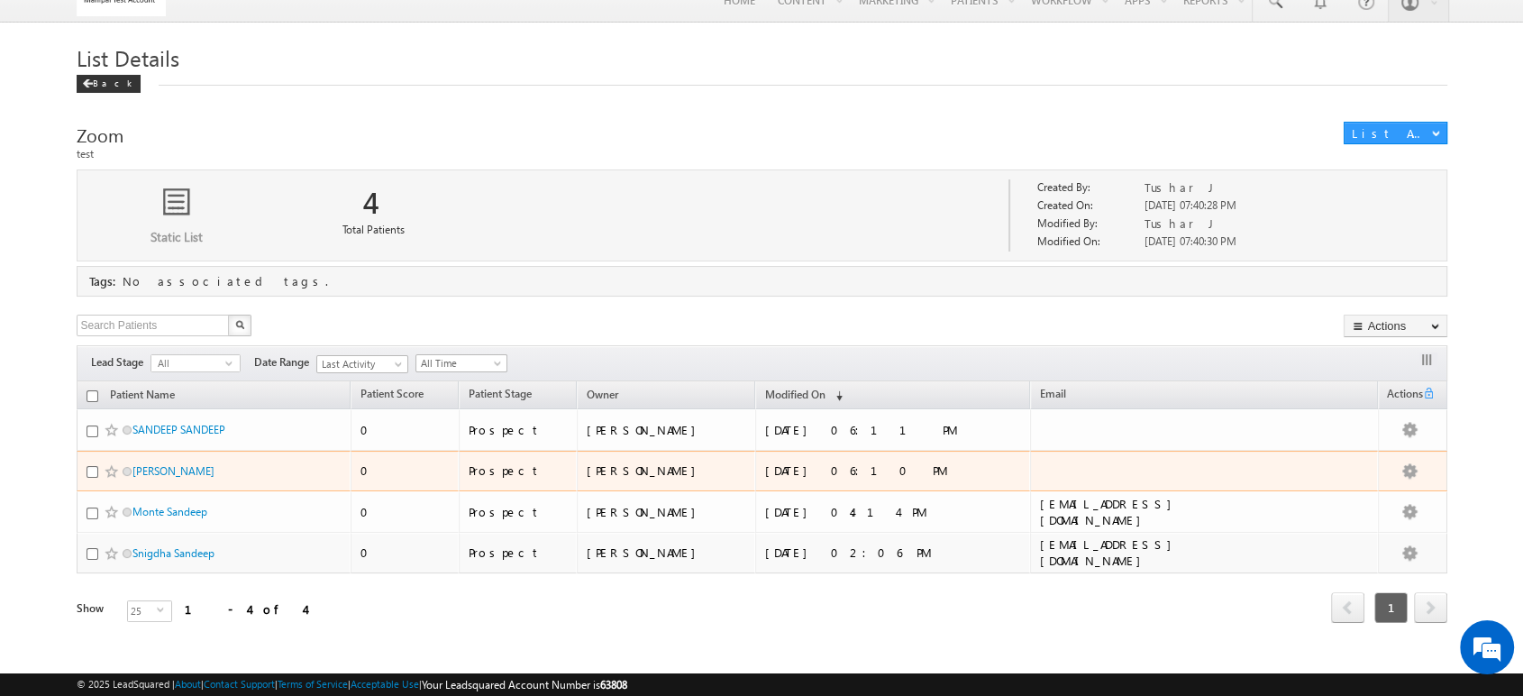
scroll to position [21, 0]
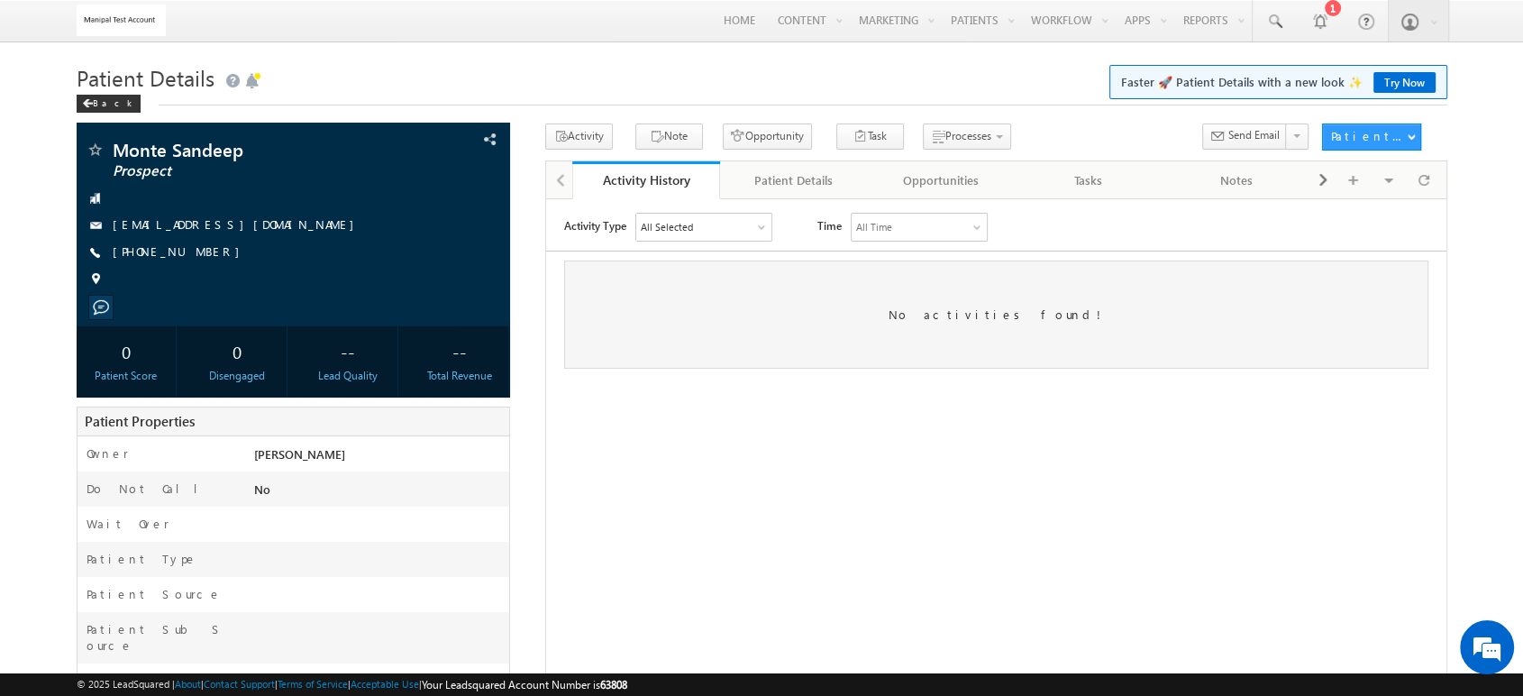
click at [754, 230] on div "All Selected" at bounding box center [702, 226] width 135 height 27
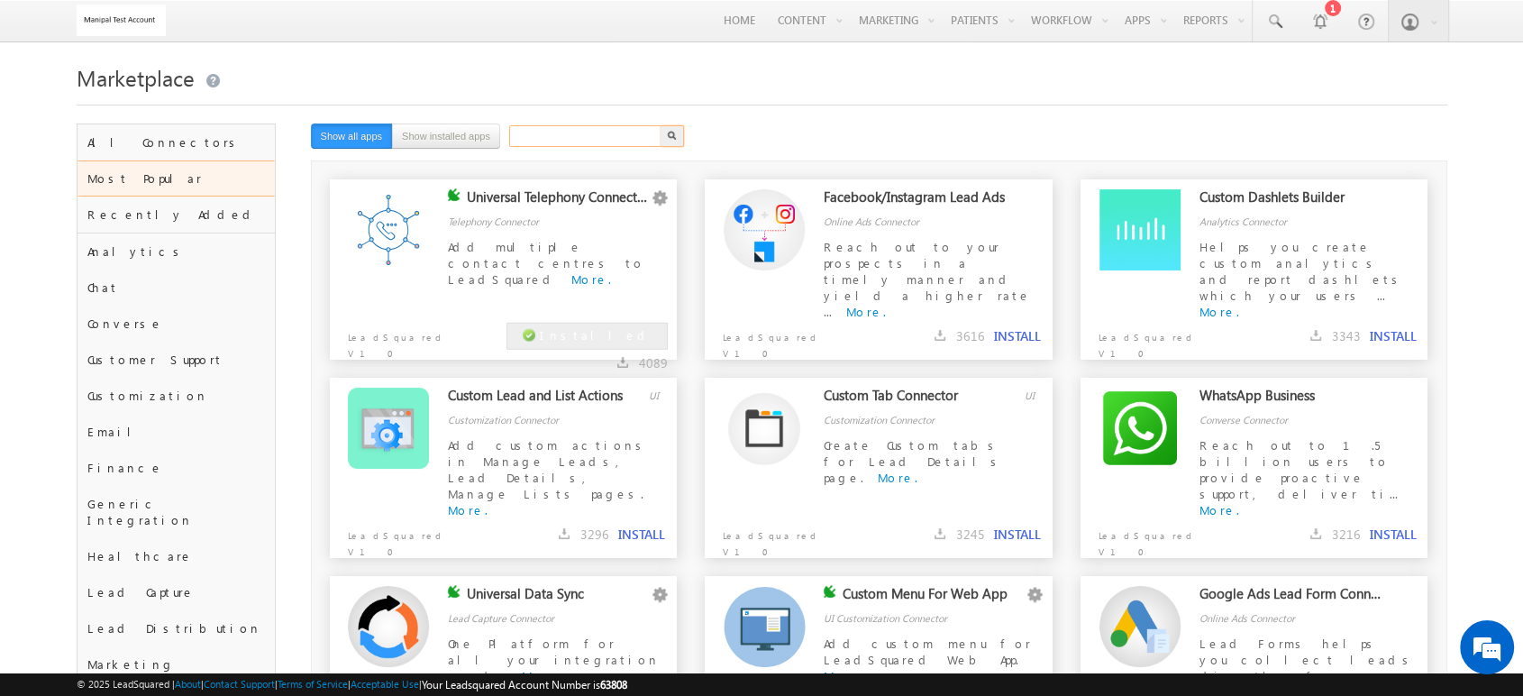
click at [589, 136] on input "text" at bounding box center [586, 136] width 154 height 22
type input "zoom"
click at [661, 125] on button "button" at bounding box center [672, 136] width 23 height 22
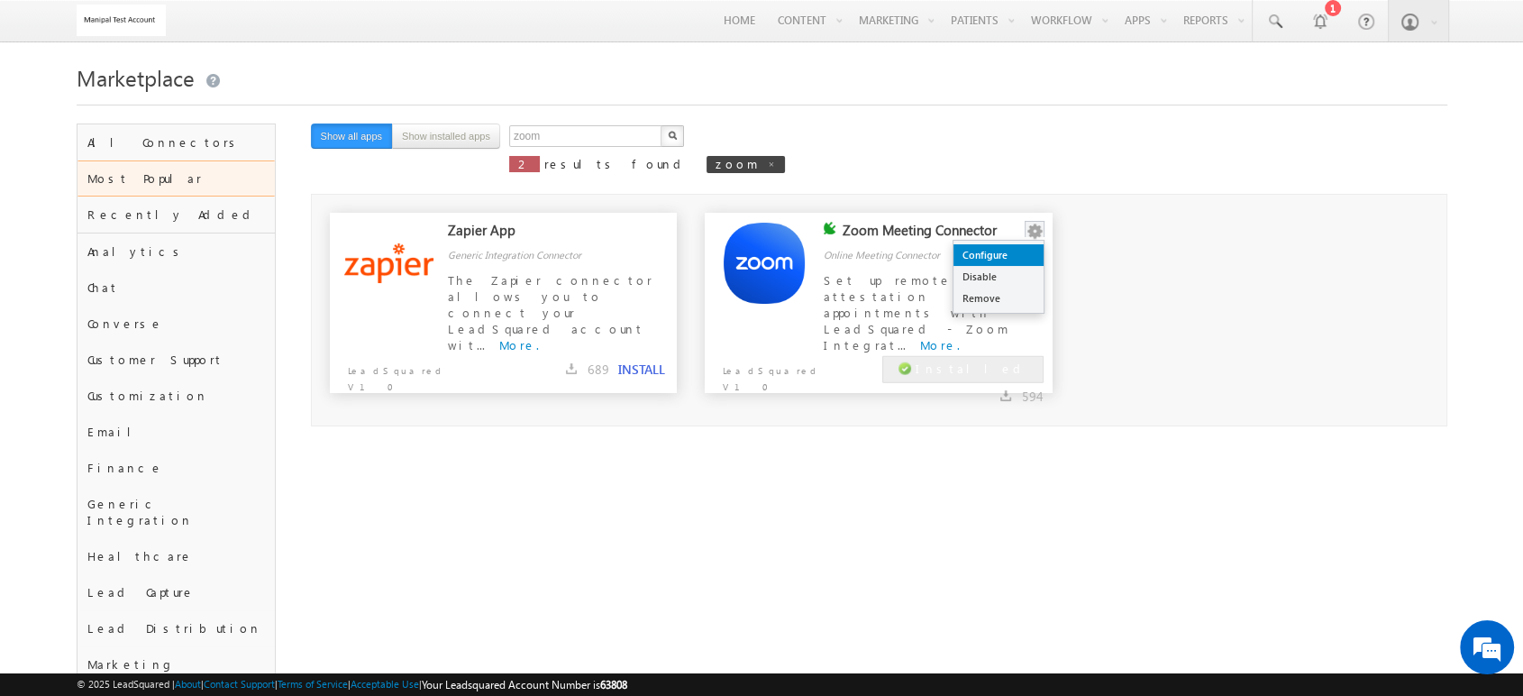
click at [1018, 251] on link "Configure" at bounding box center [999, 255] width 90 height 22
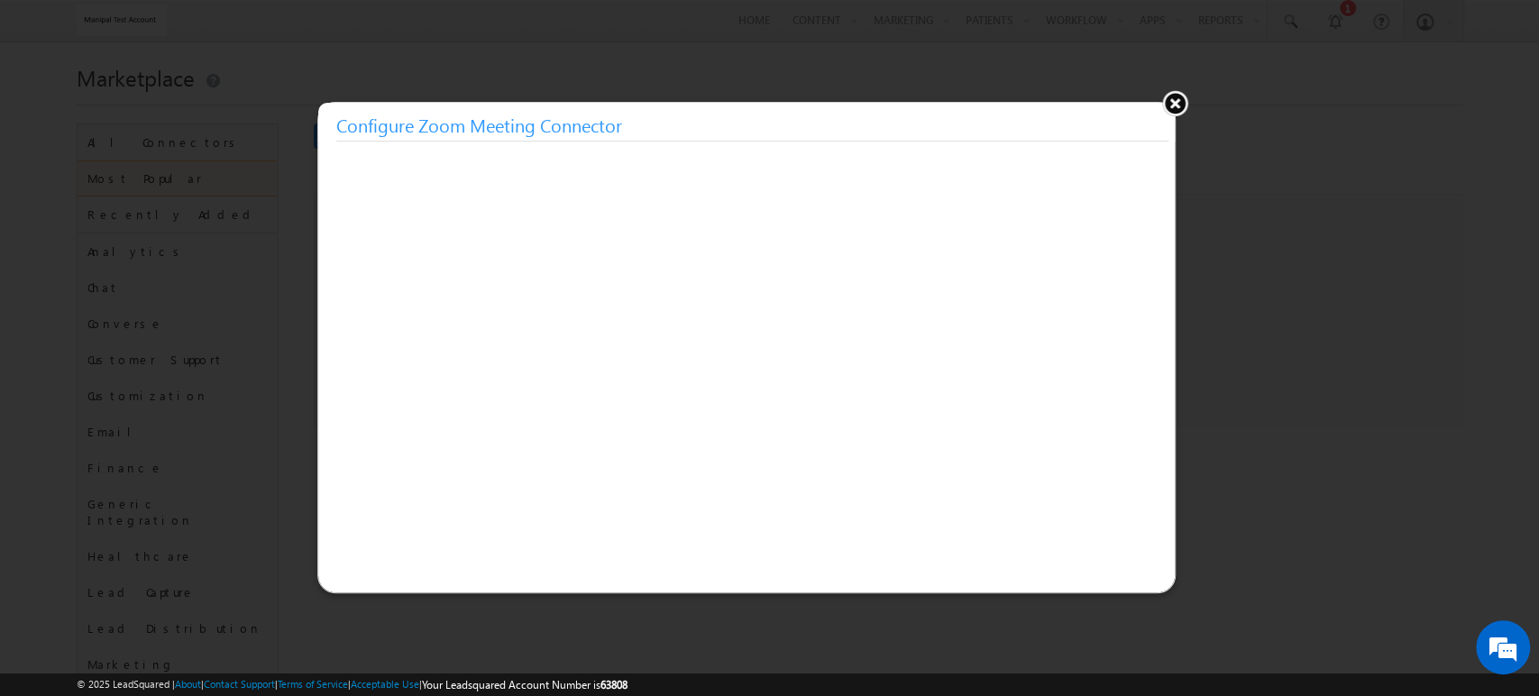
click at [1173, 101] on button at bounding box center [1174, 102] width 27 height 27
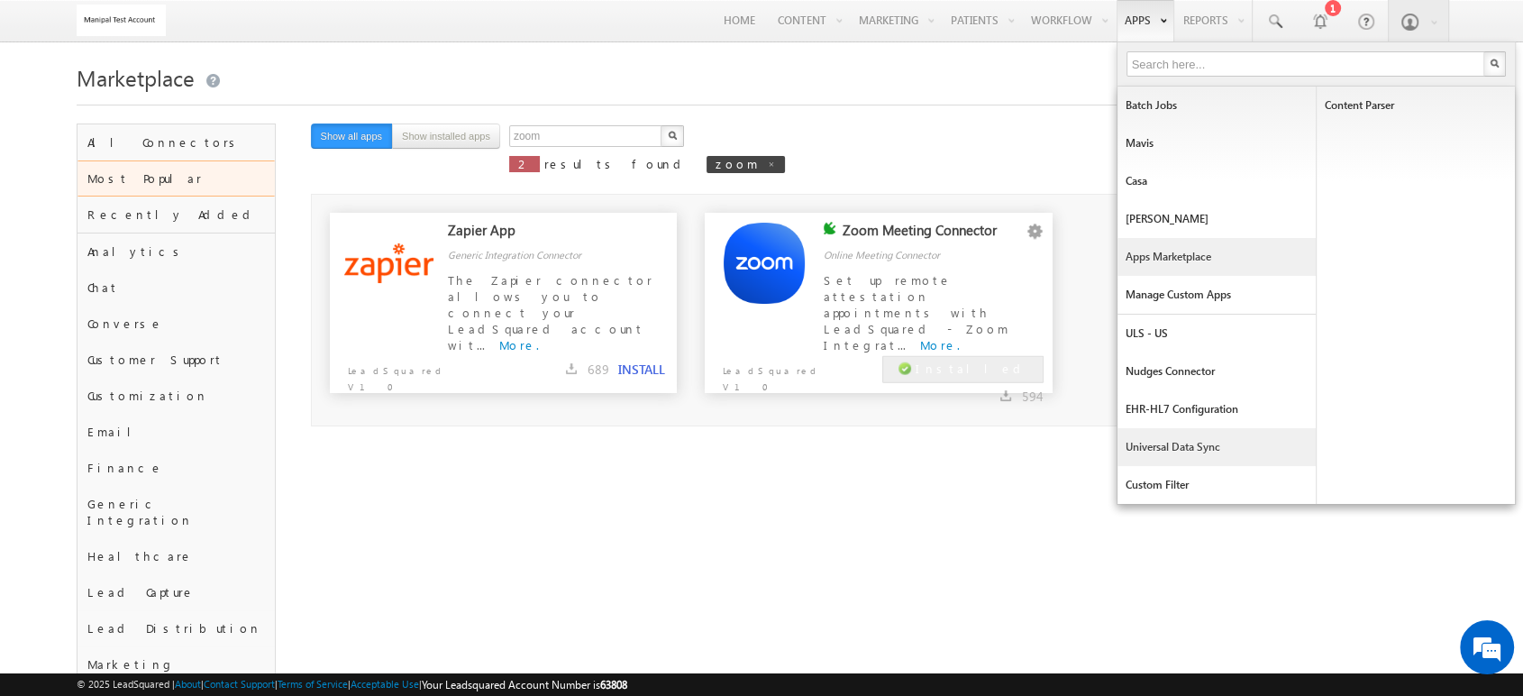
click at [1178, 428] on link "Universal Data Sync" at bounding box center [1217, 447] width 198 height 38
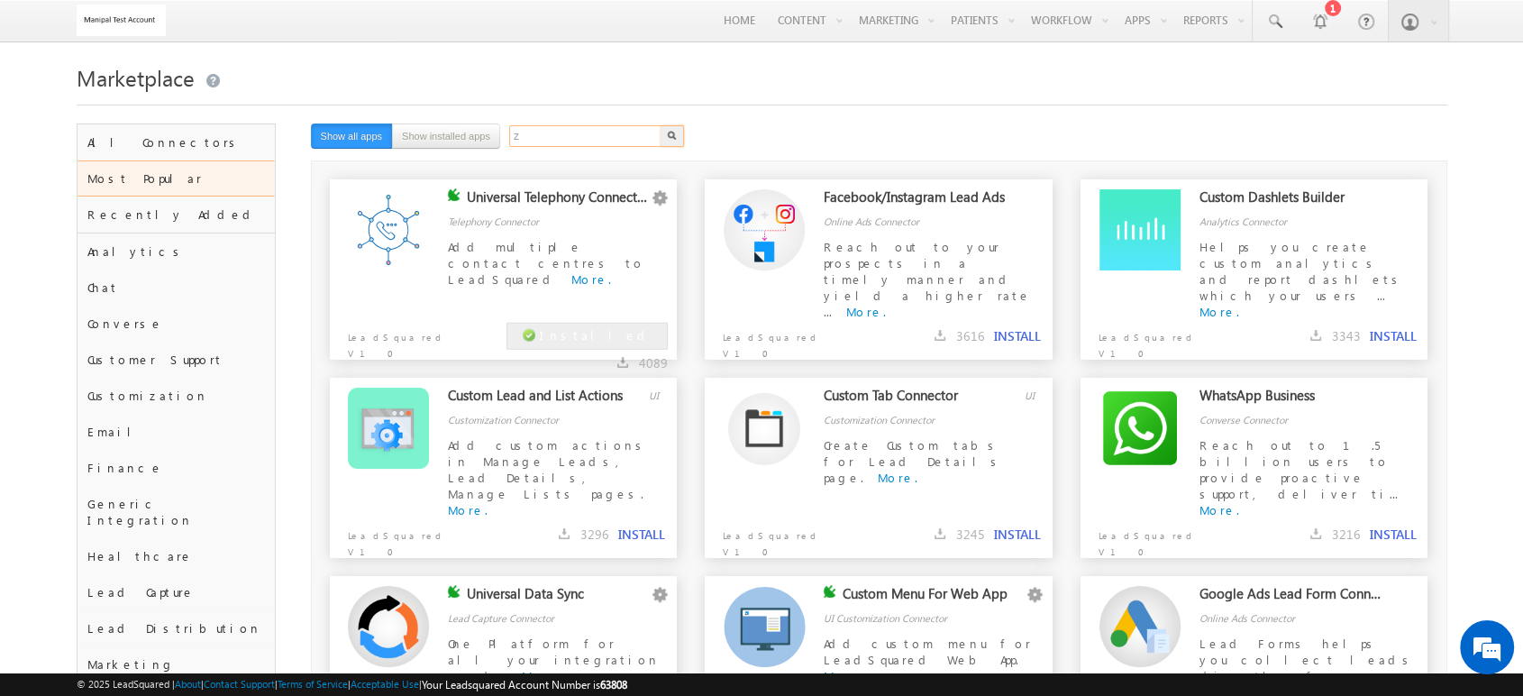
click at [548, 132] on input "z" at bounding box center [586, 136] width 154 height 22
type input "zoom"
click at [661, 125] on button "button" at bounding box center [672, 136] width 23 height 22
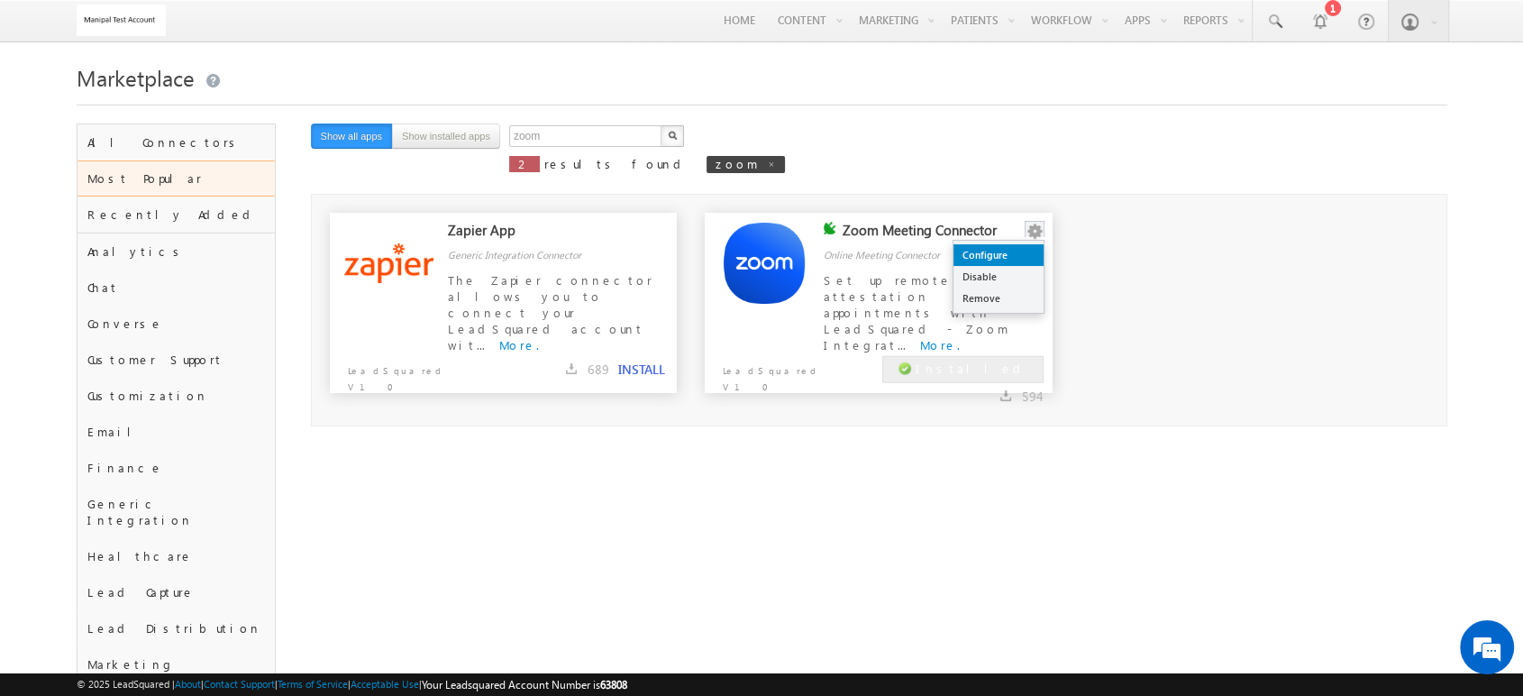
click at [1019, 255] on link "Configure" at bounding box center [999, 255] width 90 height 22
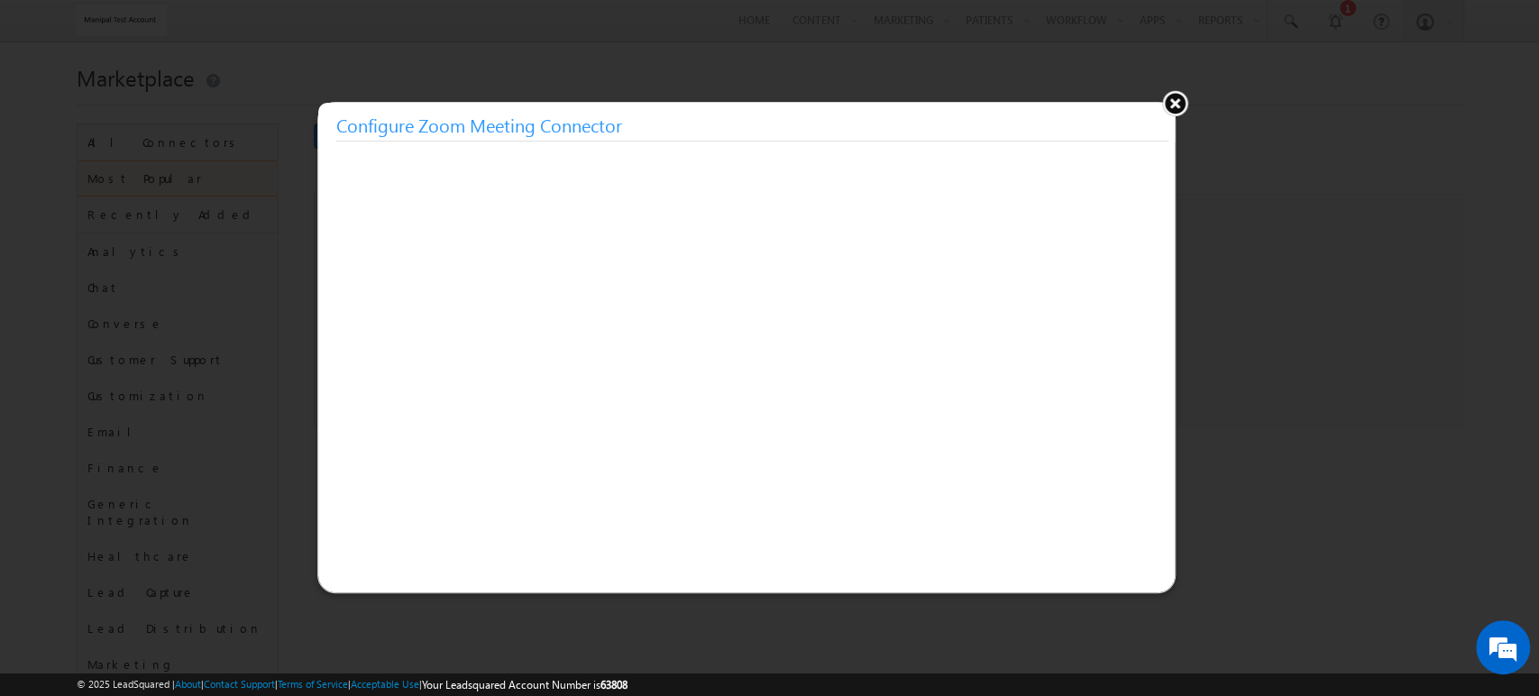
click at [1175, 96] on button at bounding box center [1174, 102] width 27 height 27
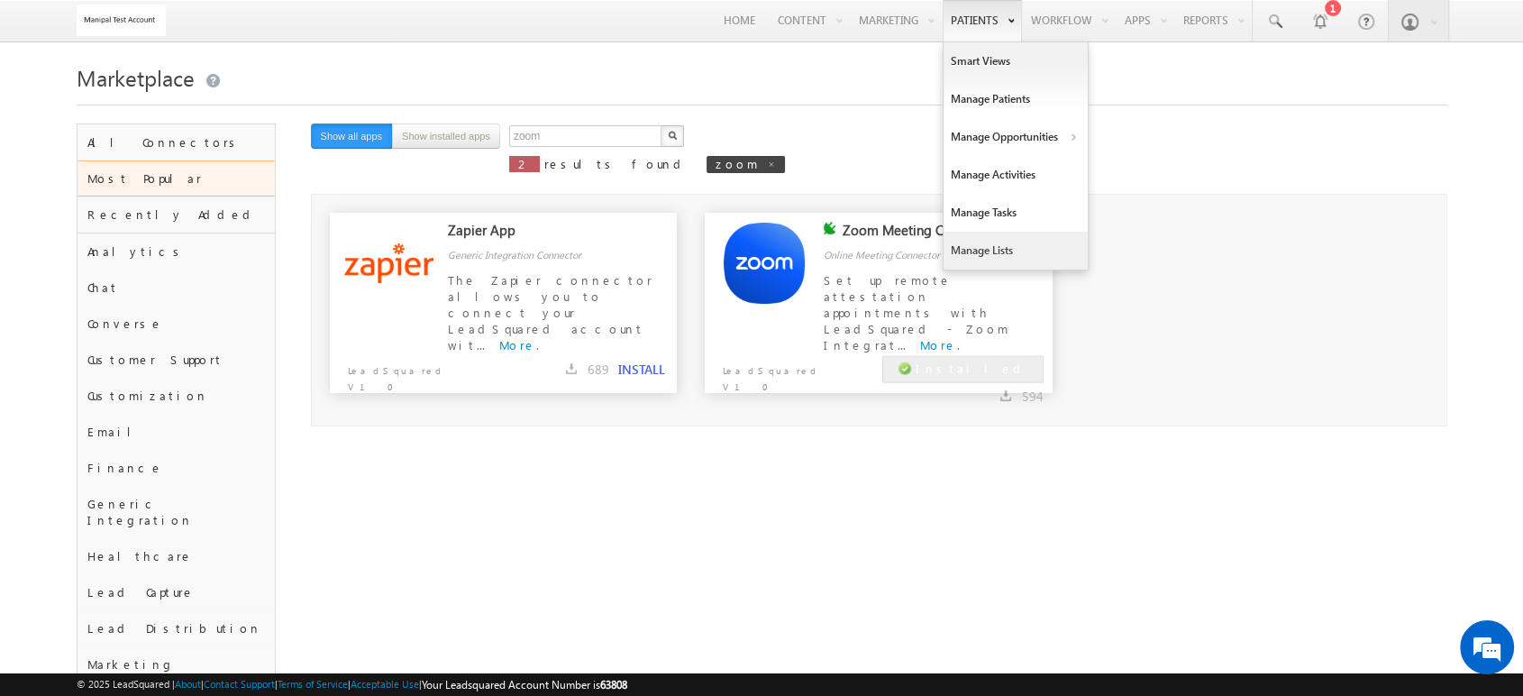
click at [966, 243] on link "Manage Lists" at bounding box center [1016, 251] width 144 height 38
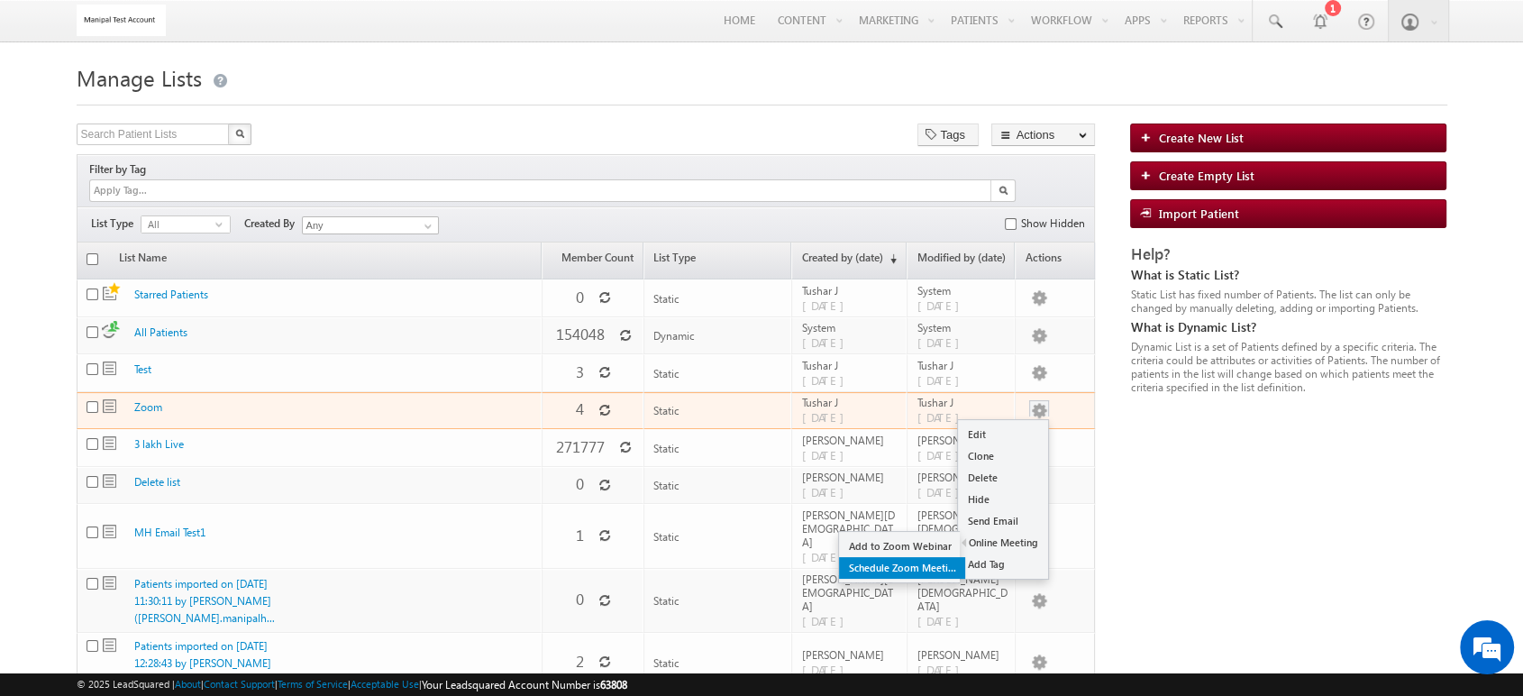
click at [923, 557] on link "Schedule Zoom Meeting" at bounding box center [902, 568] width 126 height 22
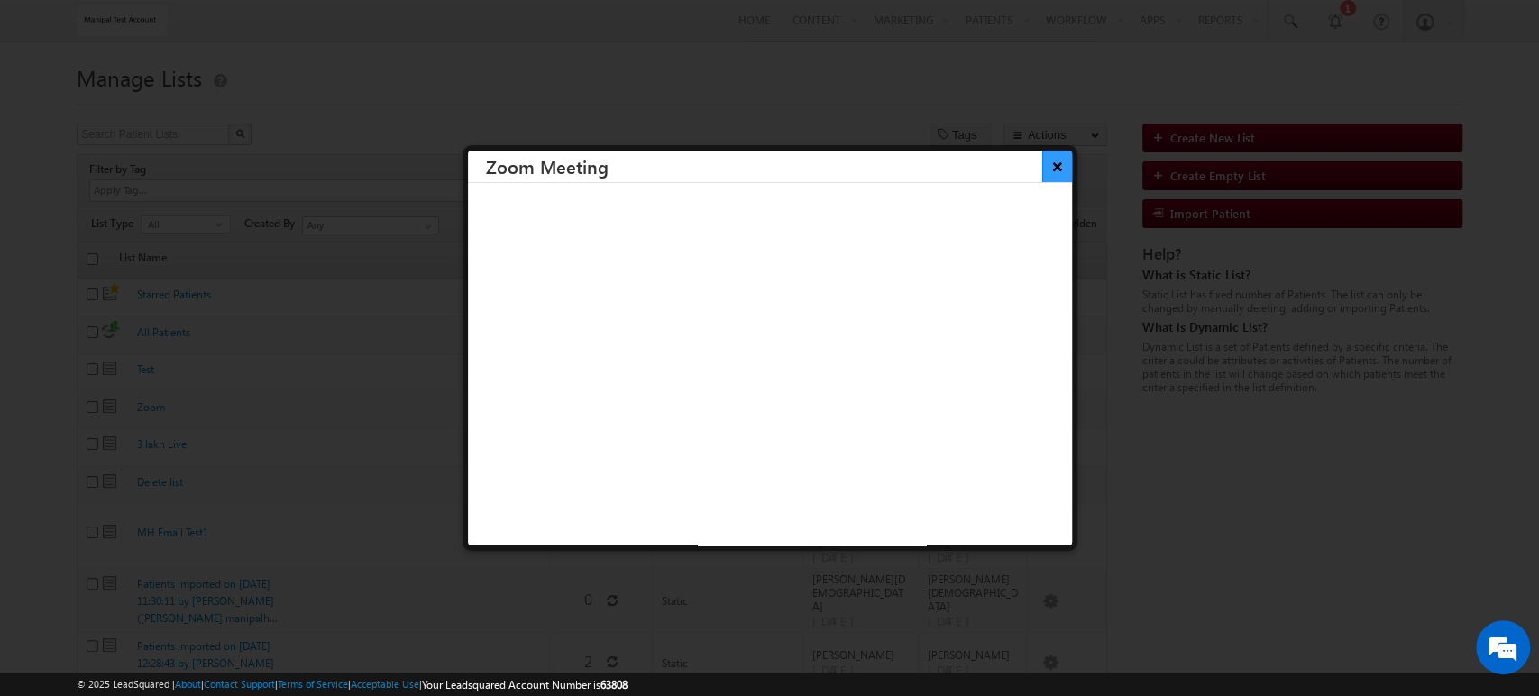
click at [1042, 171] on button "×" at bounding box center [1057, 167] width 30 height 32
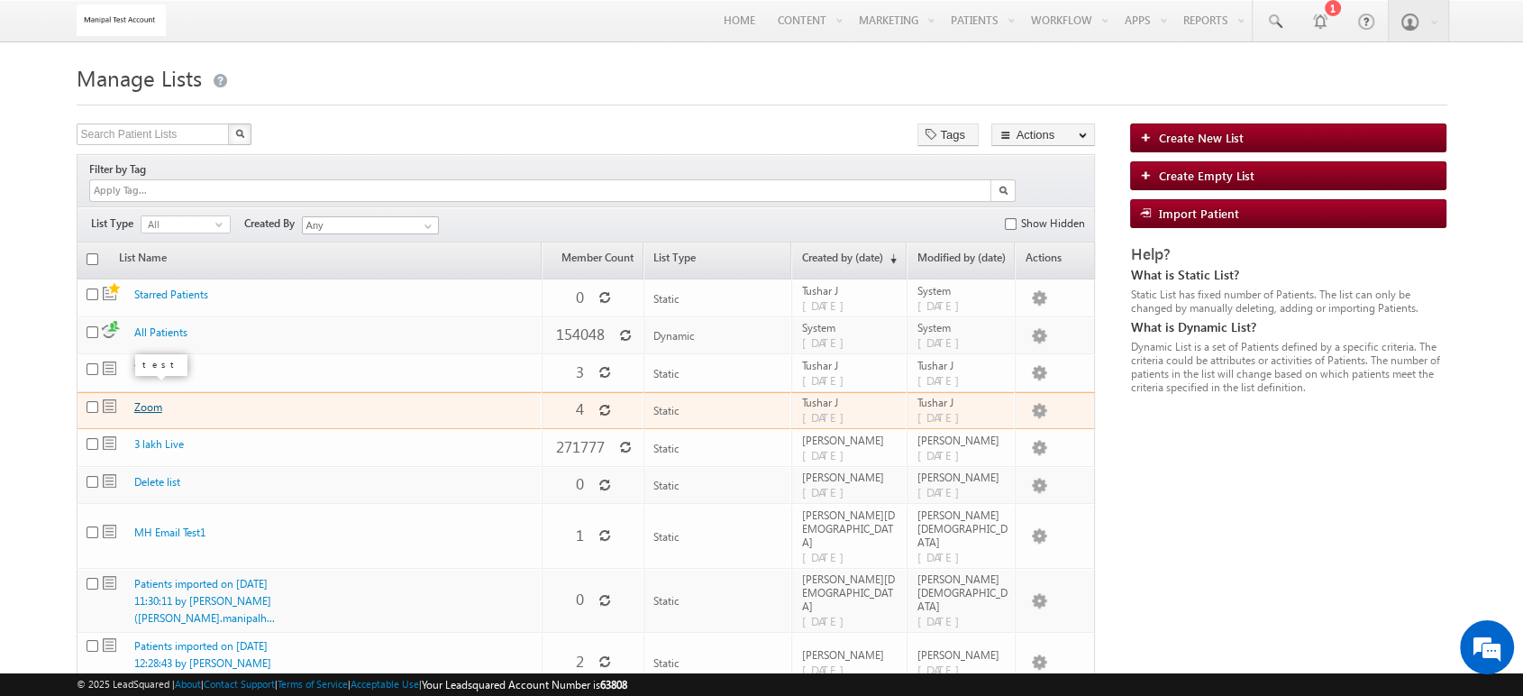
click at [139, 400] on link "Zoom" at bounding box center [148, 407] width 28 height 14
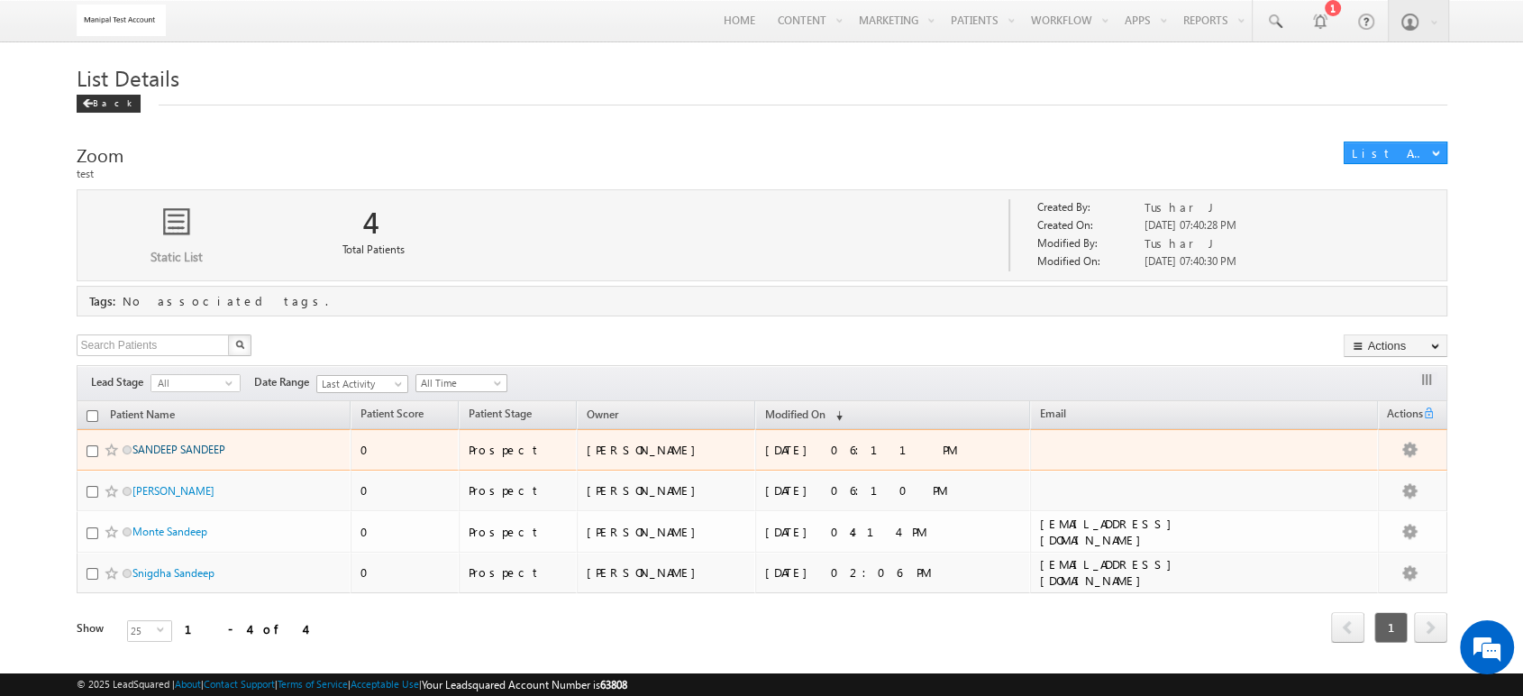
click at [194, 449] on link "SANDEEP SANDEEP" at bounding box center [178, 450] width 93 height 14
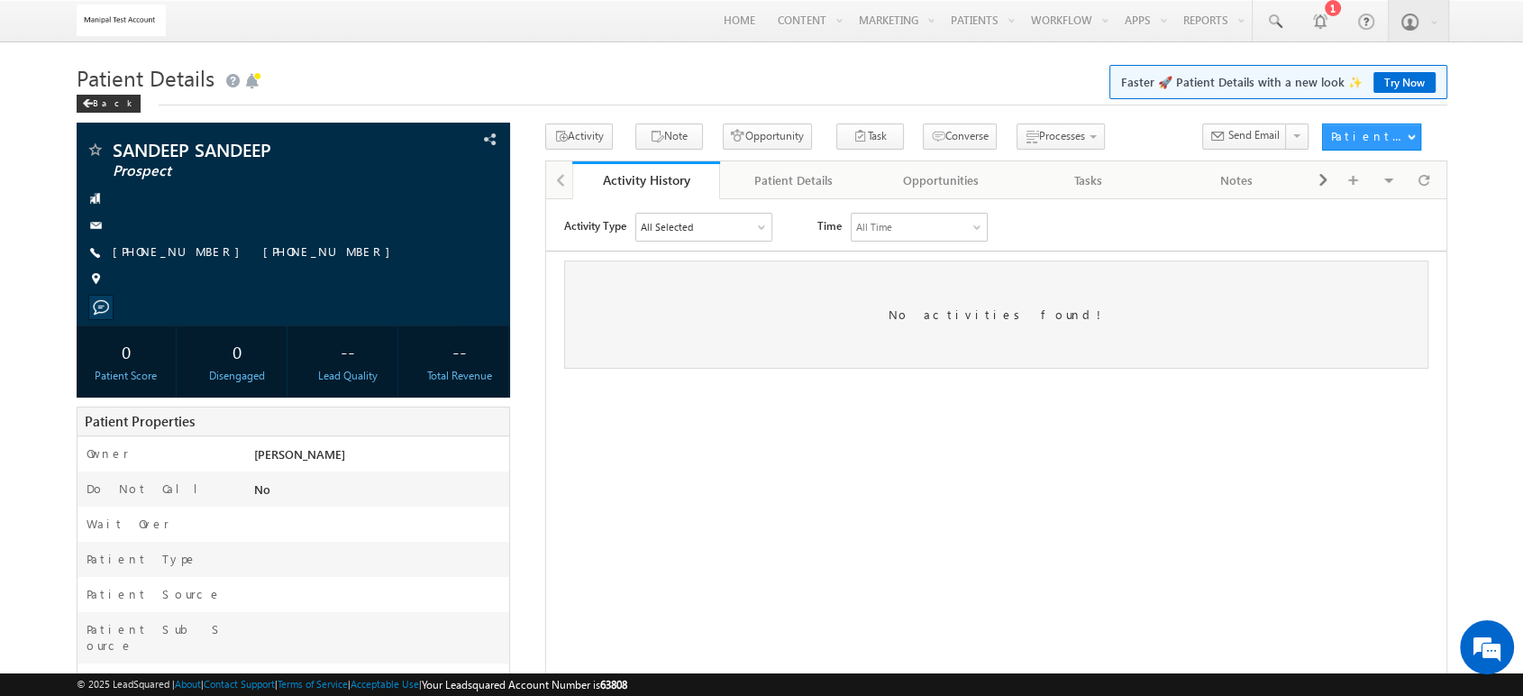
click at [761, 227] on div at bounding box center [761, 227] width 9 height 9
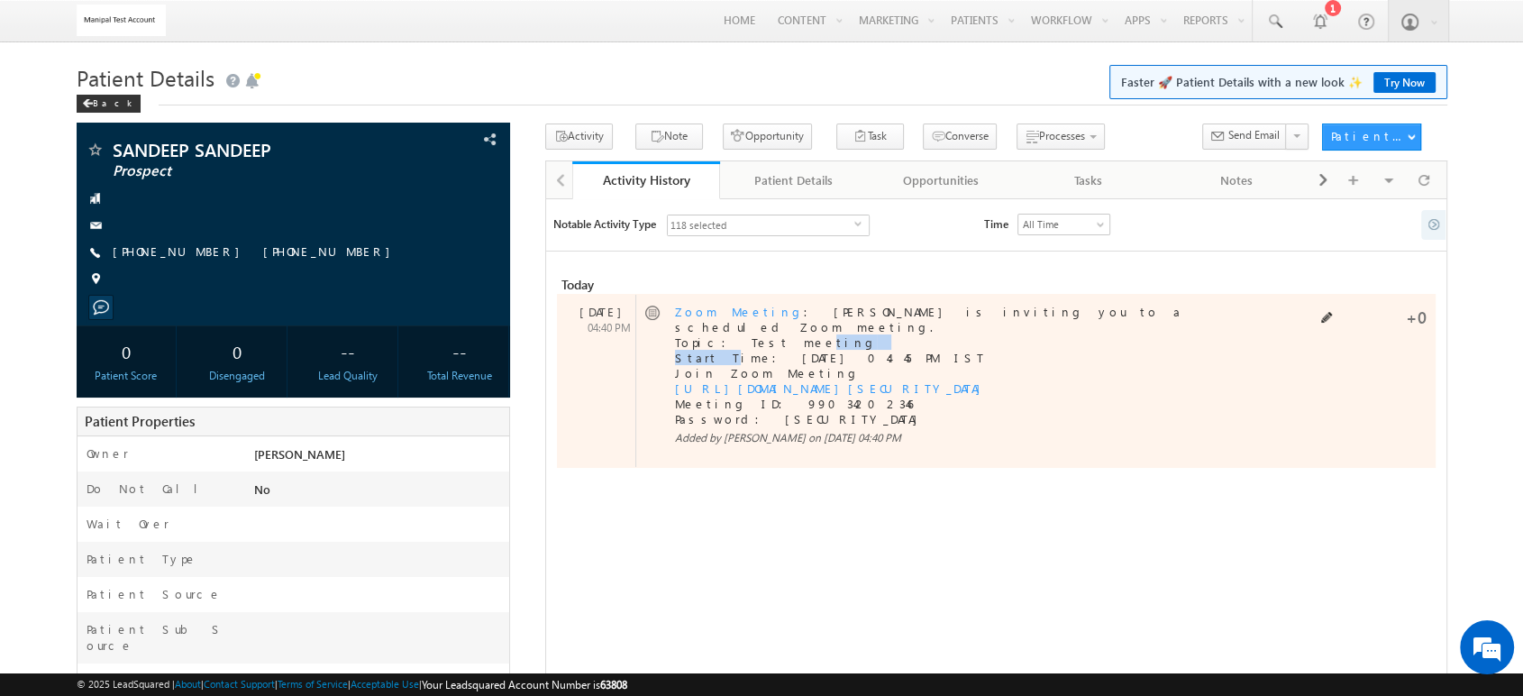
drag, startPoint x: 708, startPoint y: 340, endPoint x: 751, endPoint y: 335, distance: 43.5
click at [751, 335] on div "Zoom Meeting : Tushar J is inviting you to a scheduled Zoom meeting. Topic: Tes…" at bounding box center [968, 374] width 586 height 141
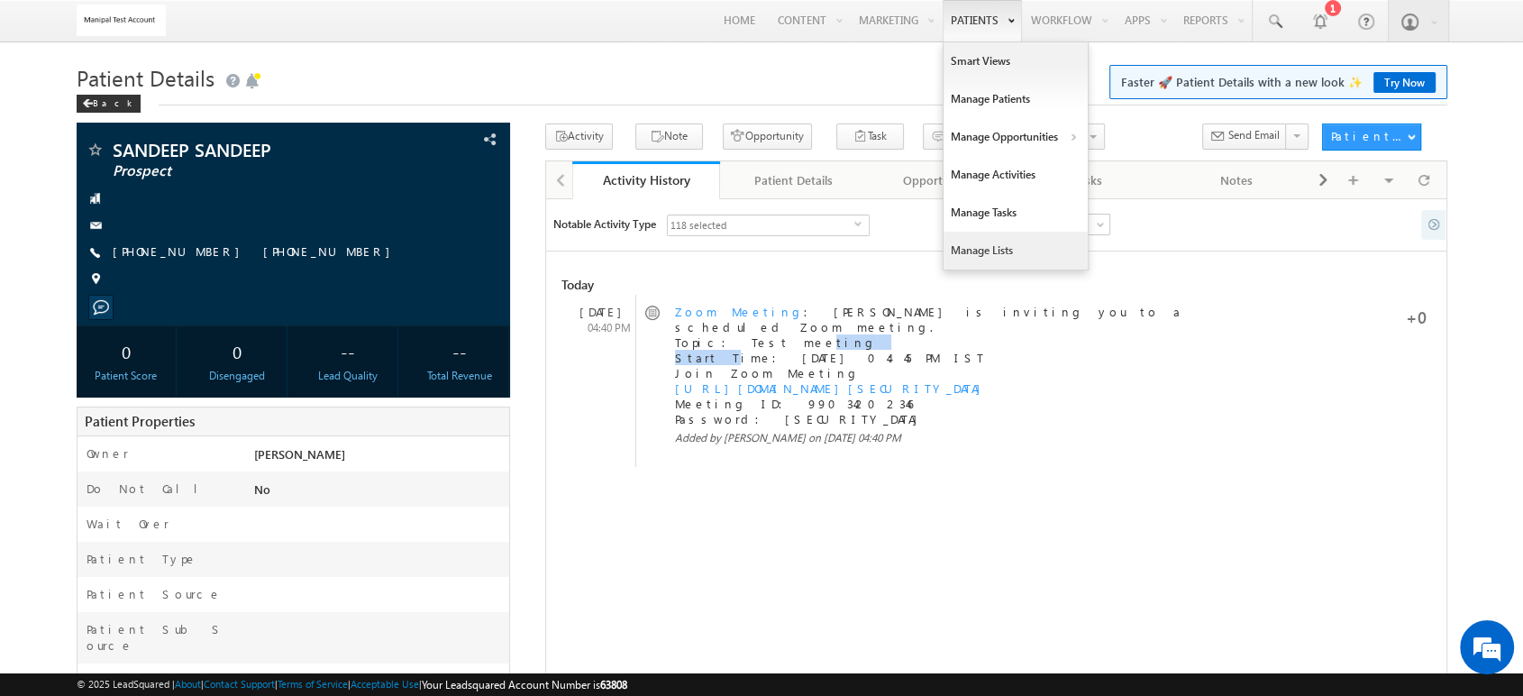
click at [972, 234] on link "Manage Lists" at bounding box center [1016, 251] width 144 height 38
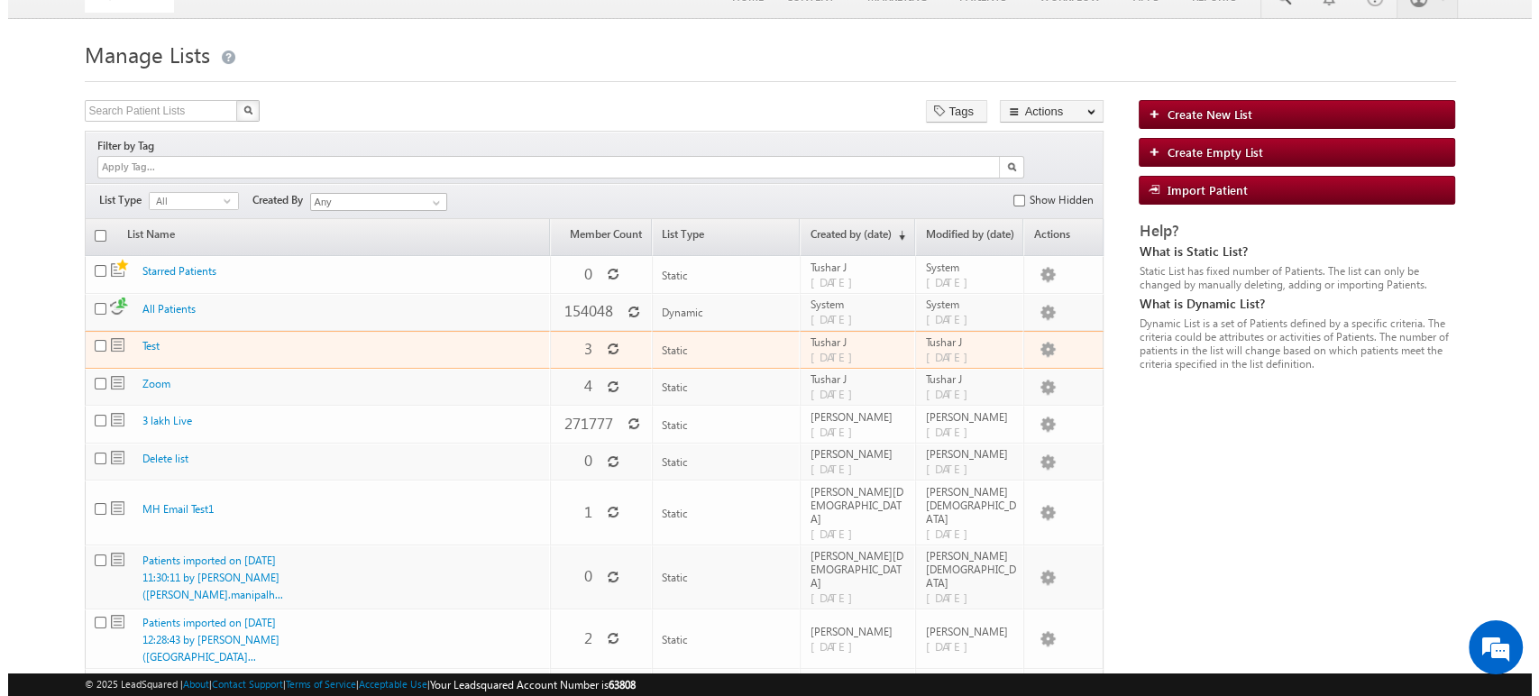
scroll to position [24, 0]
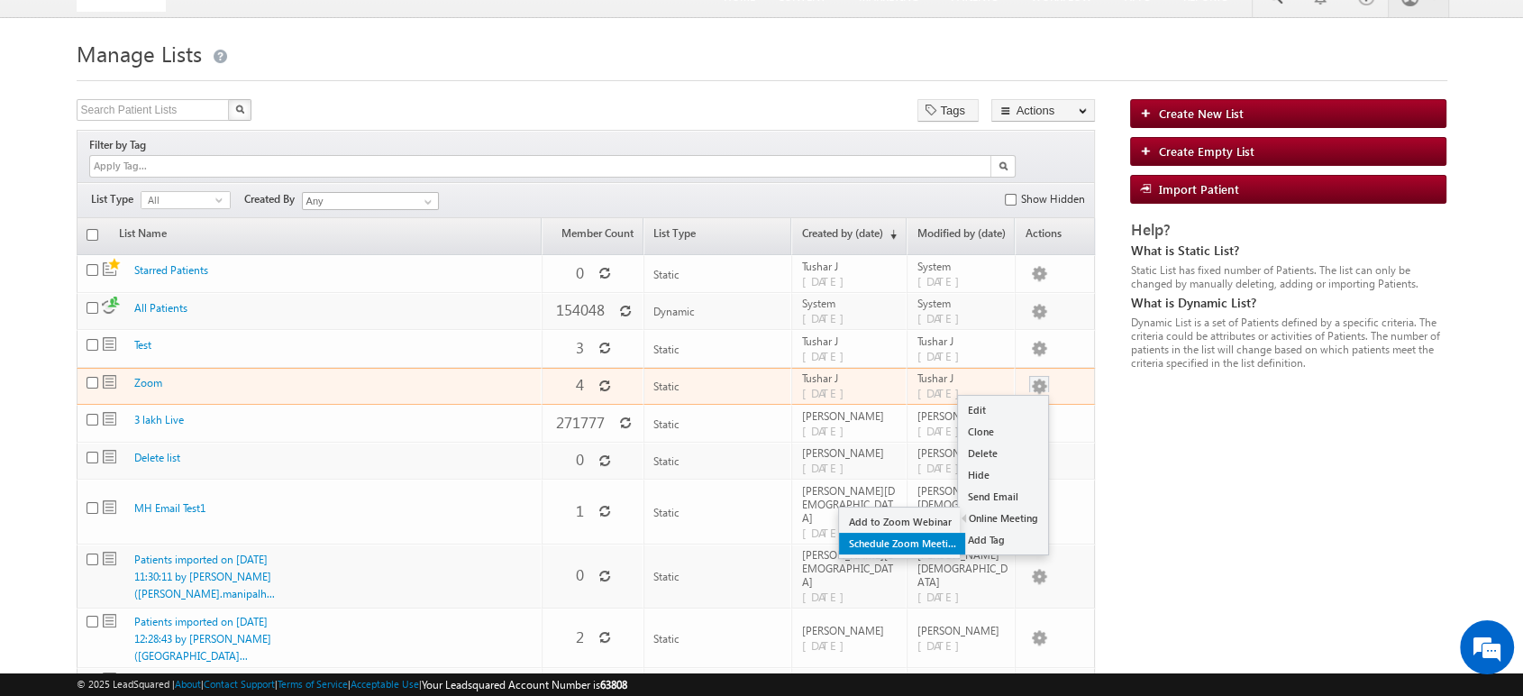
click at [923, 303] on link "Schedule Zoom Meeting" at bounding box center [902, 544] width 126 height 22
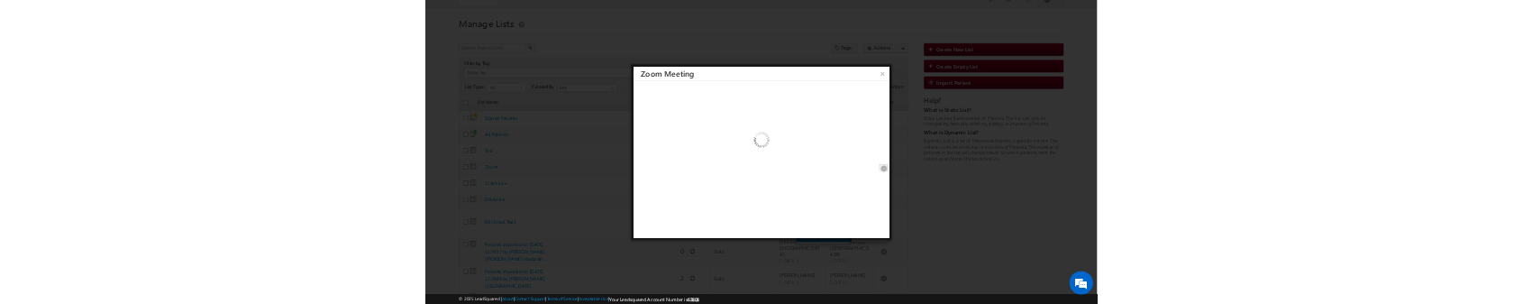
scroll to position [0, 0]
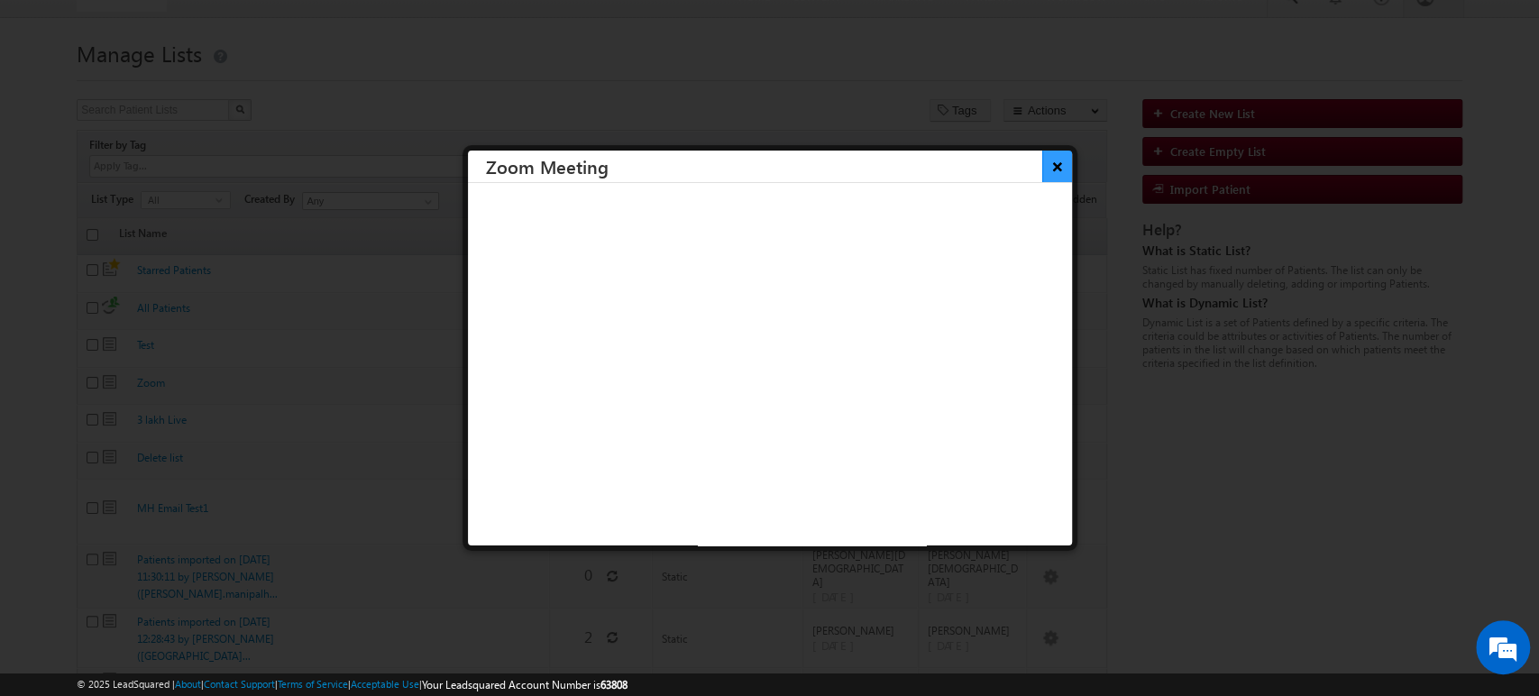
click at [1042, 171] on button "×" at bounding box center [1057, 167] width 30 height 32
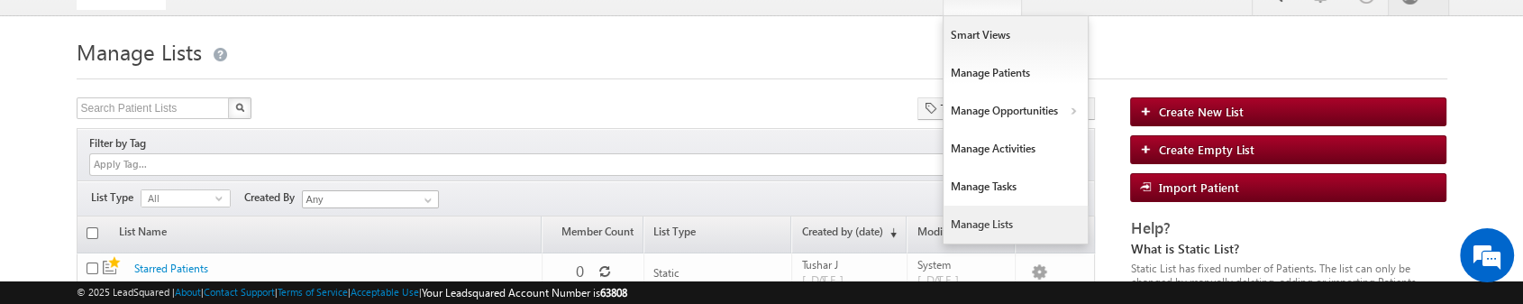
scroll to position [24, 0]
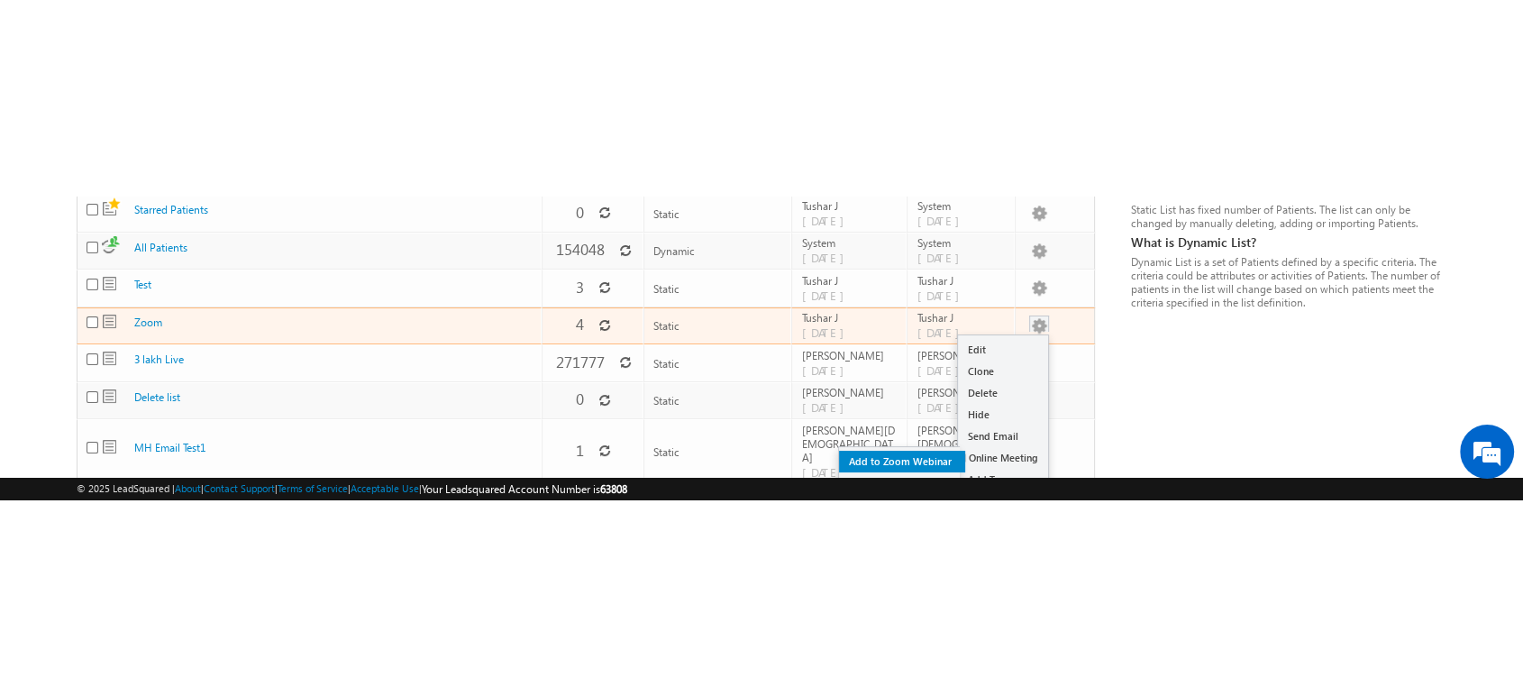
scroll to position [283, 0]
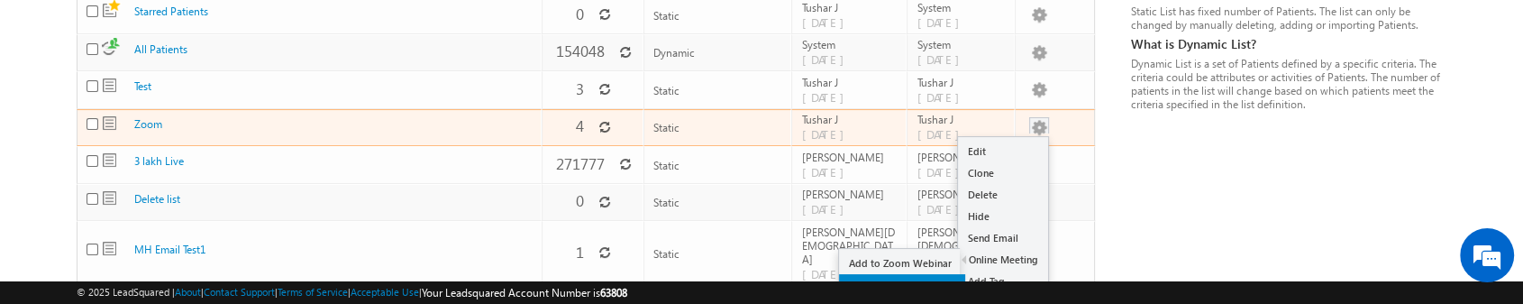
click at [931, 274] on link "Schedule Zoom Meeting" at bounding box center [902, 285] width 126 height 22
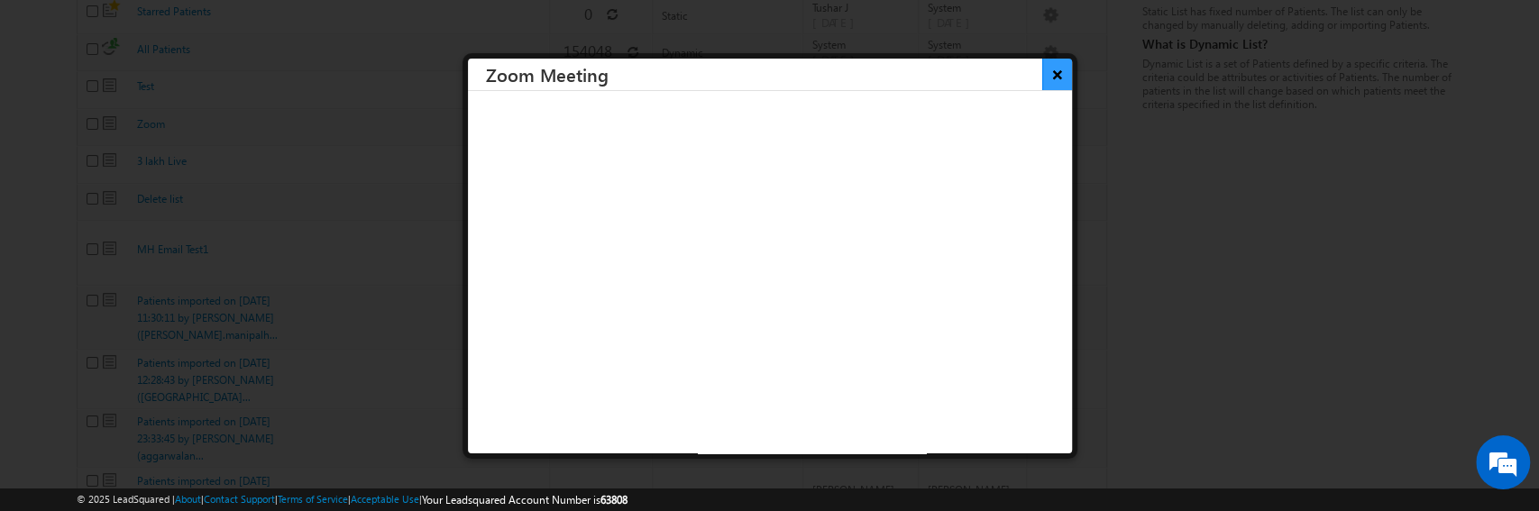
click at [1042, 76] on button "×" at bounding box center [1057, 75] width 30 height 32
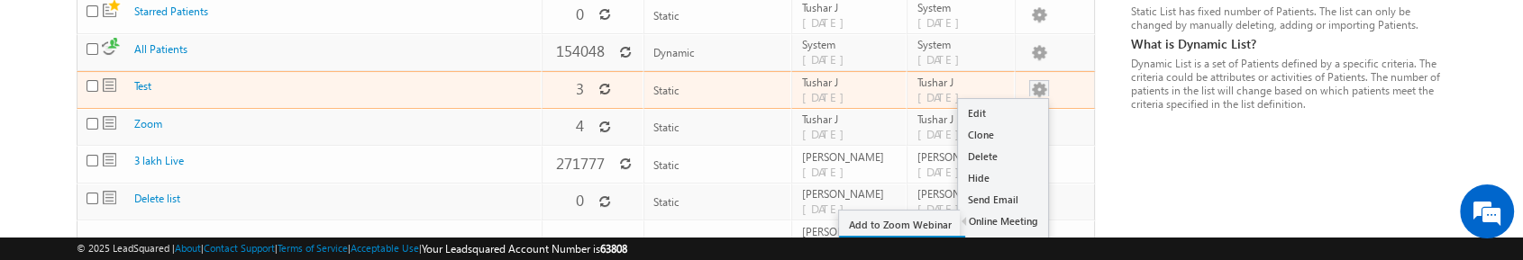
click at [934, 236] on link "Schedule Zoom Meeting" at bounding box center [902, 247] width 126 height 22
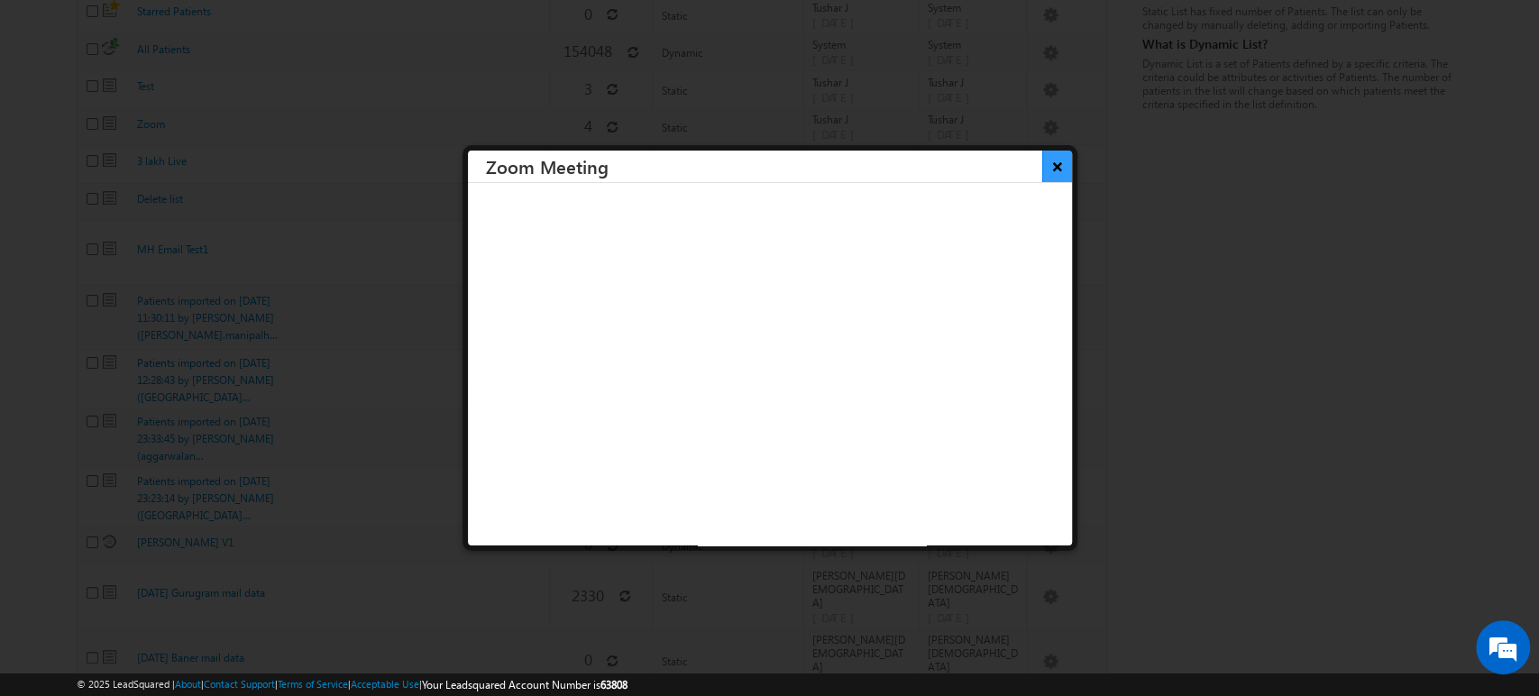
click at [1042, 170] on button "×" at bounding box center [1057, 167] width 30 height 32
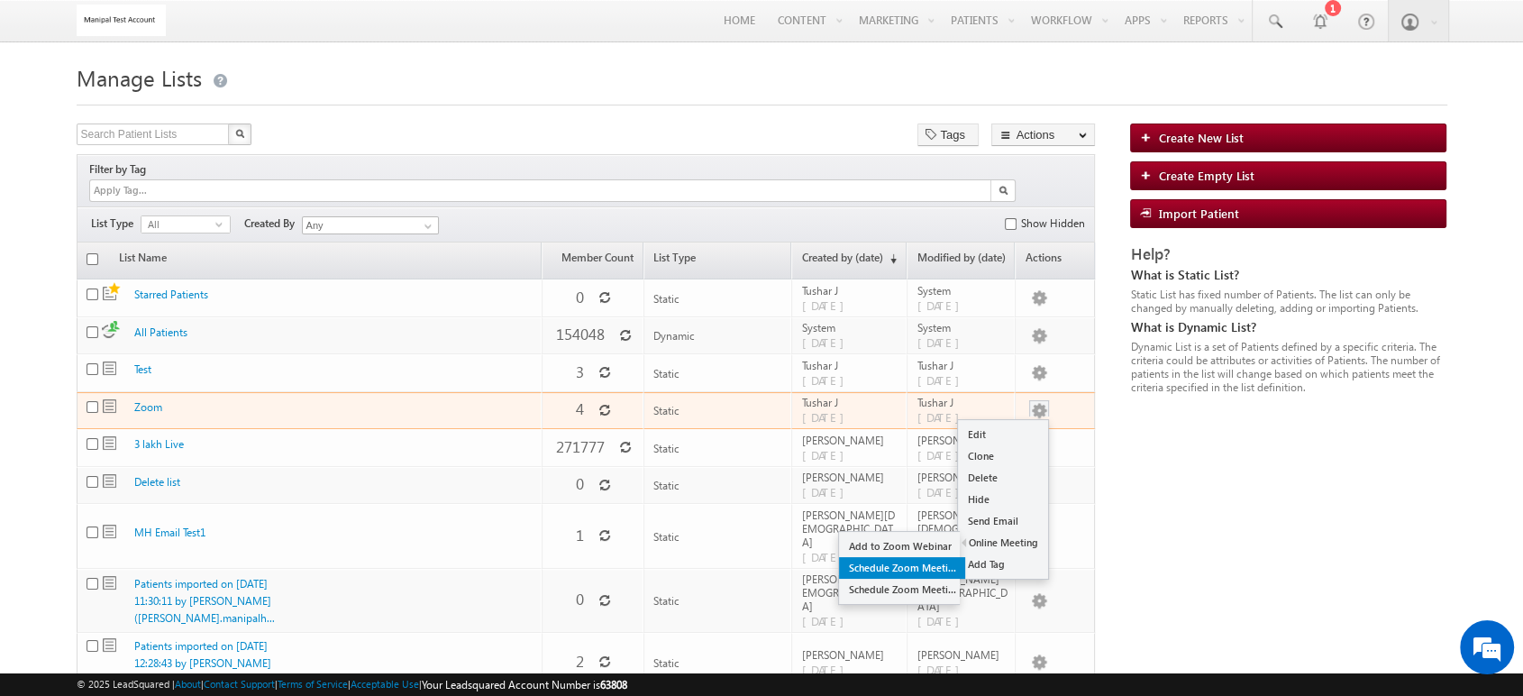
click at [936, 557] on link "Schedule Zoom Meeting" at bounding box center [902, 568] width 126 height 22
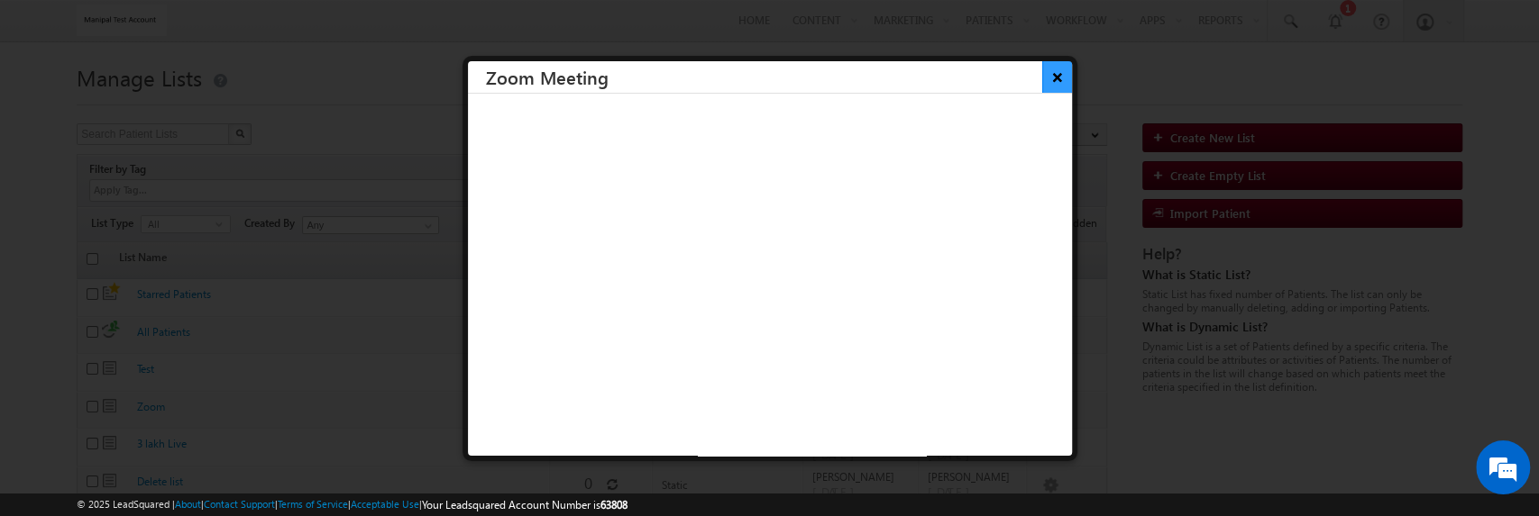
click at [1045, 77] on button "×" at bounding box center [1057, 77] width 30 height 32
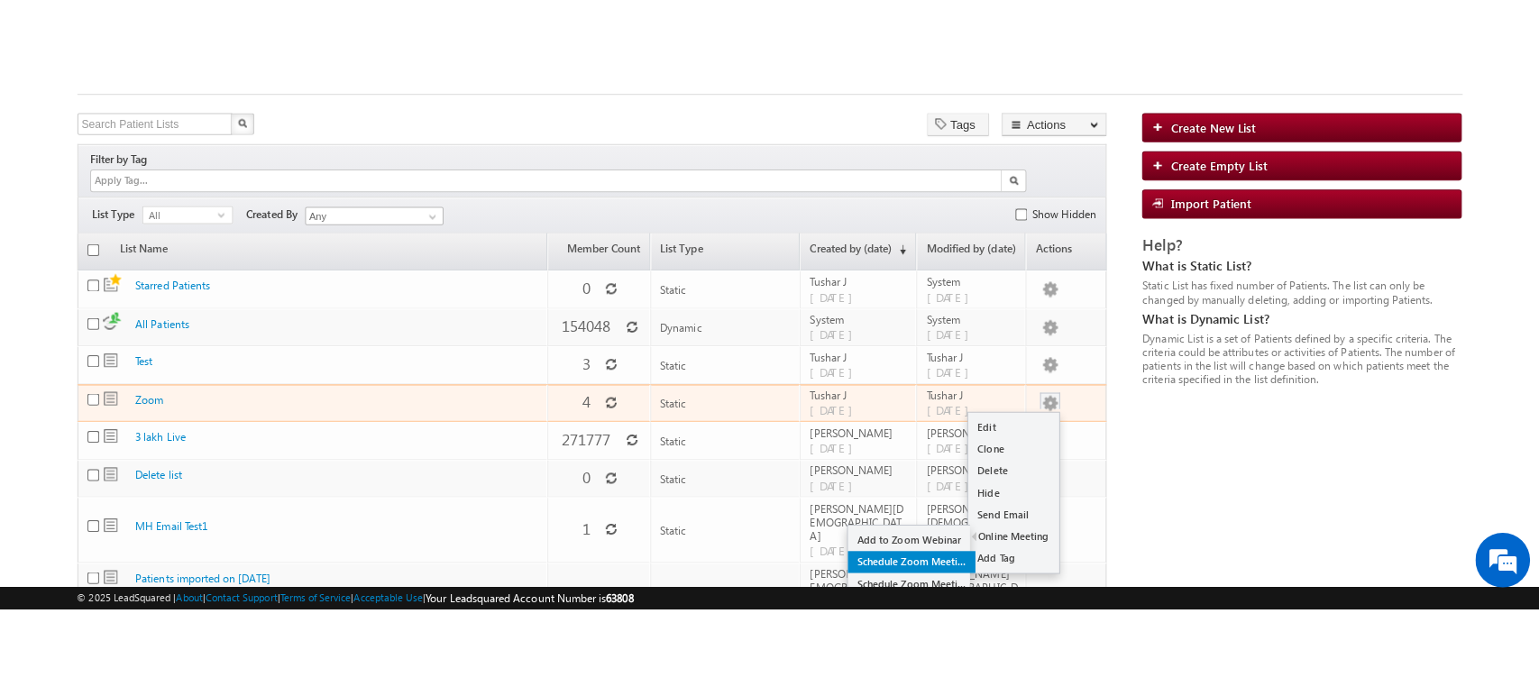
scroll to position [100, 0]
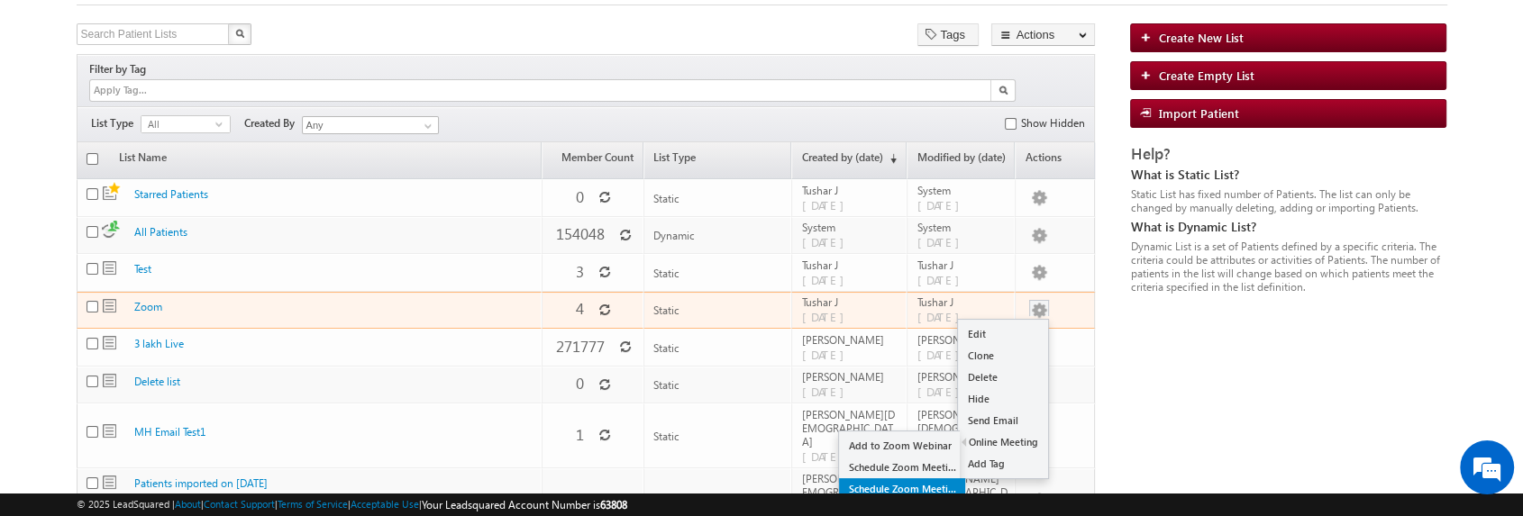
click at [941, 479] on link "Schedule Zoom Meeting" at bounding box center [902, 490] width 126 height 22
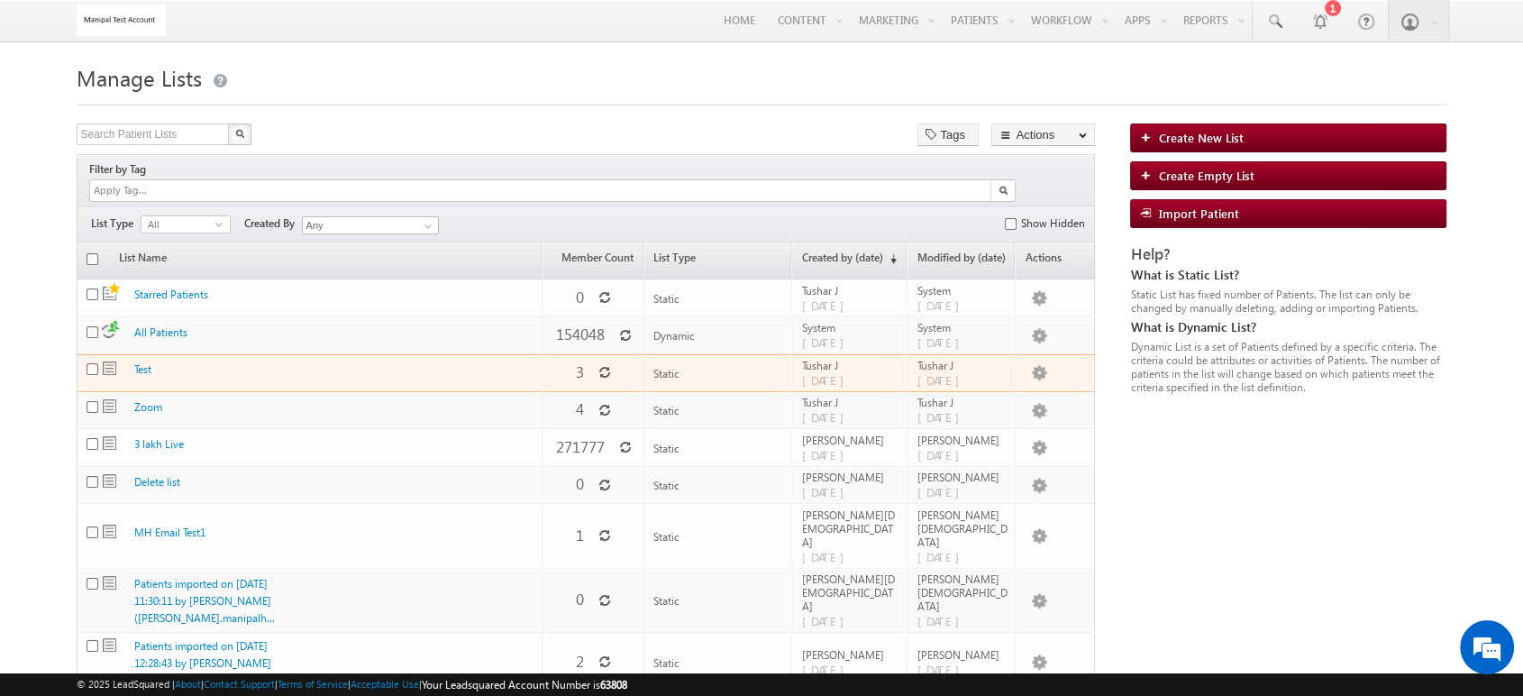
scroll to position [36, 0]
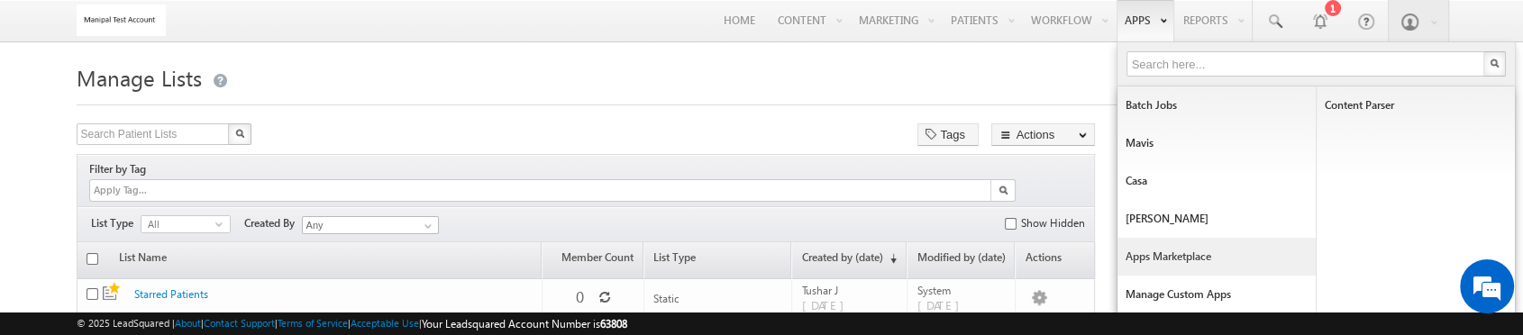
click at [1161, 254] on link "Apps Marketplace" at bounding box center [1217, 257] width 198 height 38
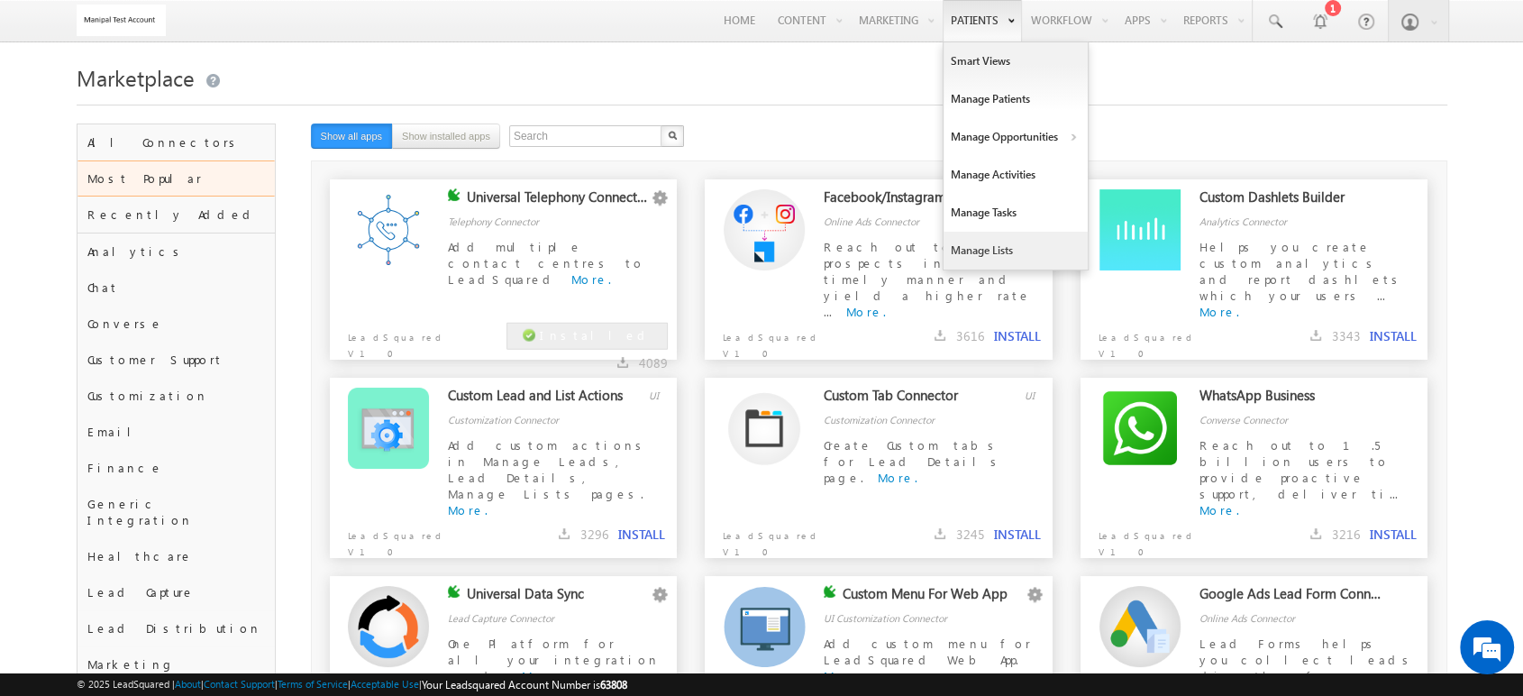
click at [963, 150] on link "Manage Lists" at bounding box center [1016, 251] width 144 height 38
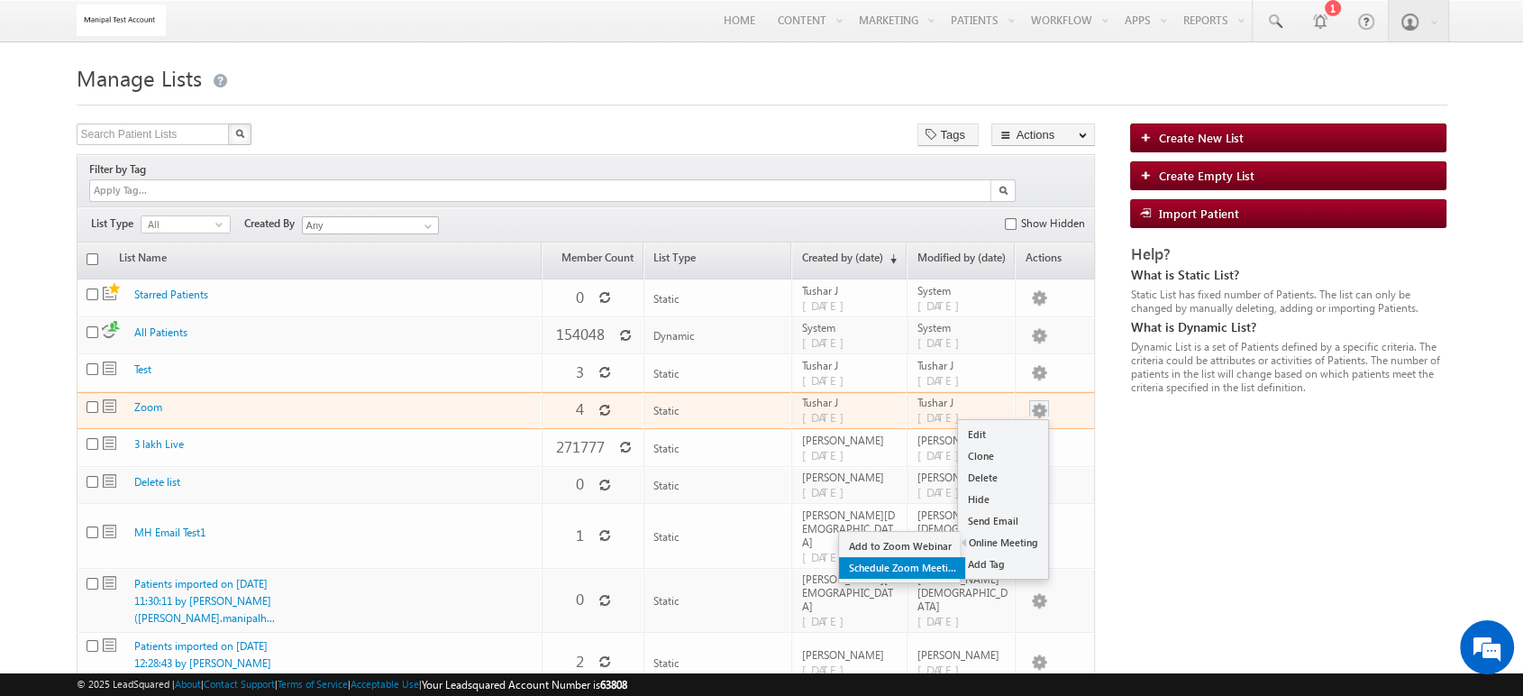
click at [936, 557] on link "Schedule Zoom Meeting" at bounding box center [902, 568] width 126 height 22
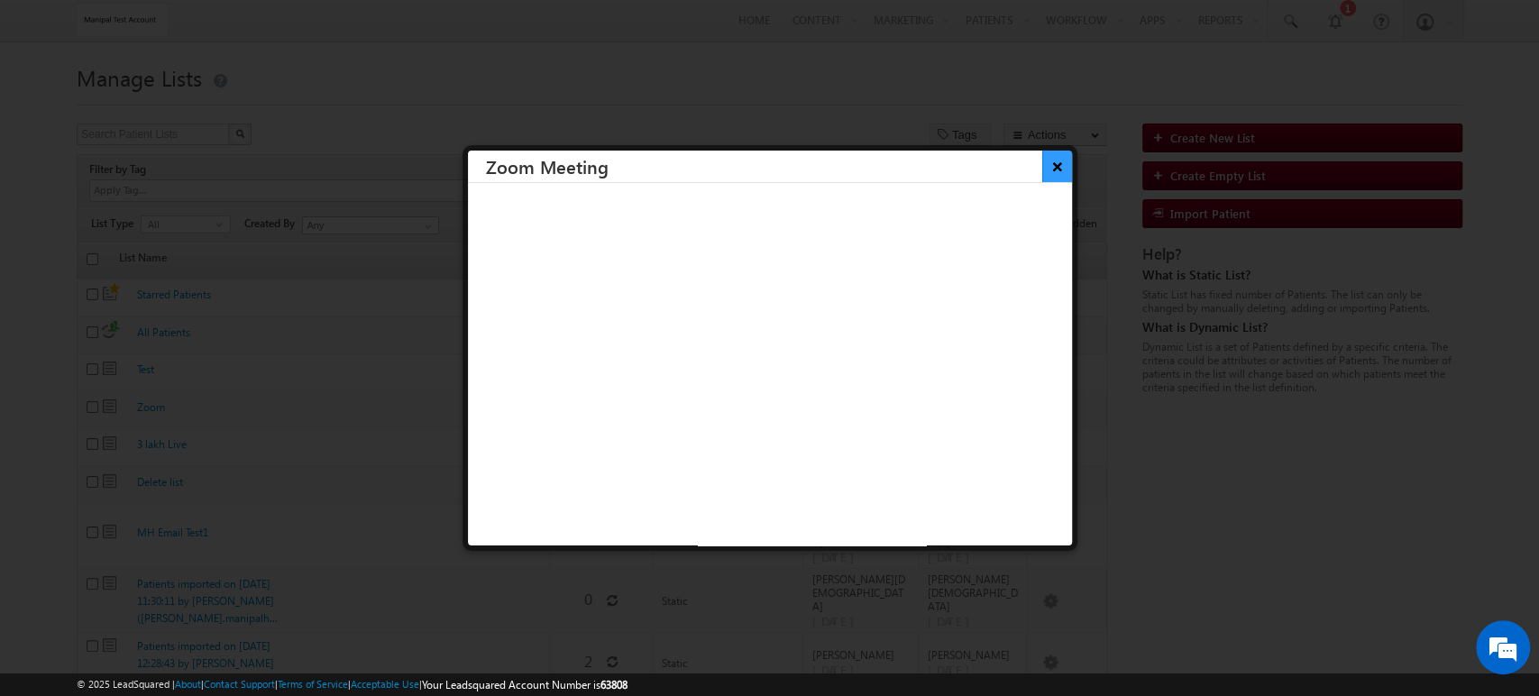
click at [1042, 168] on button "×" at bounding box center [1057, 167] width 30 height 32
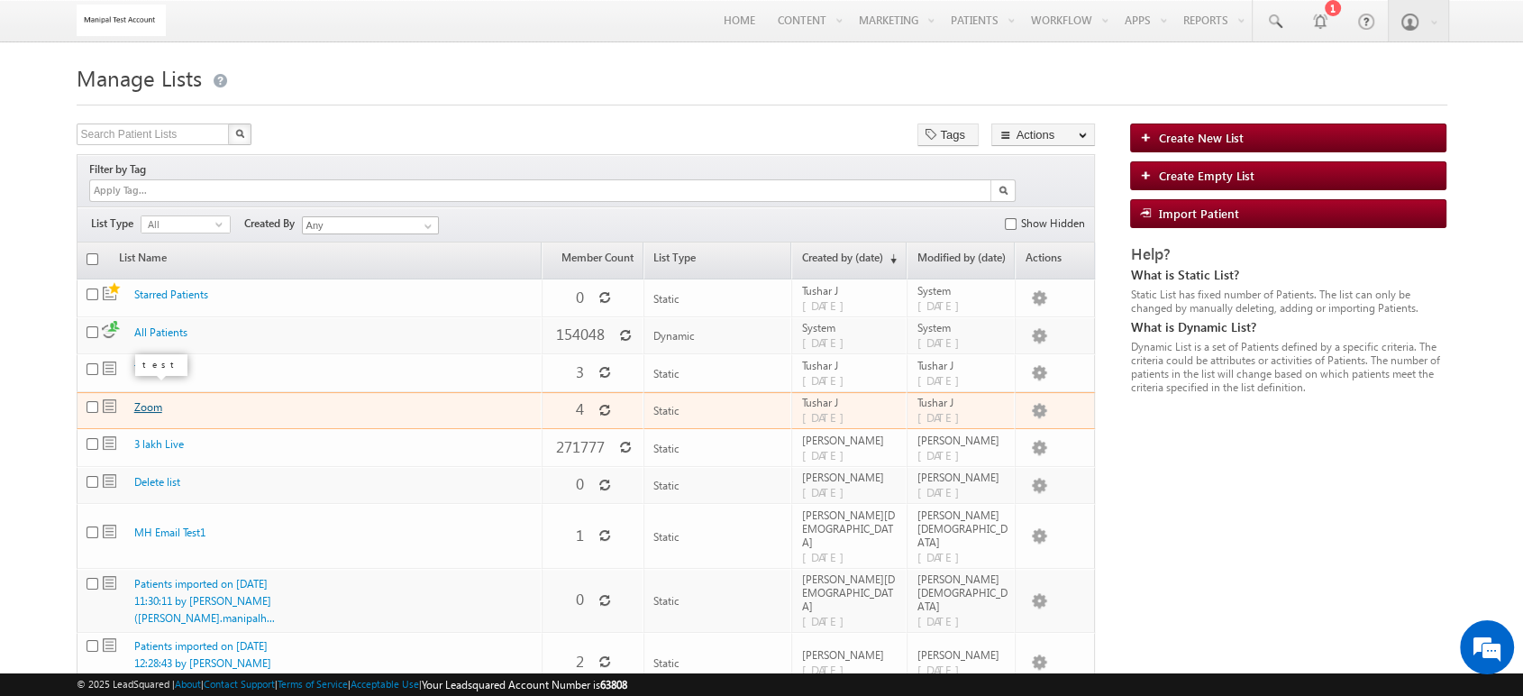
click at [156, 400] on link "Zoom" at bounding box center [148, 407] width 28 height 14
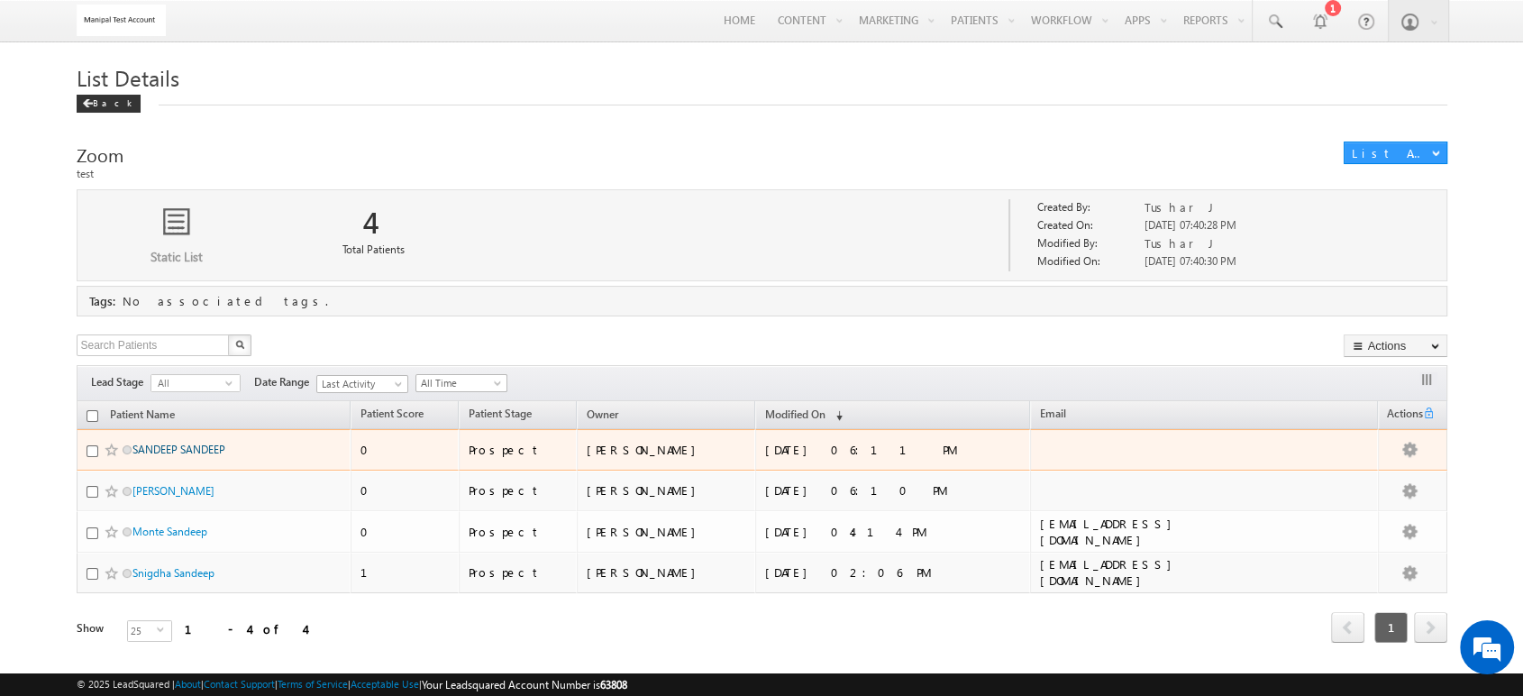
click at [202, 445] on link "SANDEEP SANDEEP" at bounding box center [178, 450] width 93 height 14
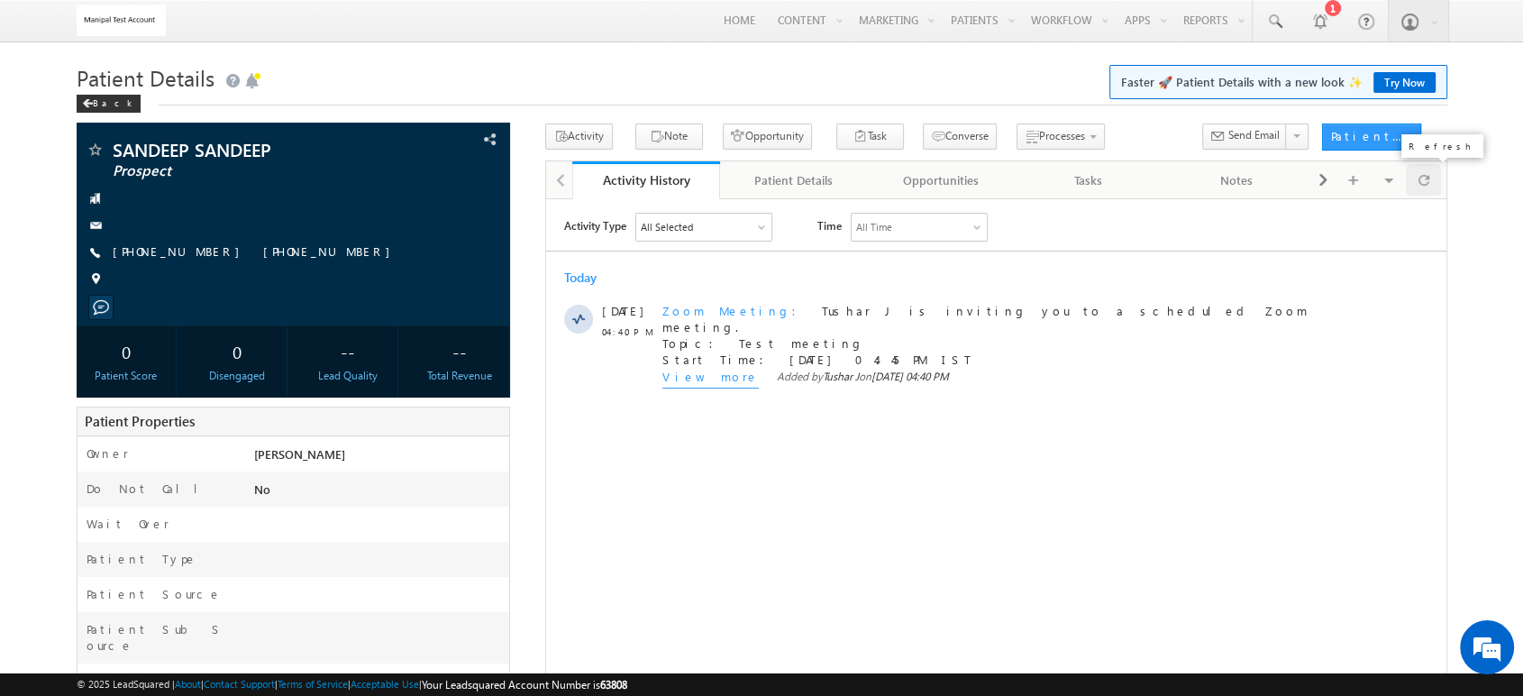
click at [1435, 186] on div at bounding box center [1423, 180] width 35 height 32
click at [1424, 182] on span at bounding box center [1424, 180] width 11 height 32
click at [1420, 187] on span at bounding box center [1424, 180] width 11 height 32
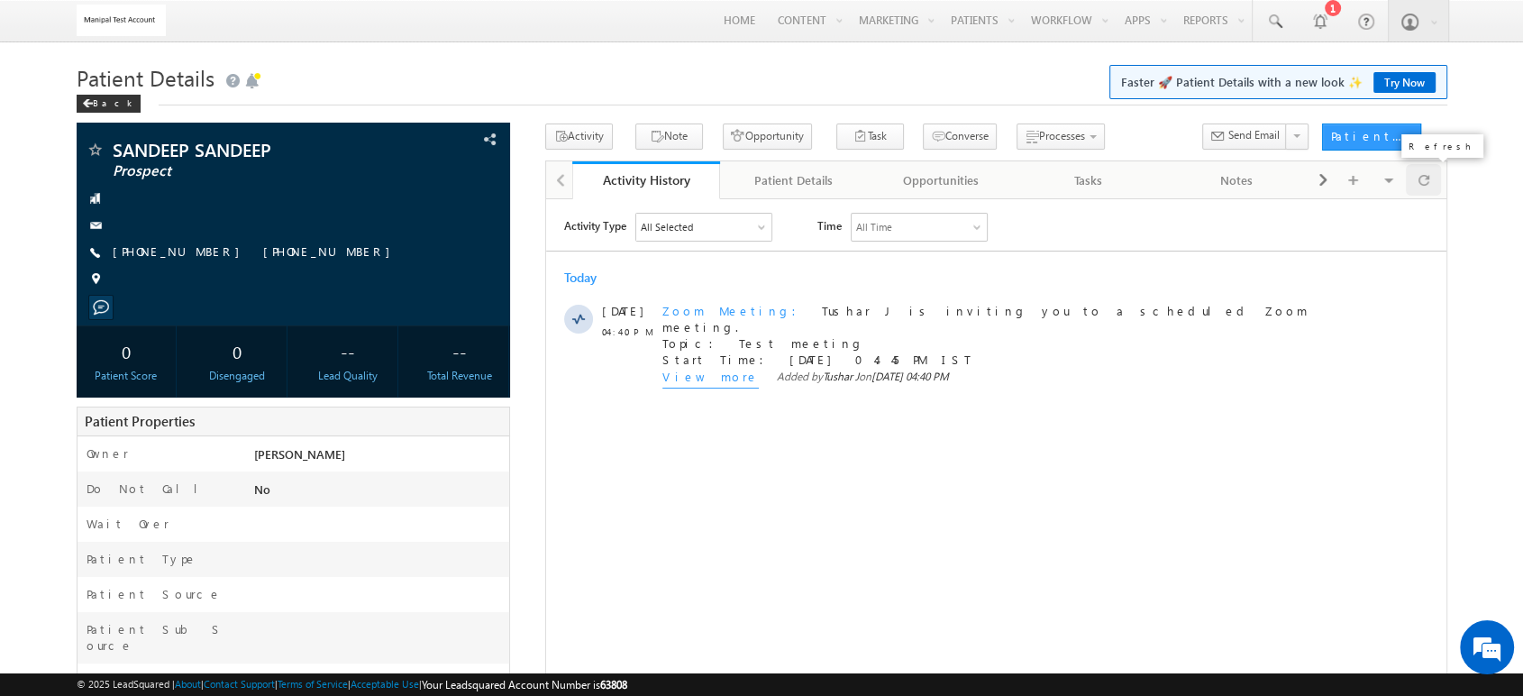
click at [1420, 187] on span at bounding box center [1424, 180] width 11 height 32
